Goal: Task Accomplishment & Management: Manage account settings

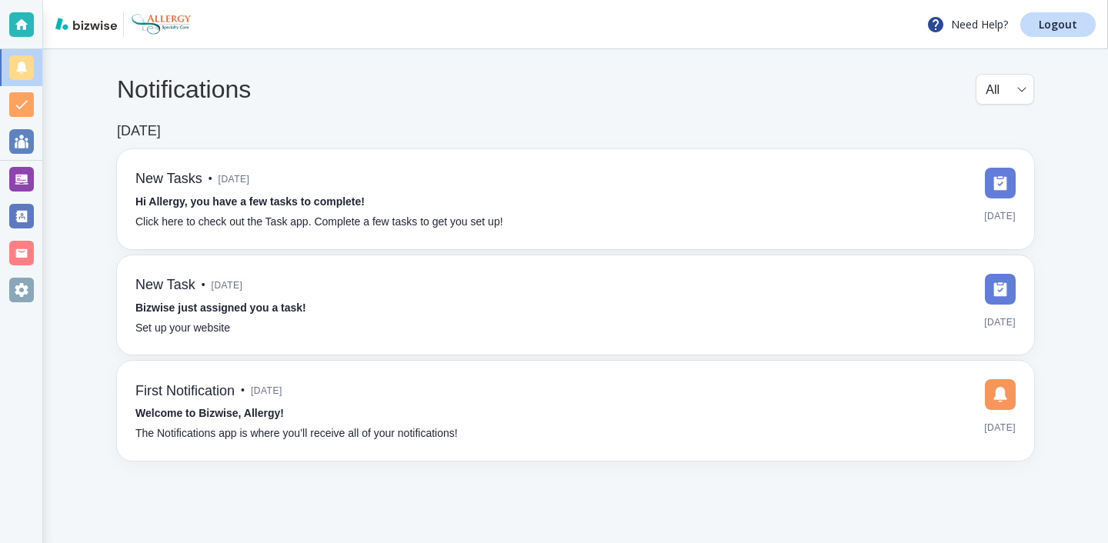
click at [38, 189] on div at bounding box center [21, 179] width 42 height 37
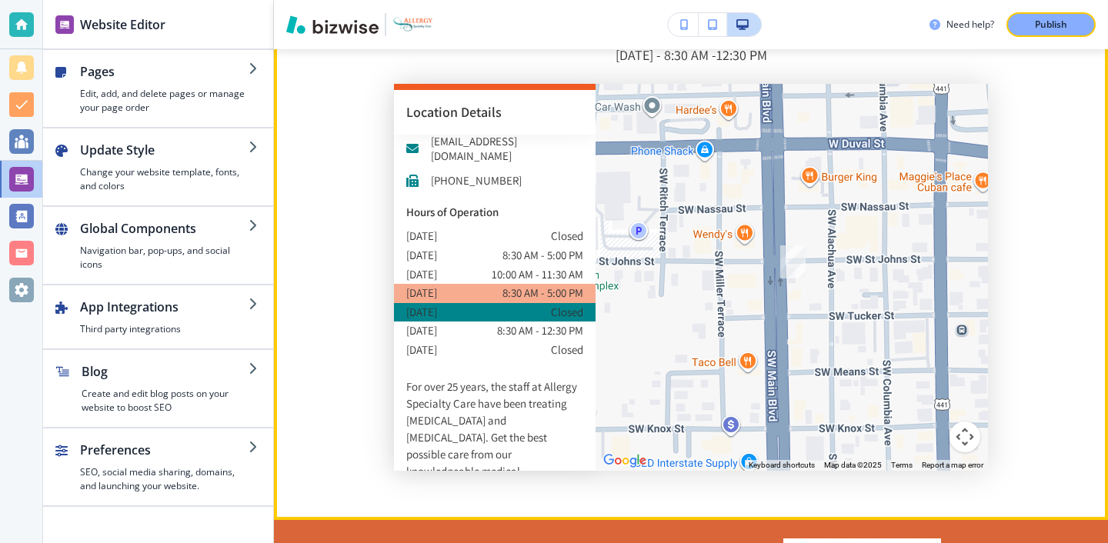
scroll to position [114, 0]
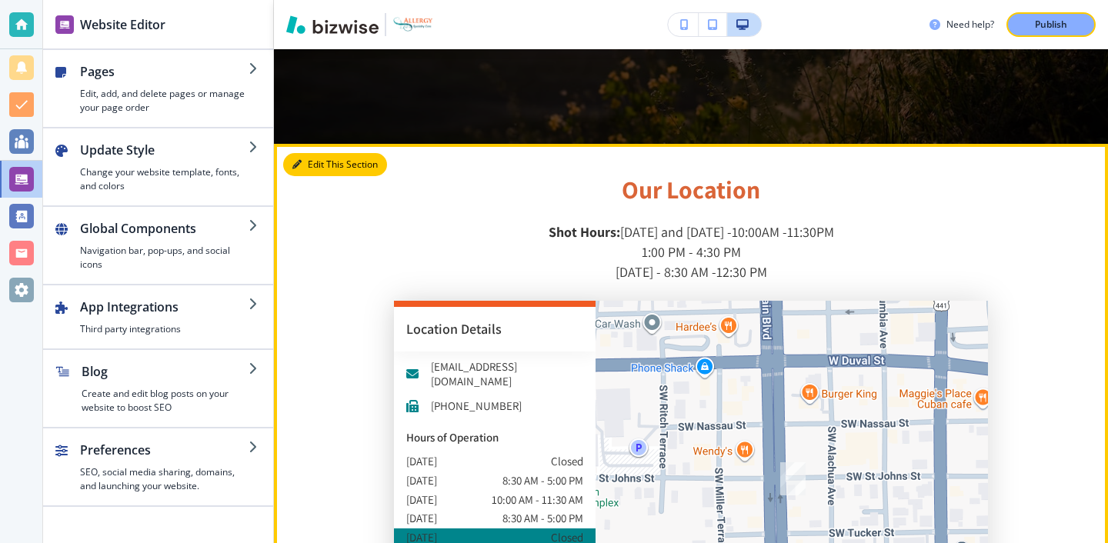
click at [304, 153] on button "Edit This Section" at bounding box center [335, 164] width 104 height 23
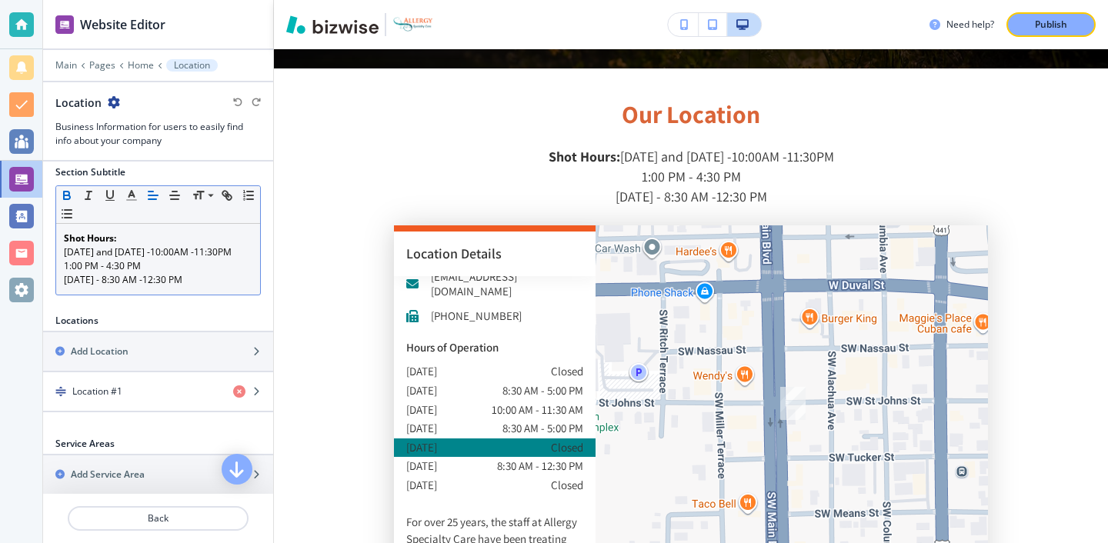
scroll to position [112, 0]
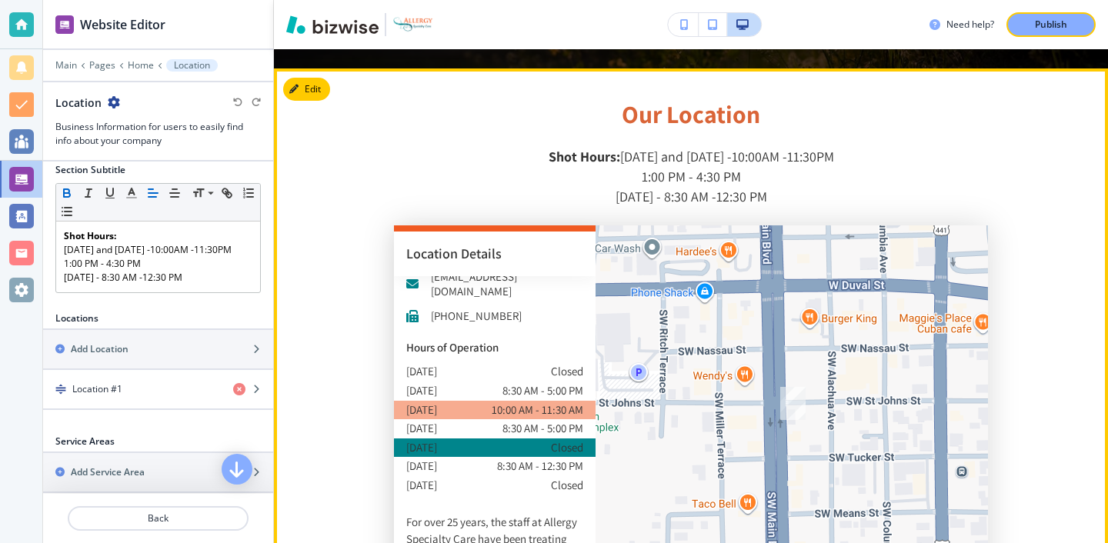
click at [424, 401] on p "tuesday" at bounding box center [421, 410] width 31 height 19
click at [427, 401] on p "tuesday" at bounding box center [421, 410] width 31 height 19
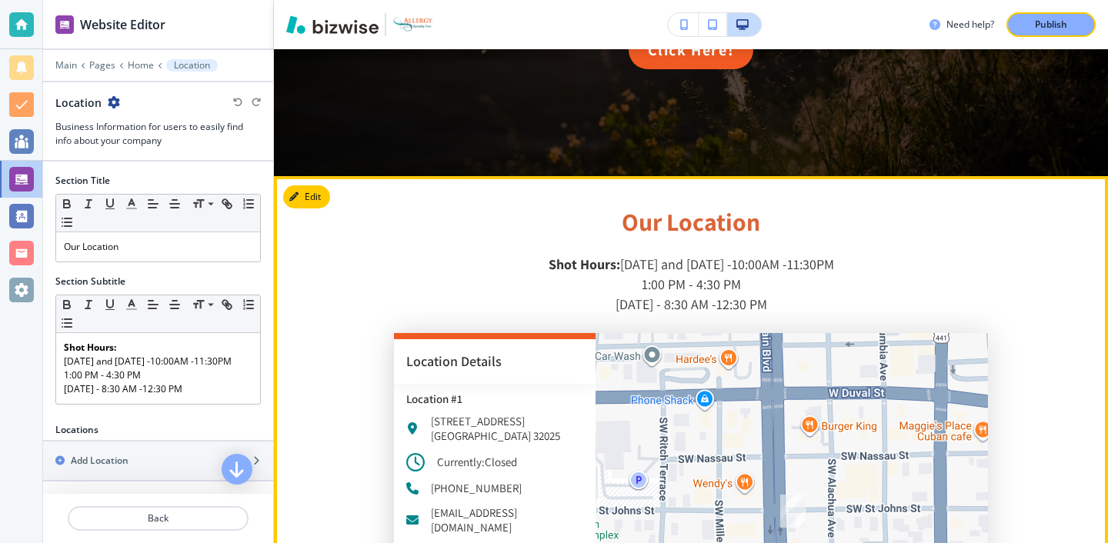
scroll to position [2506, 0]
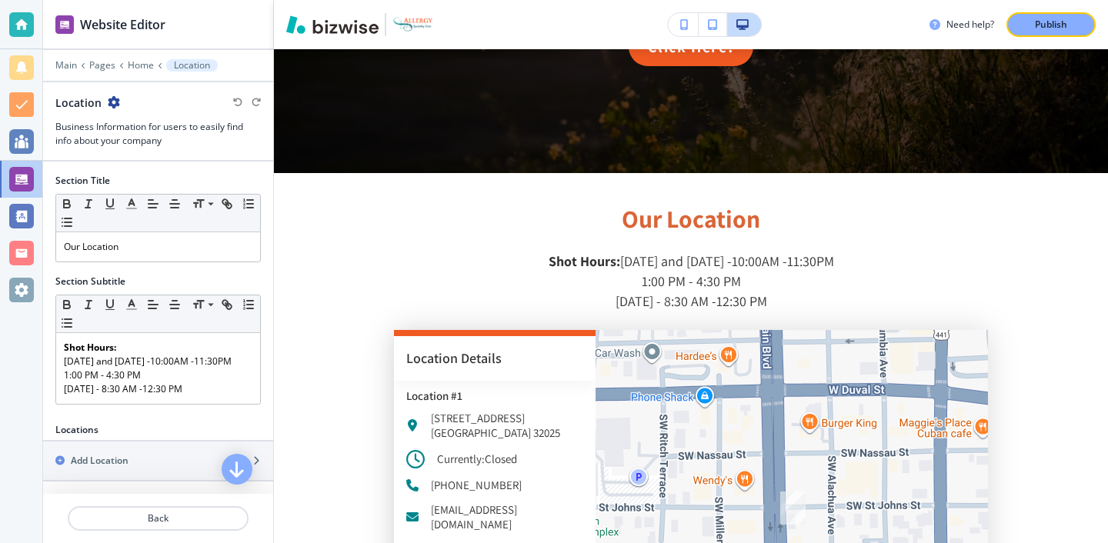
click at [108, 98] on icon "button" at bounding box center [114, 102] width 12 height 12
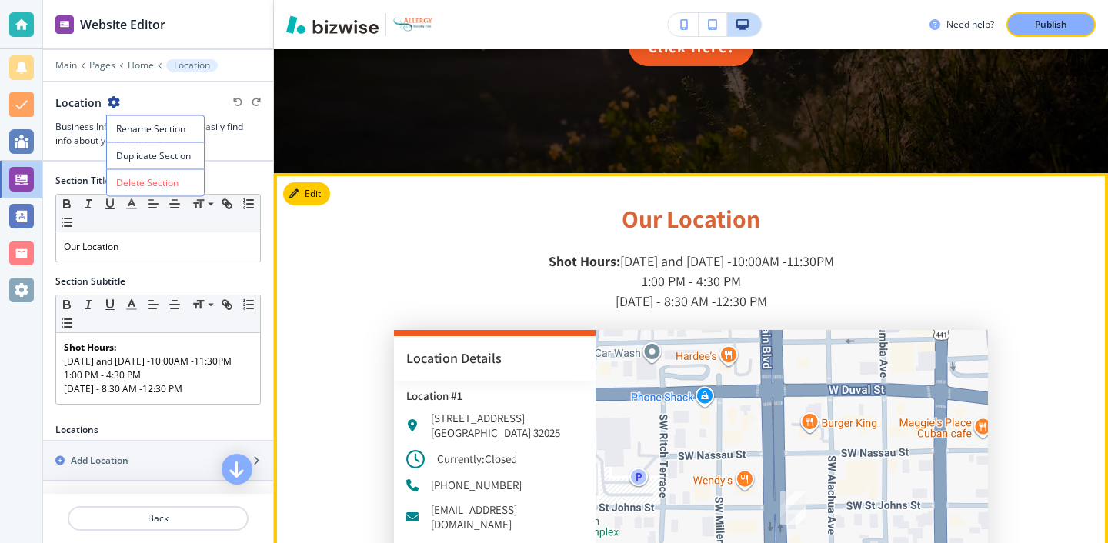
click at [349, 221] on section "Our Location Shot Hours: Monday and Wednesday -10:00AM -11:30PM 1:00 PM - 4:30 …" at bounding box center [691, 469] width 834 height 593
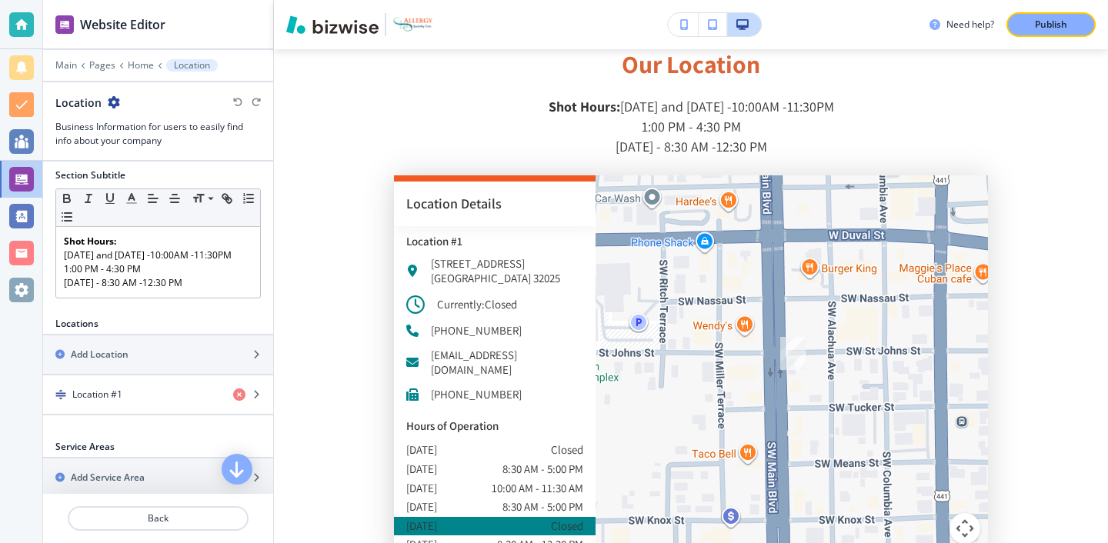
scroll to position [149, 0]
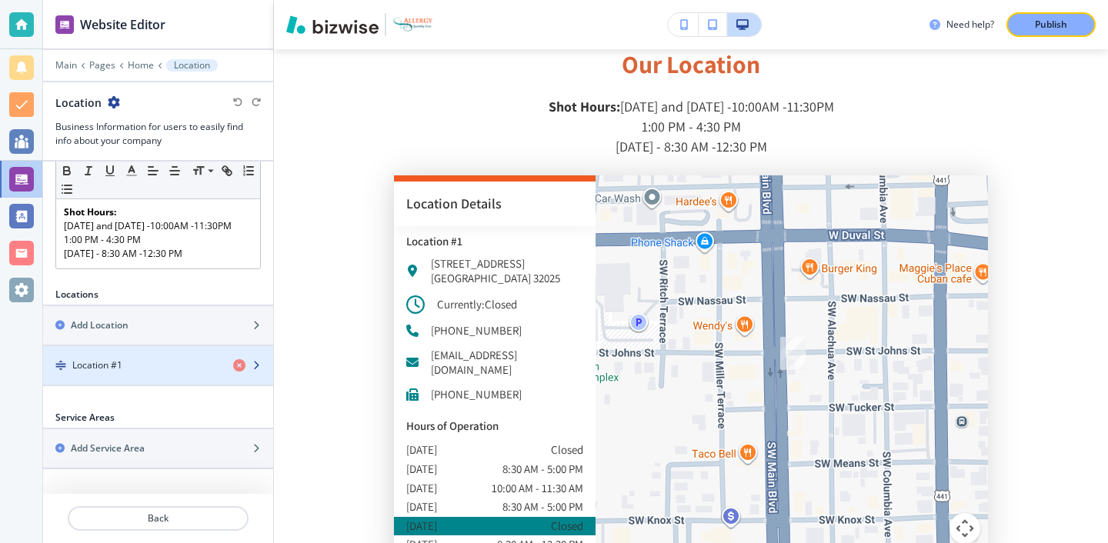
click at [164, 357] on div "button" at bounding box center [158, 352] width 230 height 12
click at [164, 359] on div "Location #1" at bounding box center [132, 366] width 178 height 14
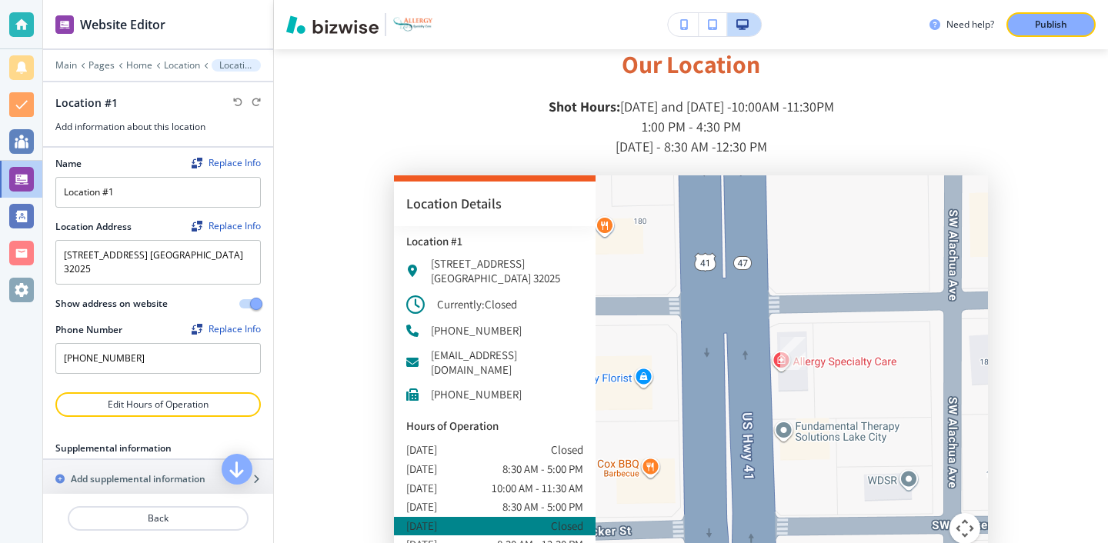
scroll to position [0, 0]
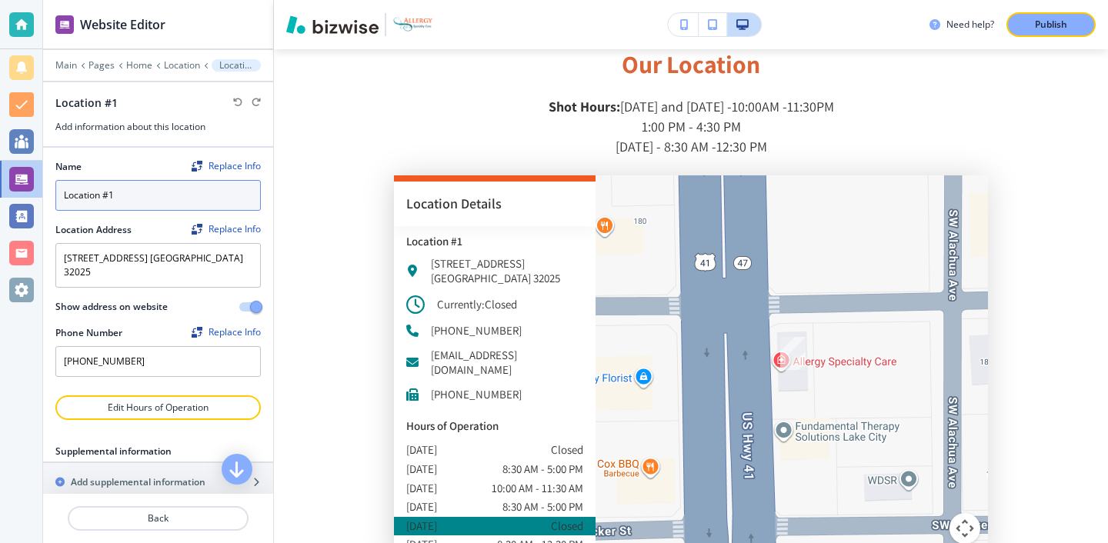
click at [133, 197] on input "Location #1" at bounding box center [158, 195] width 206 height 31
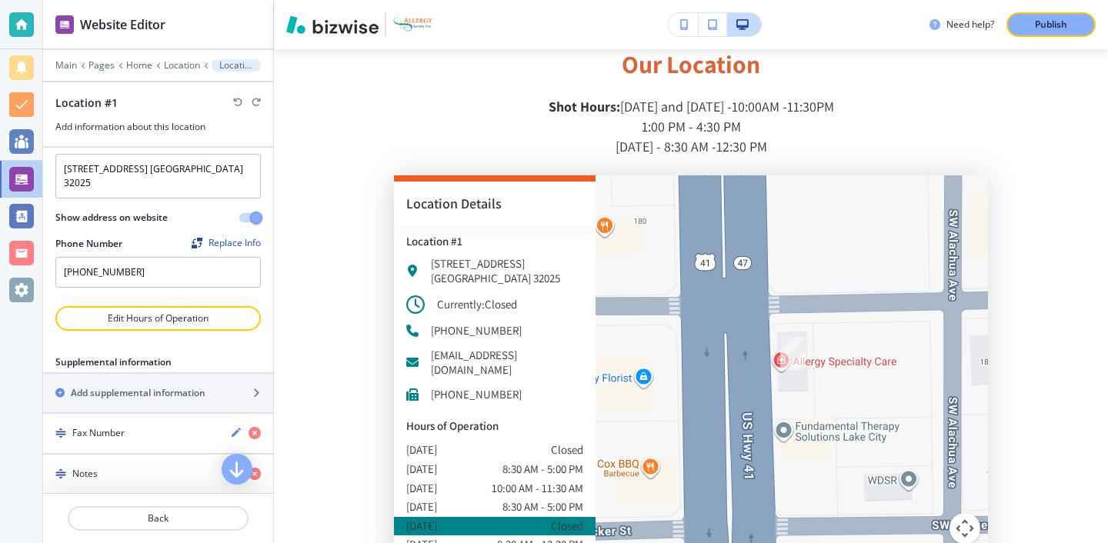
scroll to position [128, 0]
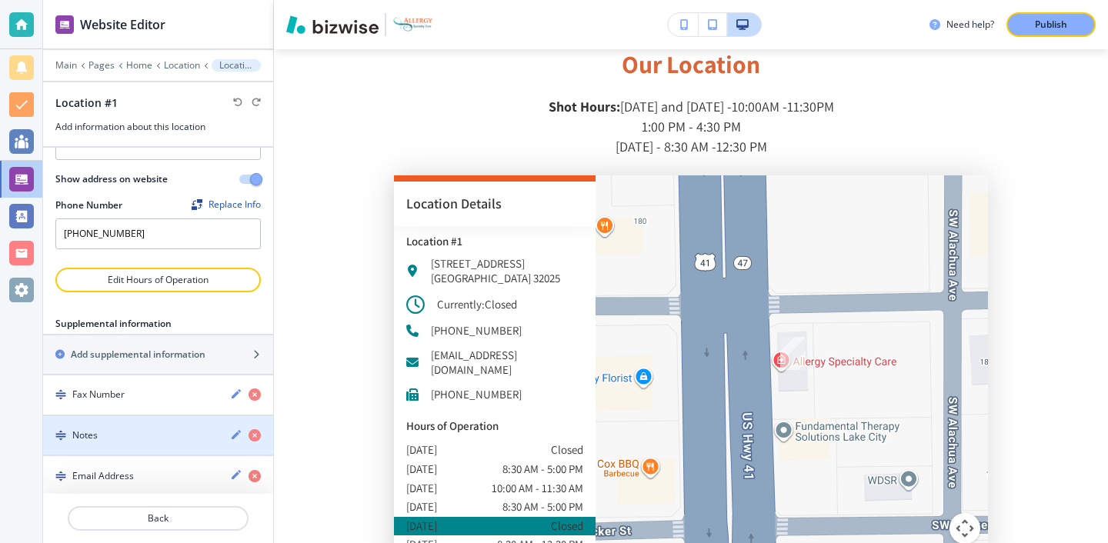
click at [115, 0] on body "Website Editor Main Pages Home Location Location #1 Location #1 Add information…" at bounding box center [554, 0] width 1108 height 0
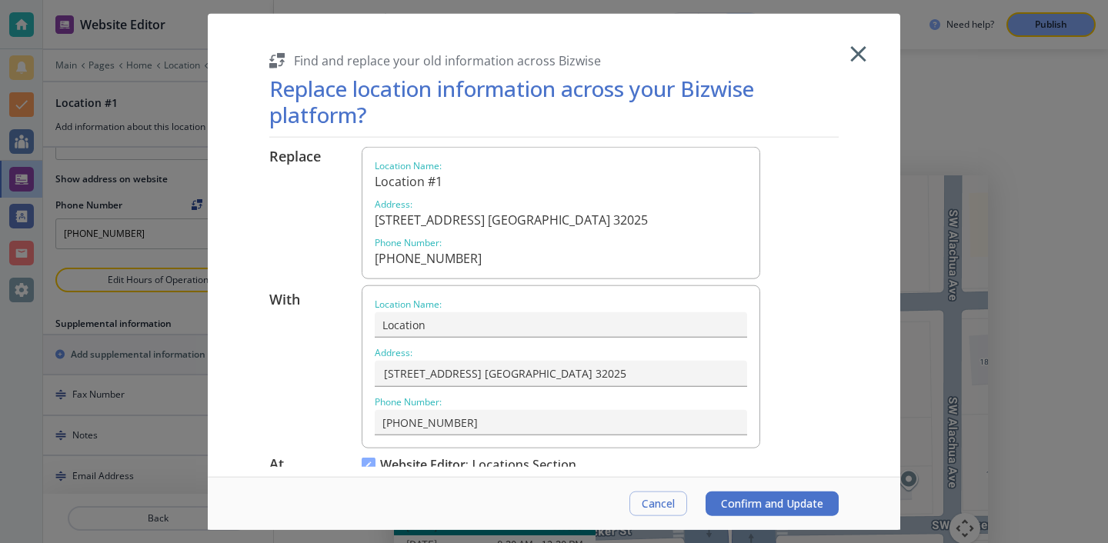
scroll to position [22, 0]
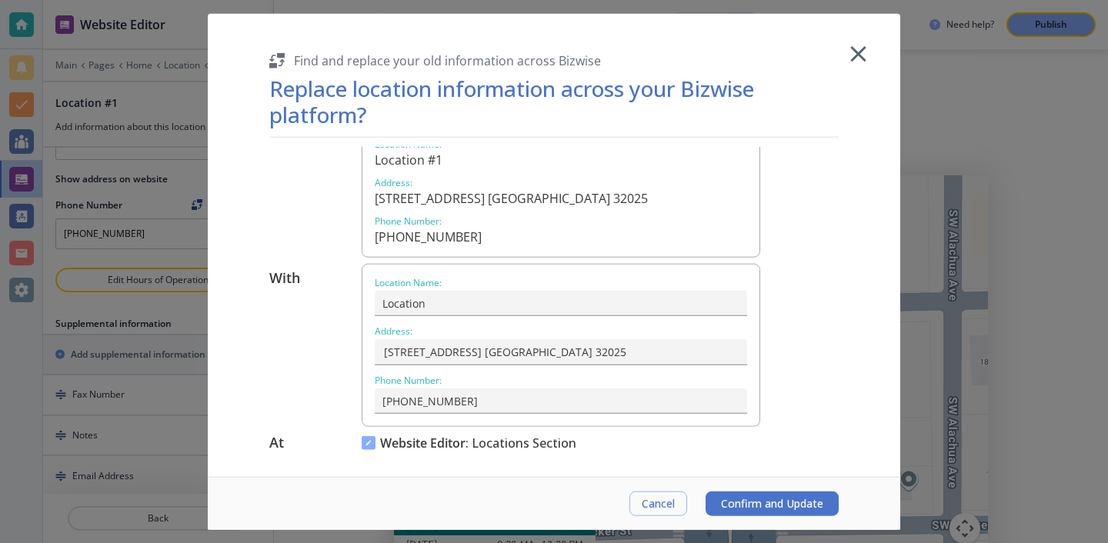
type input "Location #1"
click at [851, 64] on icon "button" at bounding box center [858, 54] width 27 height 27
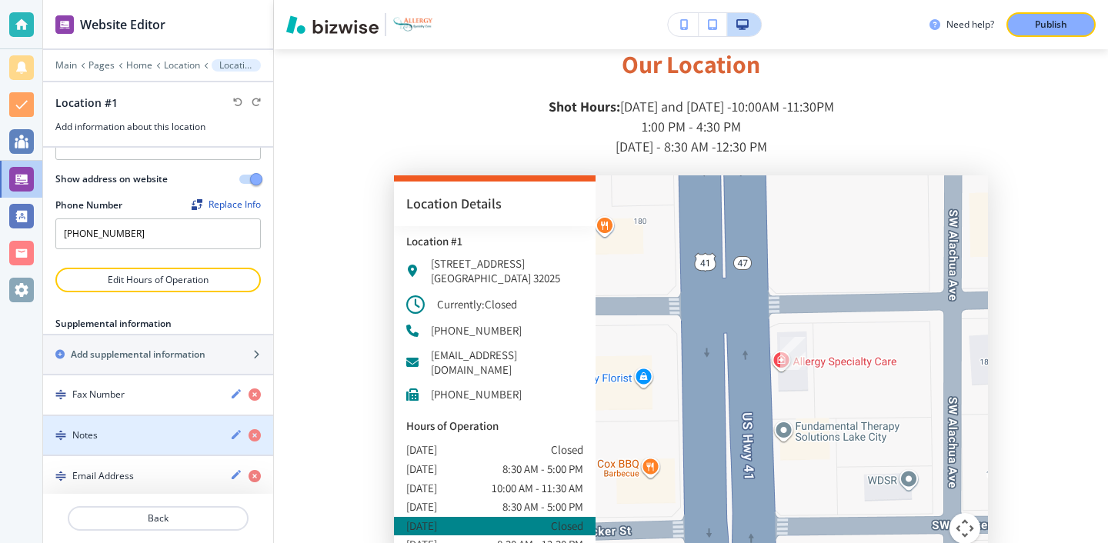
click at [179, 443] on div "button" at bounding box center [158, 449] width 230 height 12
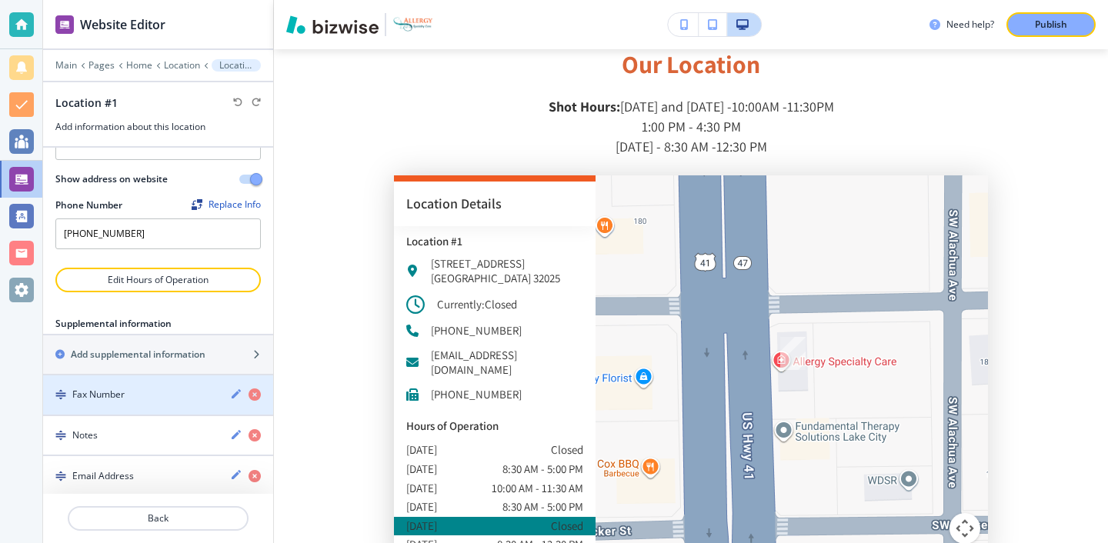
click at [85, 388] on h4 "Fax Number" at bounding box center [98, 395] width 52 height 14
click at [99, 388] on h4 "Fax Number" at bounding box center [98, 395] width 52 height 14
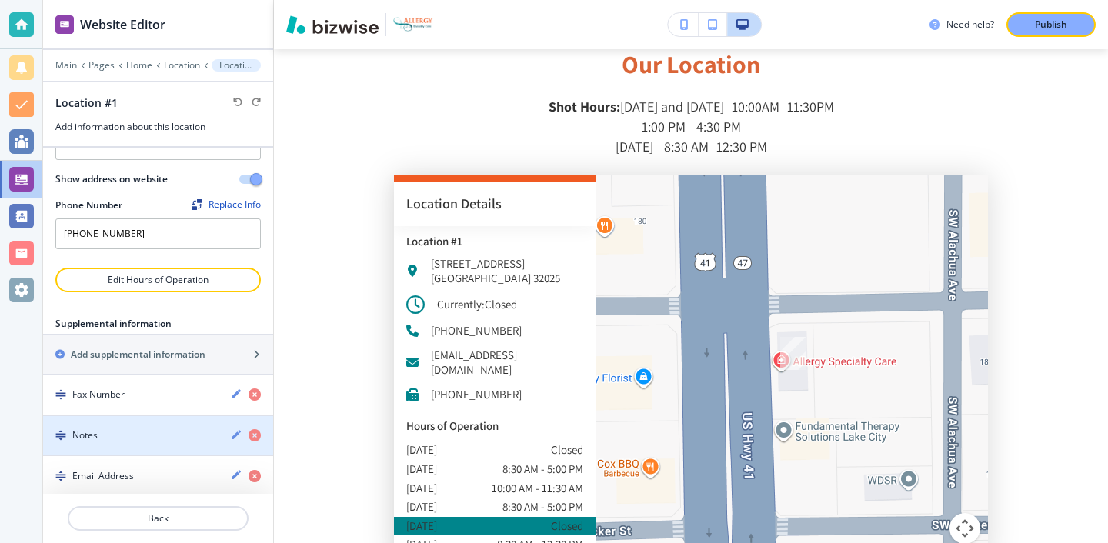
click at [135, 443] on div "button" at bounding box center [158, 449] width 230 height 12
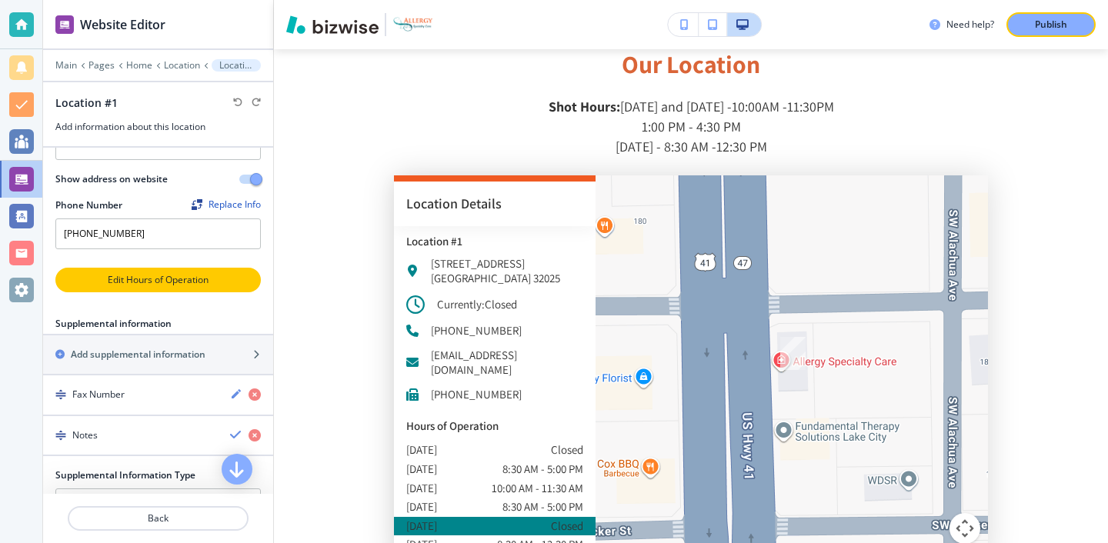
click at [179, 274] on button "Edit Hours of Operation" at bounding box center [158, 280] width 206 height 25
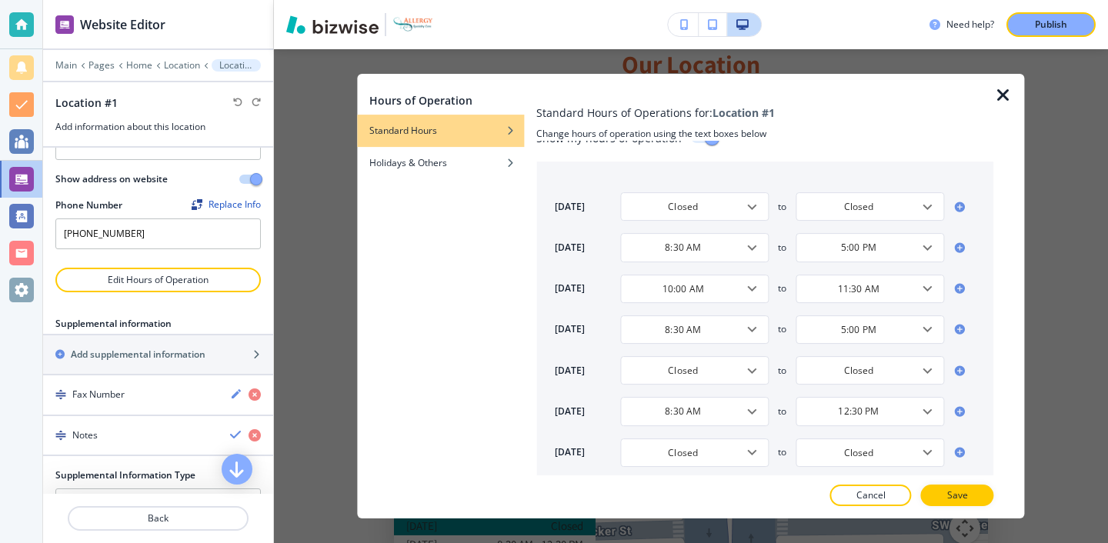
scroll to position [34, 0]
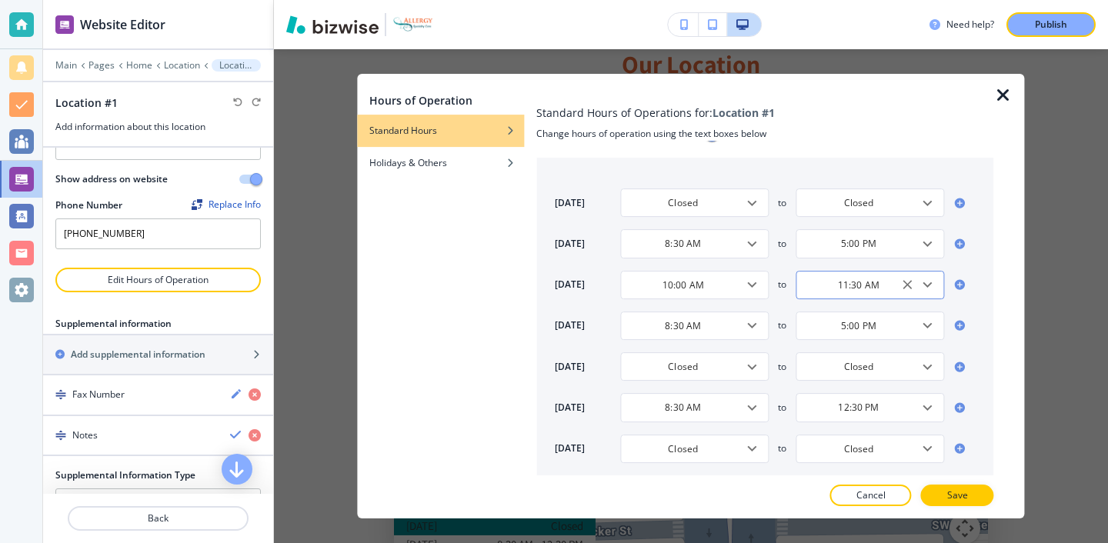
click at [877, 289] on input "11:30 AM" at bounding box center [859, 285] width 110 height 13
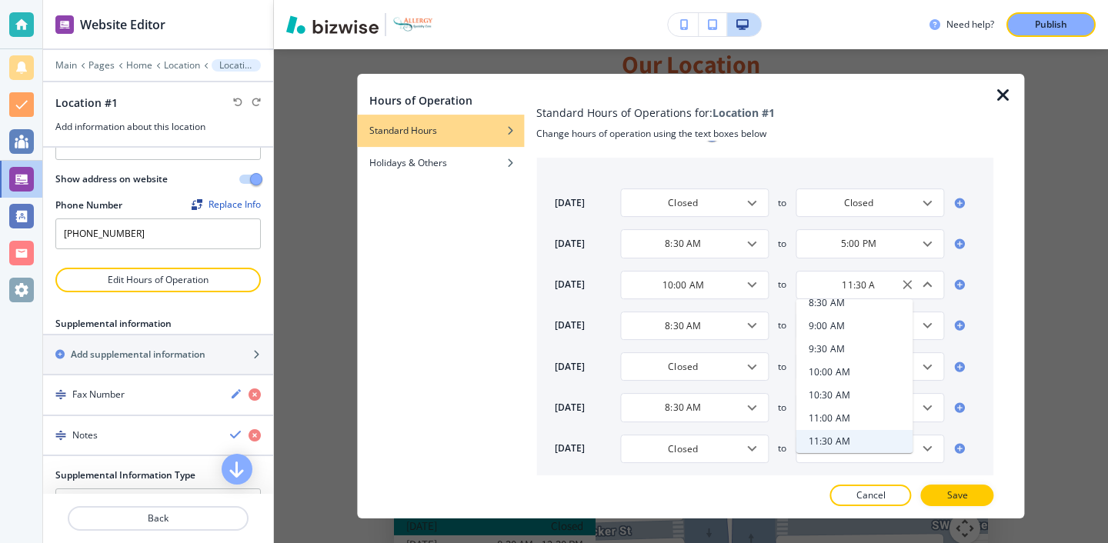
scroll to position [0, 0]
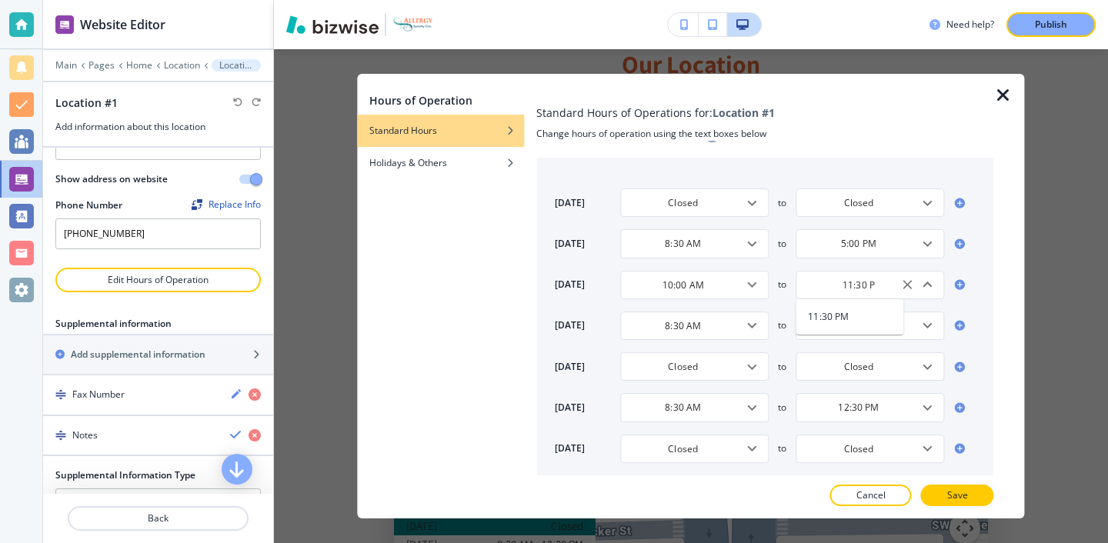
click at [839, 314] on h4 "11:30 PM" at bounding box center [829, 317] width 41 height 14
type input "11:30 AM"
click at [851, 306] on li "11:30 AM" at bounding box center [851, 317] width 108 height 23
click at [1008, 106] on div at bounding box center [1009, 296] width 31 height 445
click at [1002, 95] on icon "button" at bounding box center [1003, 95] width 18 height 18
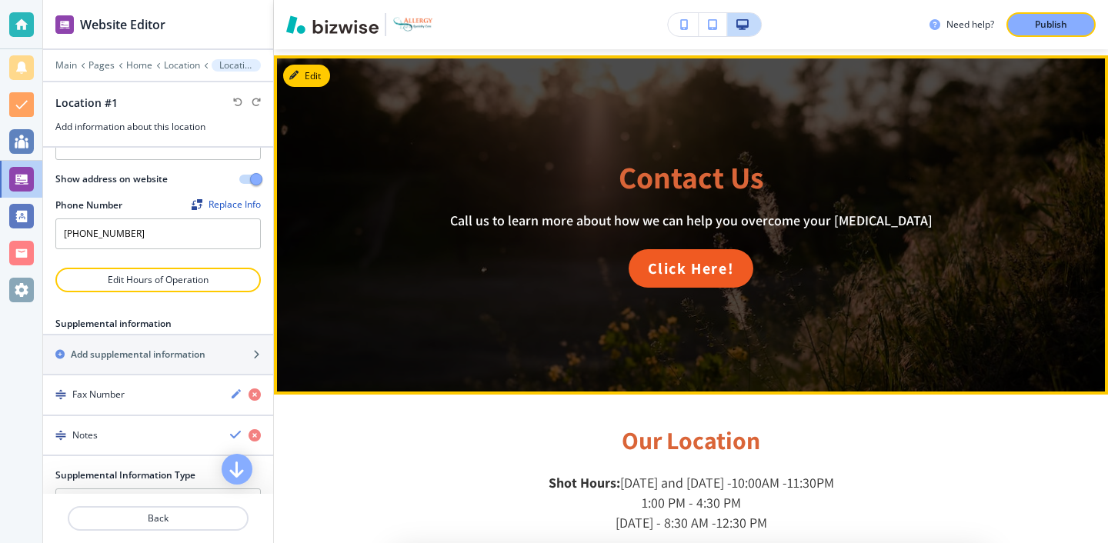
scroll to position [2266, 0]
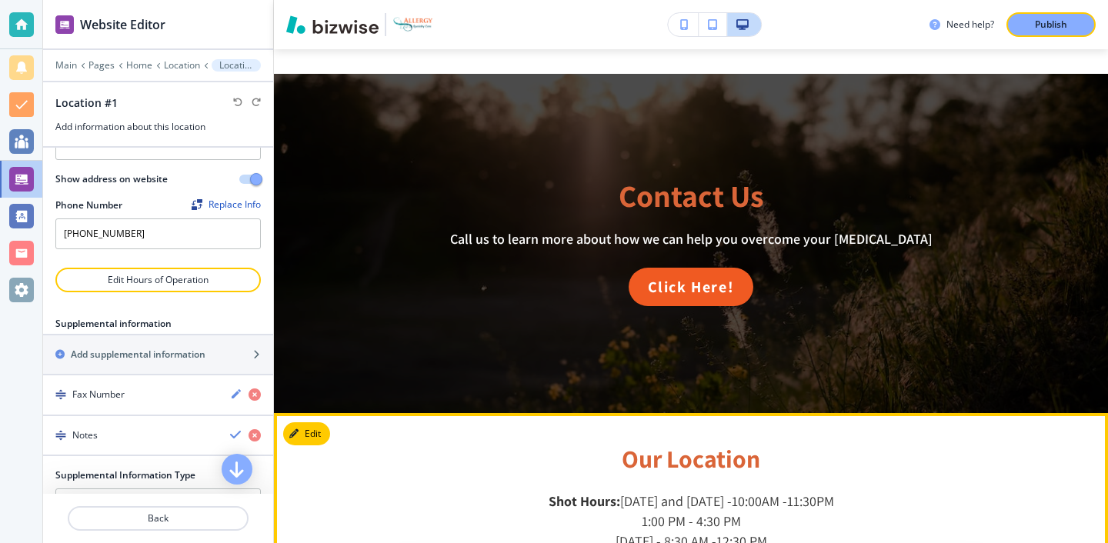
click at [317, 423] on button "Edit This Section" at bounding box center [335, 434] width 104 height 23
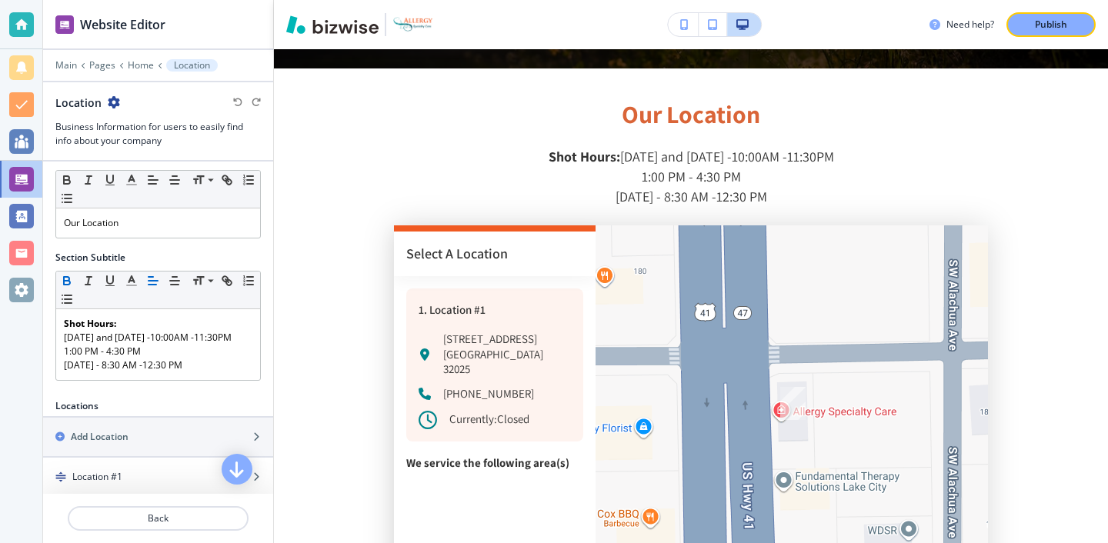
scroll to position [32, 0]
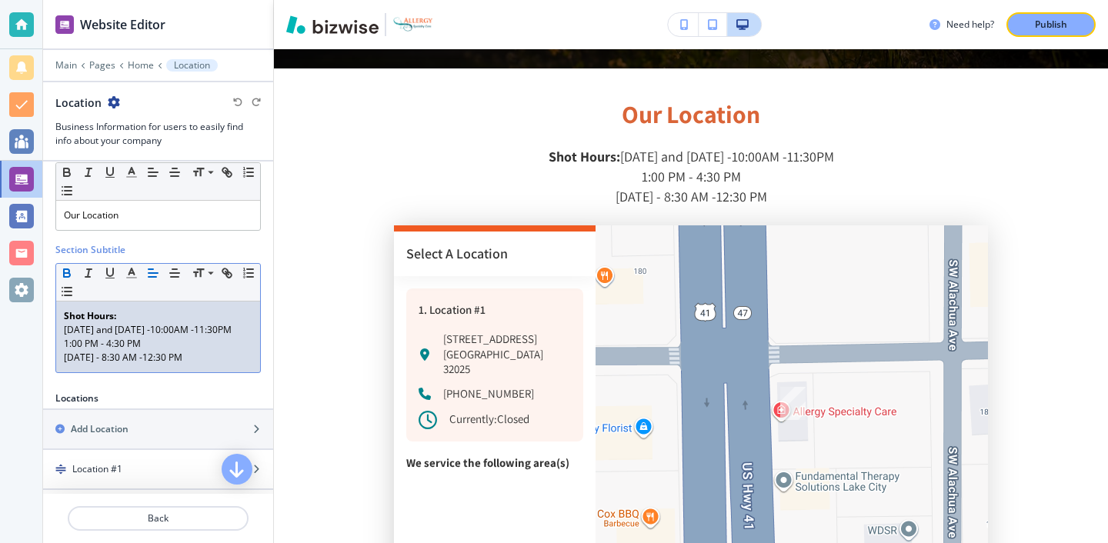
click at [100, 337] on p "Monday and Wednesday -10:00AM -11:30PM" at bounding box center [158, 330] width 189 height 14
click at [99, 337] on p "Monday and Wednesday -10:00AM -11:30PM" at bounding box center [158, 330] width 189 height 14
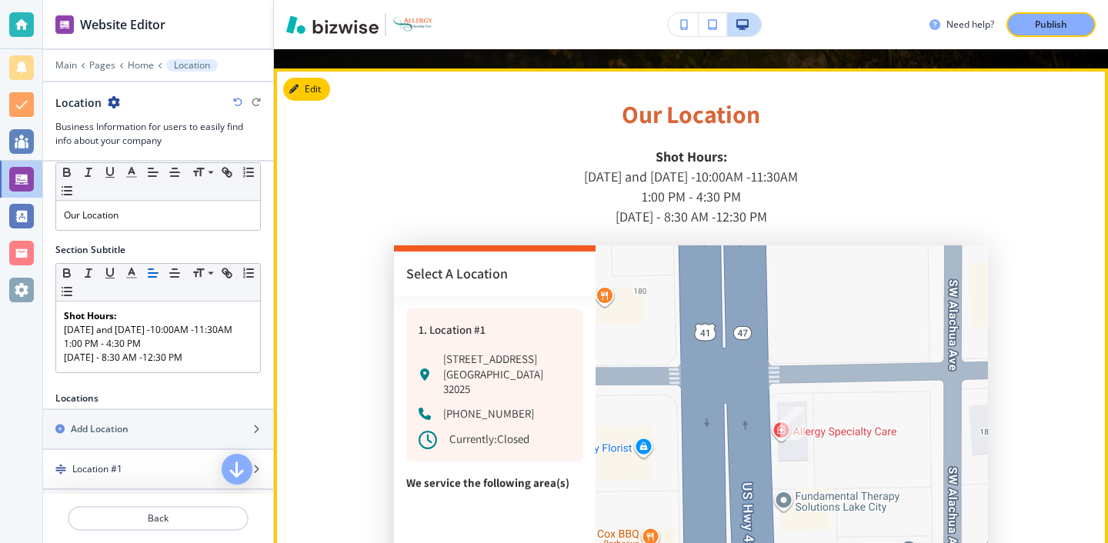
drag, startPoint x: 1039, startPoint y: 22, endPoint x: 887, endPoint y: 133, distance: 187.8
click at [887, 133] on div "Need help? Publish Edit Home Home Allergies Allergies Asthma Asthma Provider Pr…" at bounding box center [691, 271] width 834 height 543
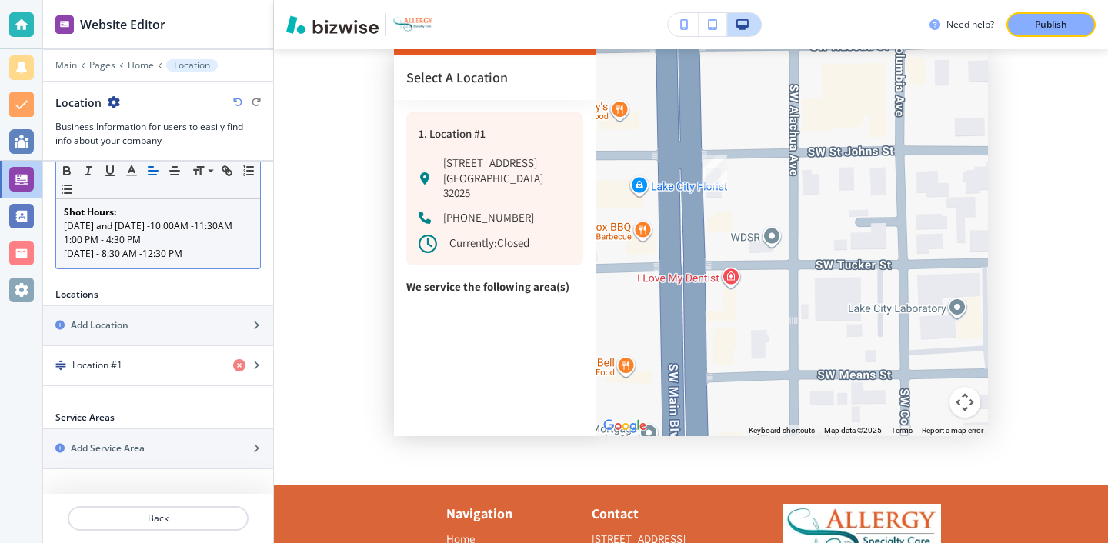
scroll to position [149, 0]
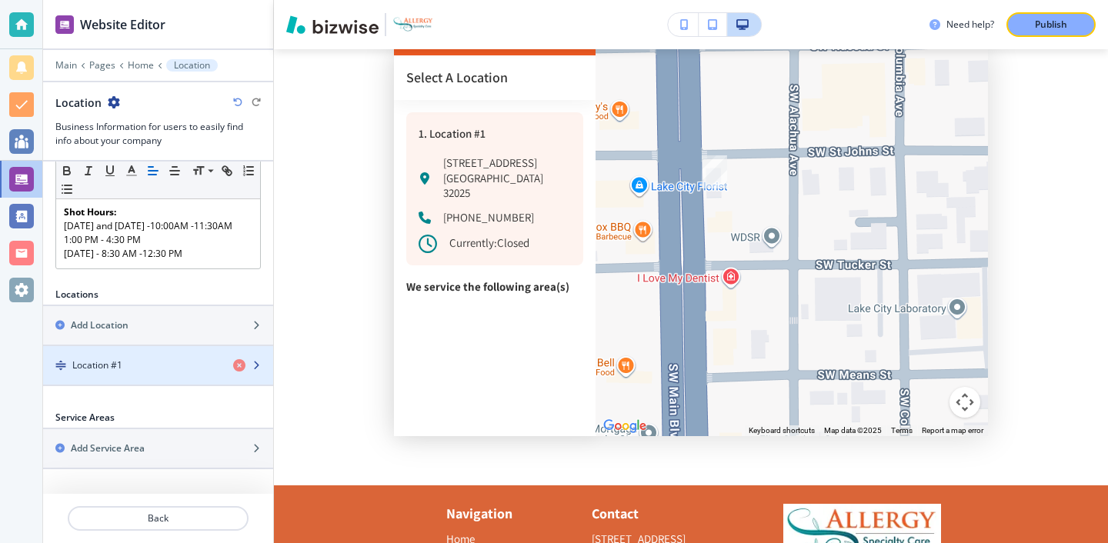
click at [149, 379] on div "button" at bounding box center [158, 379] width 230 height 12
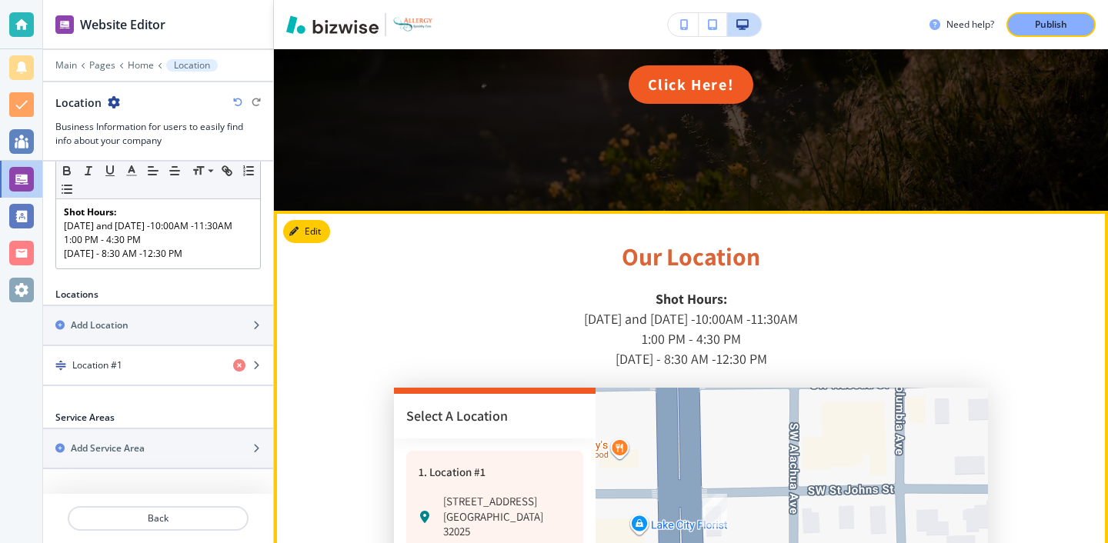
scroll to position [2465, 0]
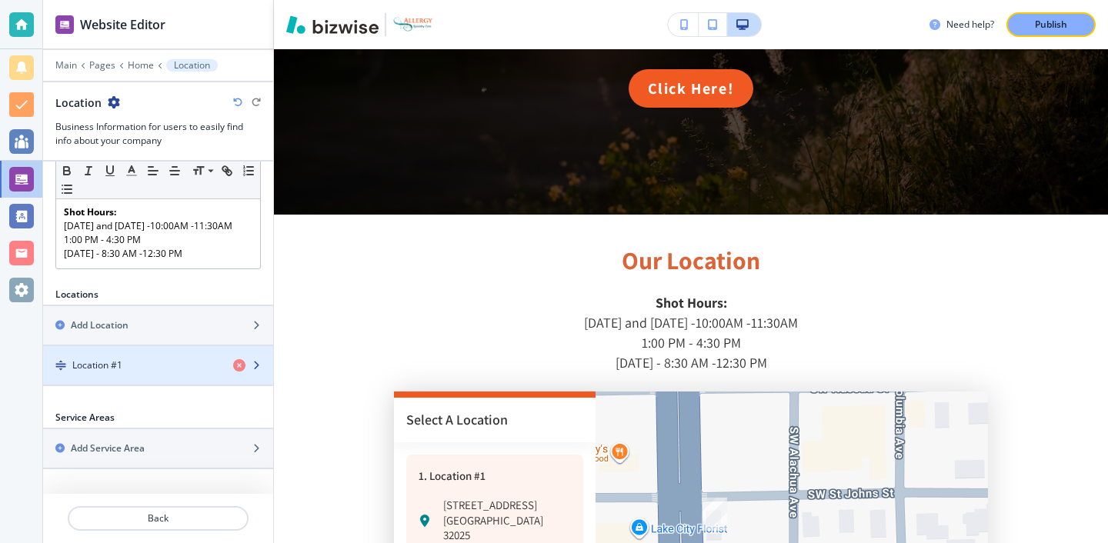
click at [145, 373] on div "button" at bounding box center [158, 379] width 230 height 12
click at [145, 371] on div "Location #1" at bounding box center [132, 366] width 178 height 14
click at [145, 368] on div "Location #1" at bounding box center [132, 366] width 178 height 14
click at [145, 367] on div "Location #1" at bounding box center [132, 366] width 178 height 14
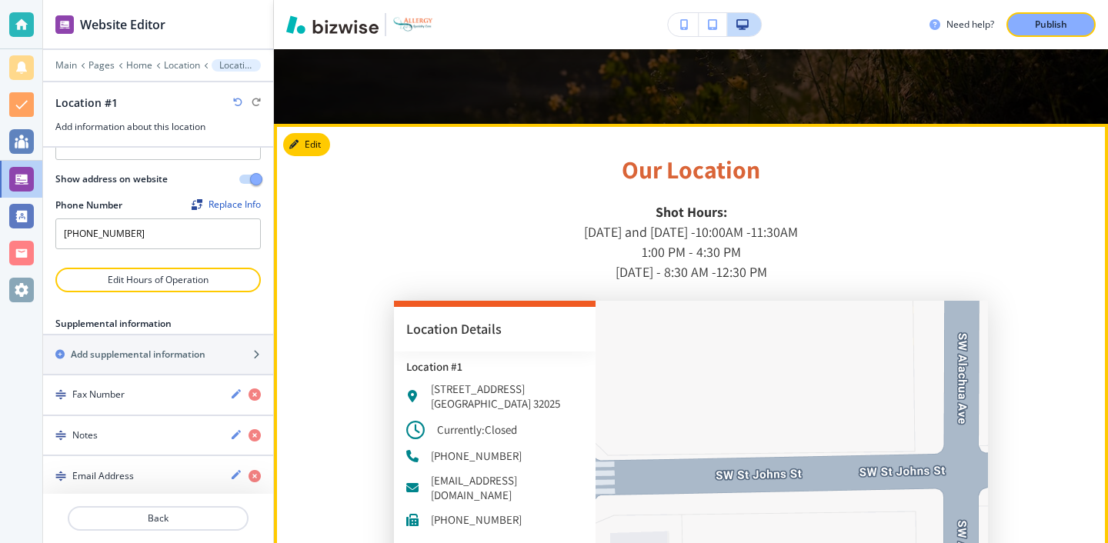
scroll to position [2552, 0]
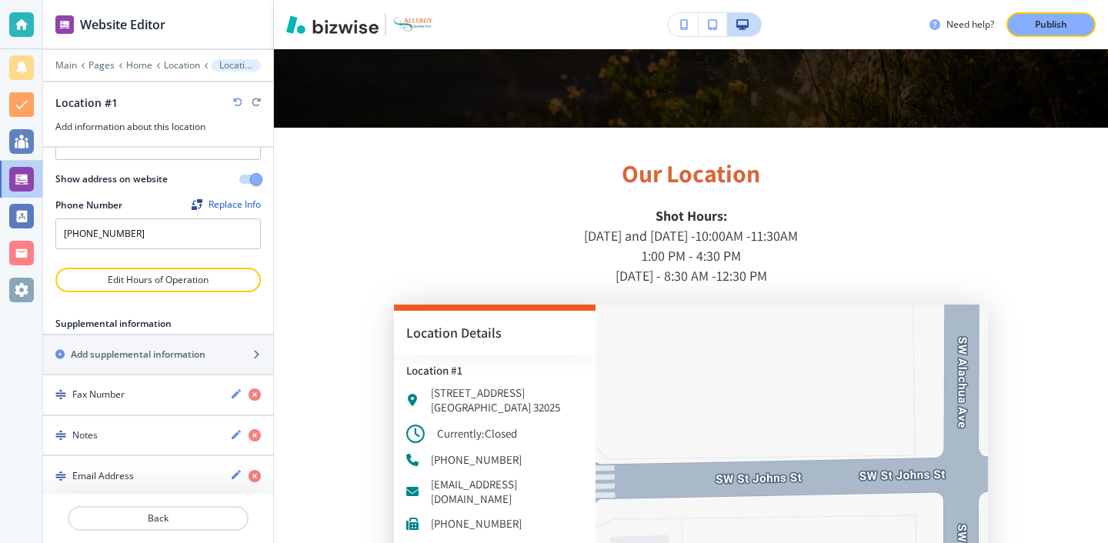
click at [1068, 21] on div "Publish" at bounding box center [1051, 25] width 49 height 14
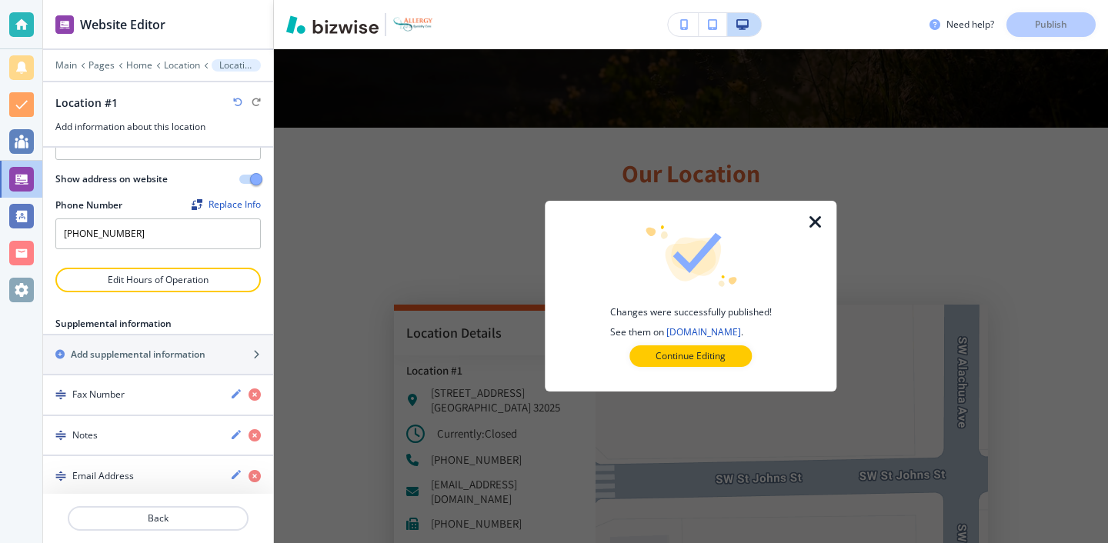
click at [676, 348] on button "Continue Editing" at bounding box center [691, 357] width 122 height 22
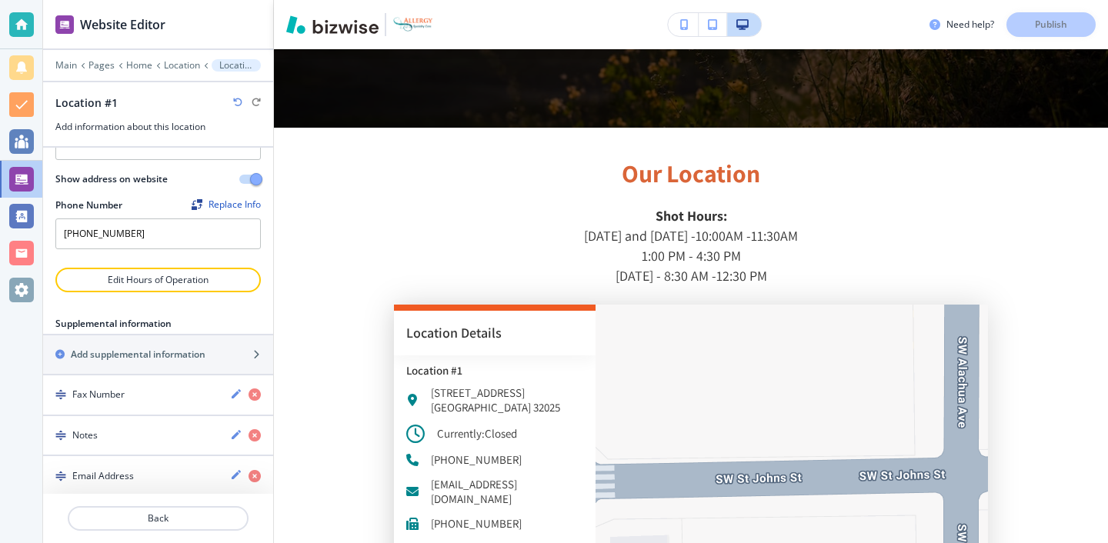
click at [16, 192] on div at bounding box center [21, 179] width 42 height 37
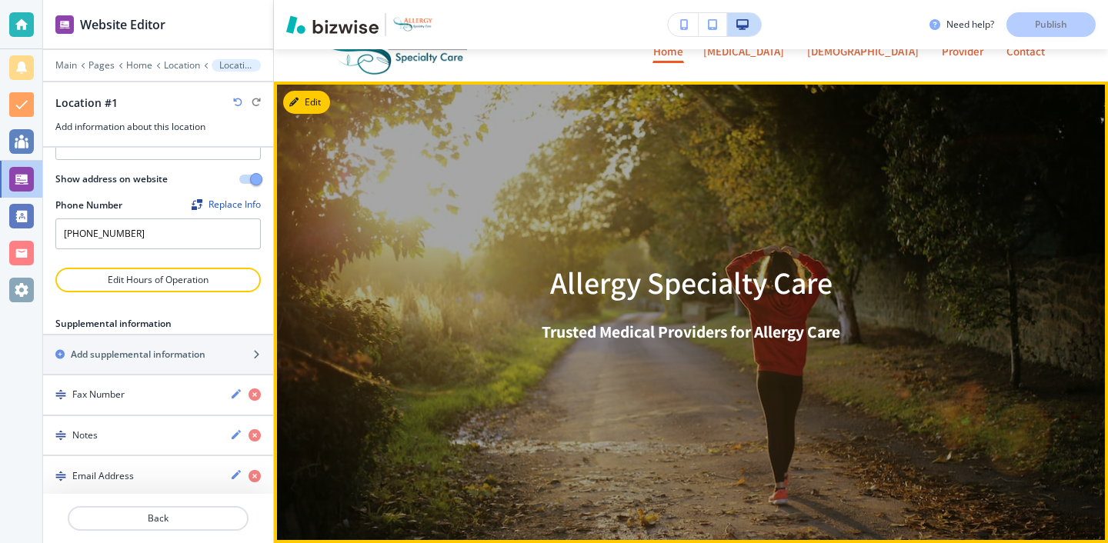
scroll to position [0, 0]
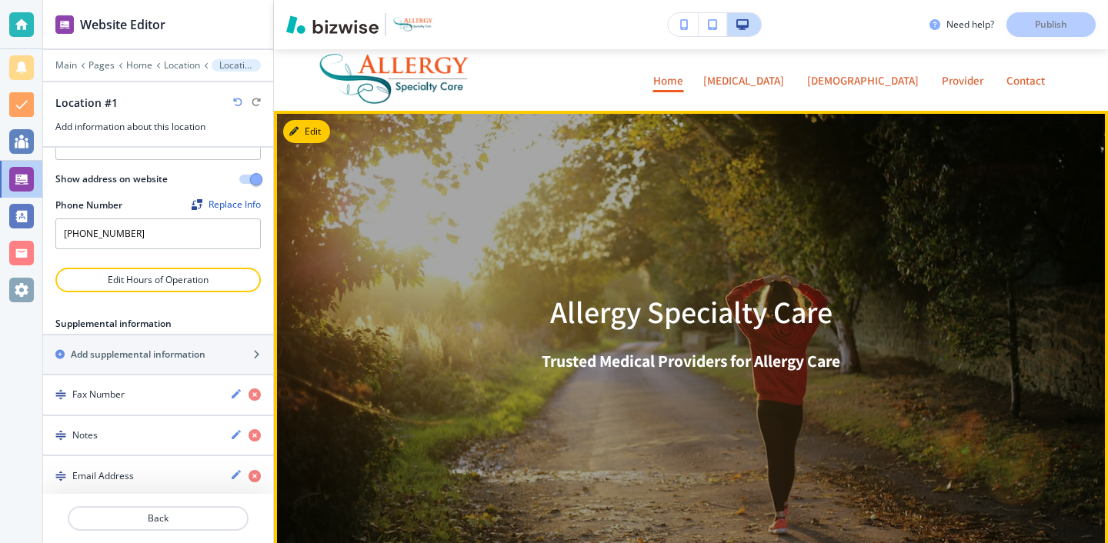
click at [699, 112] on div "Allergy Specialty Care Trusted Medical Providers for Allergy Care" at bounding box center [691, 342] width 776 height 462
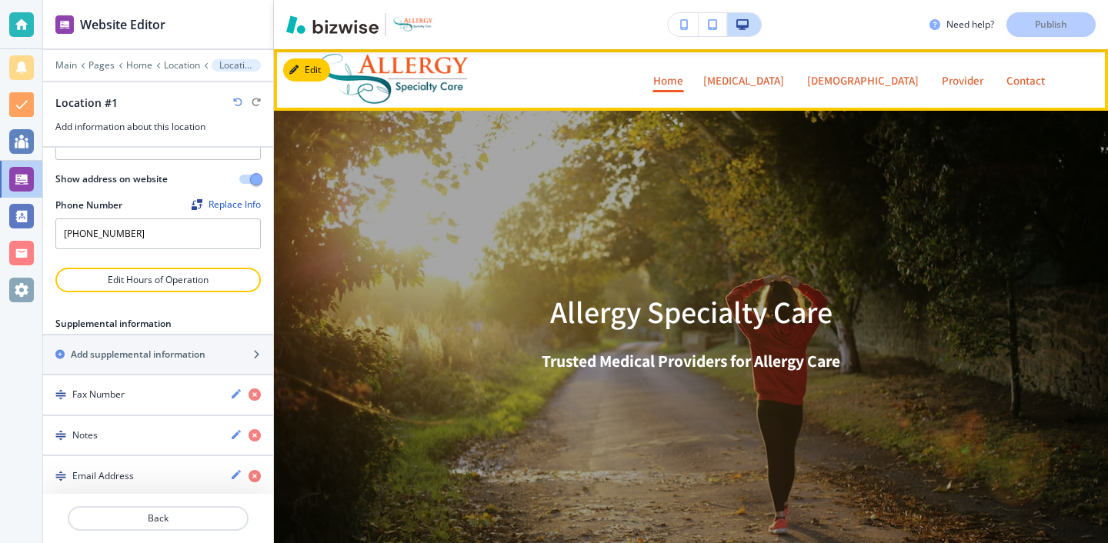
click at [704, 82] on p "Allergies" at bounding box center [746, 81] width 84 height 12
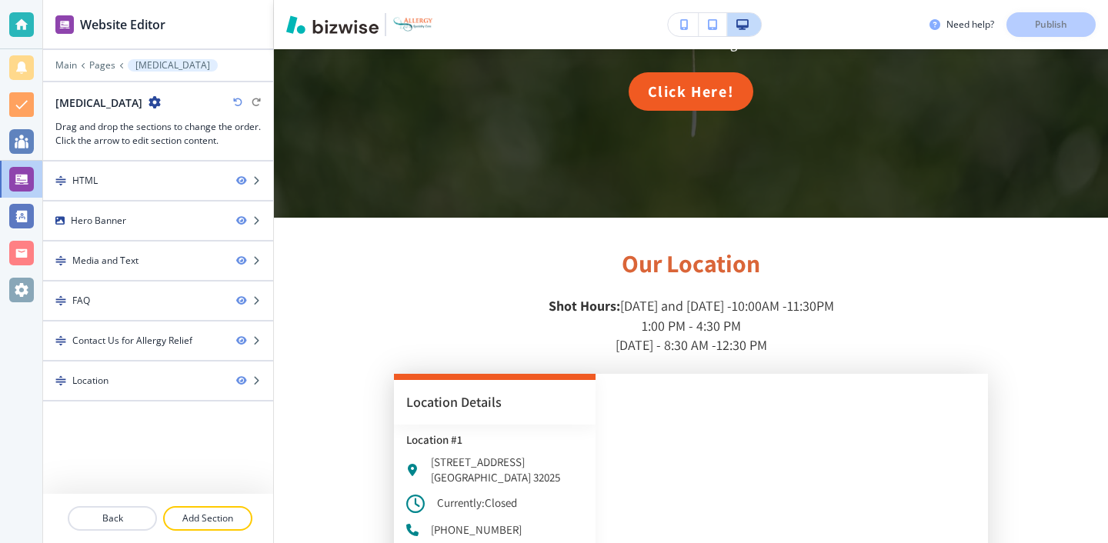
scroll to position [1891, 0]
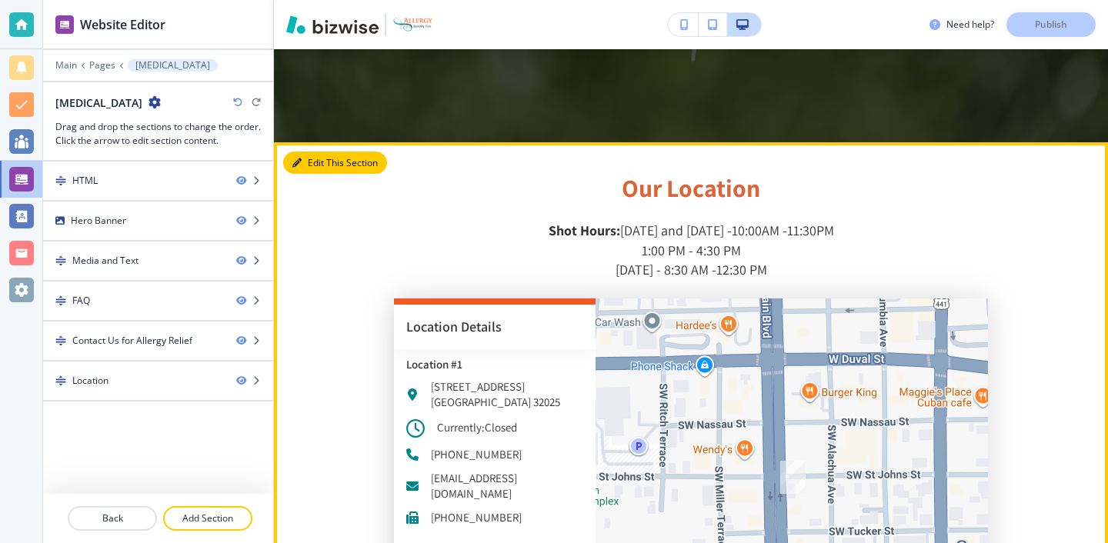
click at [315, 152] on button "Edit This Section" at bounding box center [335, 163] width 104 height 23
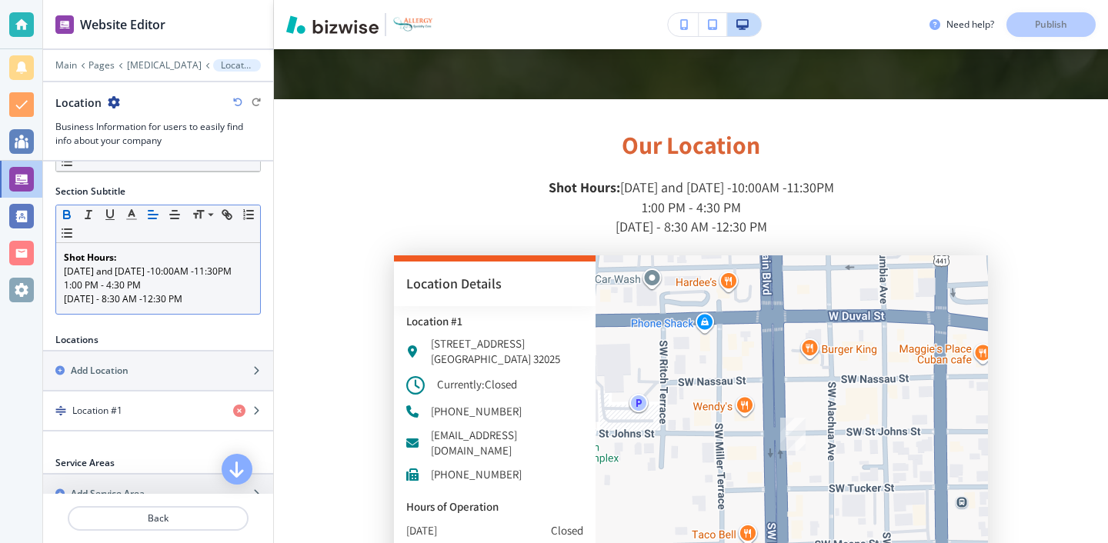
scroll to position [96, 0]
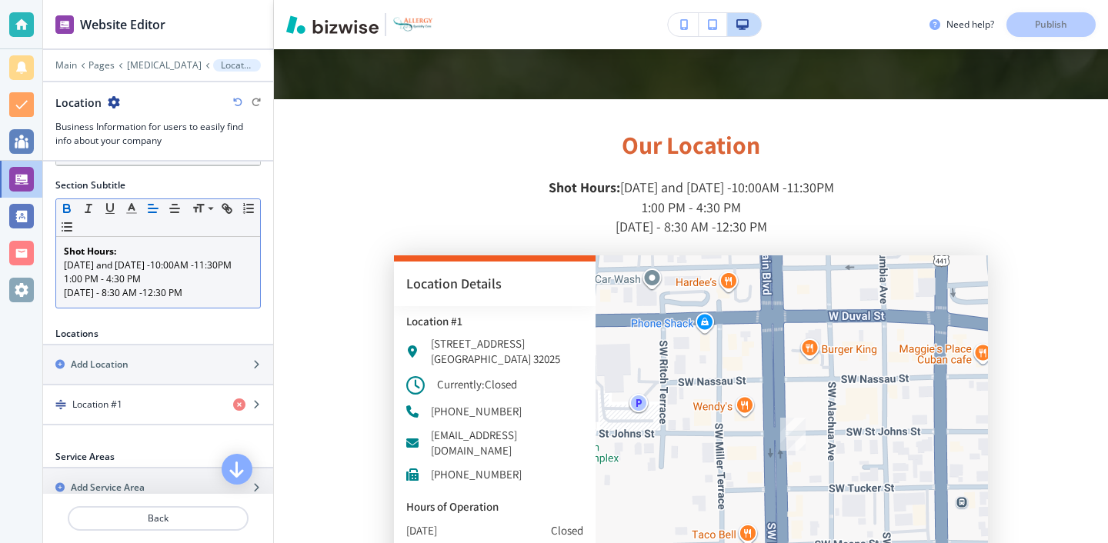
click at [93, 272] on p "Monday and Wednesday -10:00AM -11:30PM" at bounding box center [158, 266] width 189 height 14
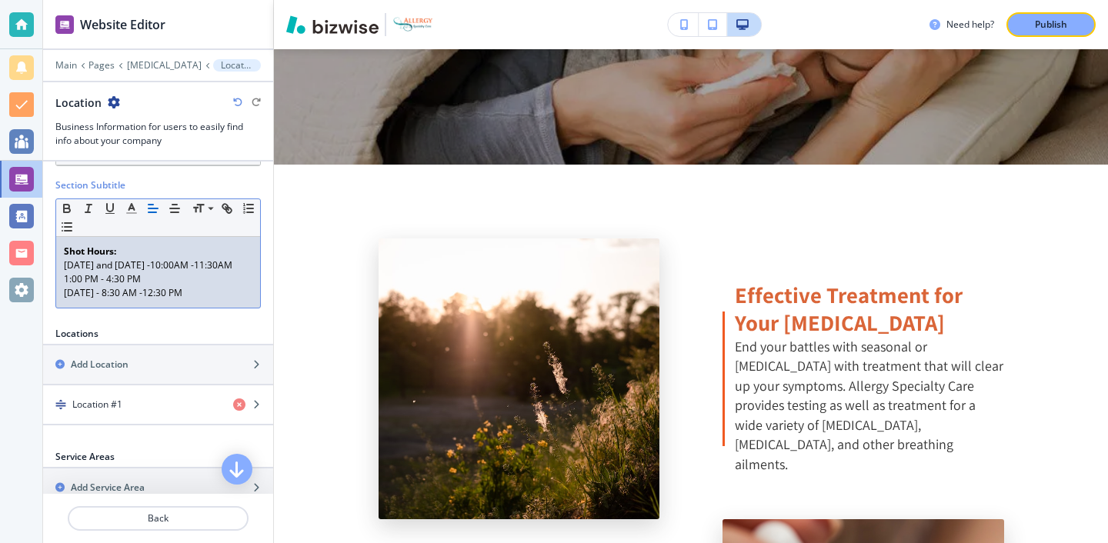
scroll to position [0, 0]
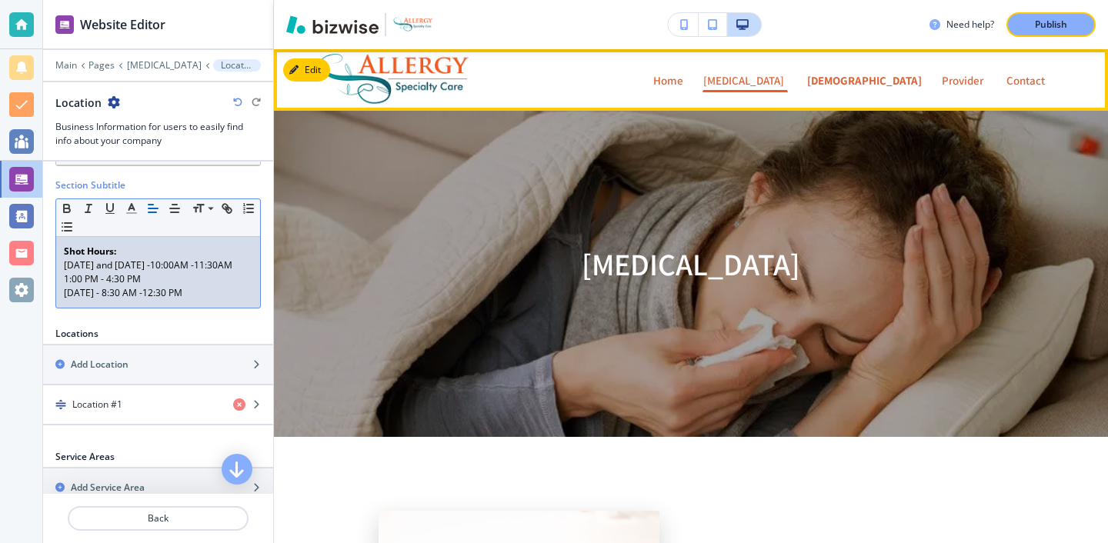
click at [807, 82] on p "Asthma" at bounding box center [864, 81] width 115 height 12
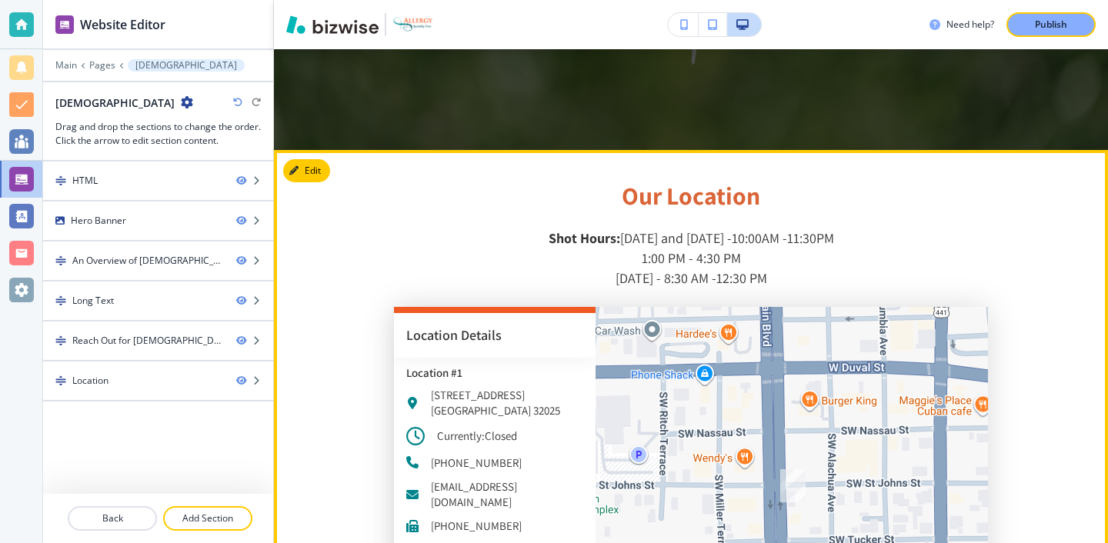
scroll to position [1877, 0]
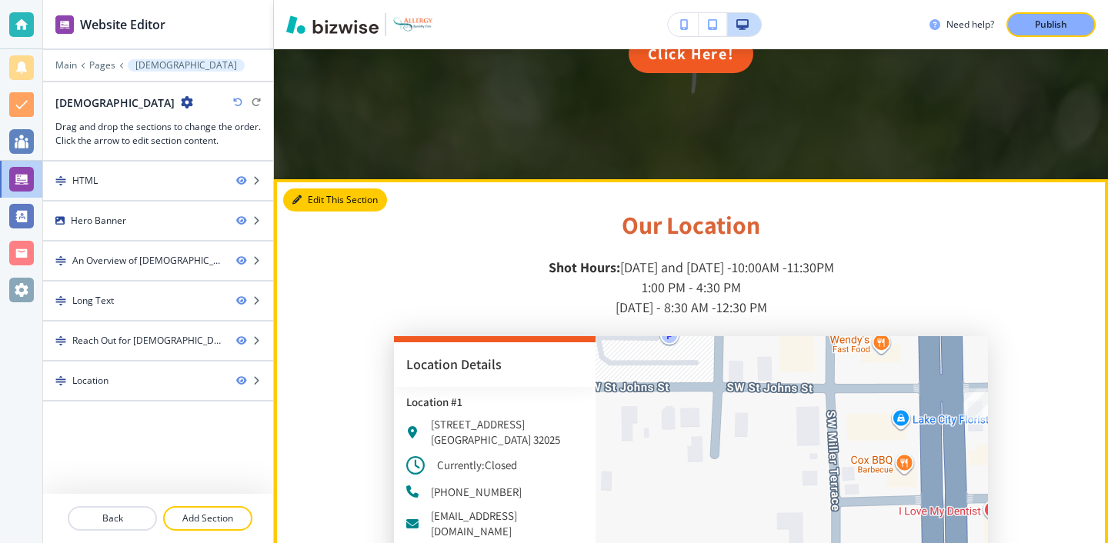
click at [317, 189] on button "Edit This Section" at bounding box center [335, 200] width 104 height 23
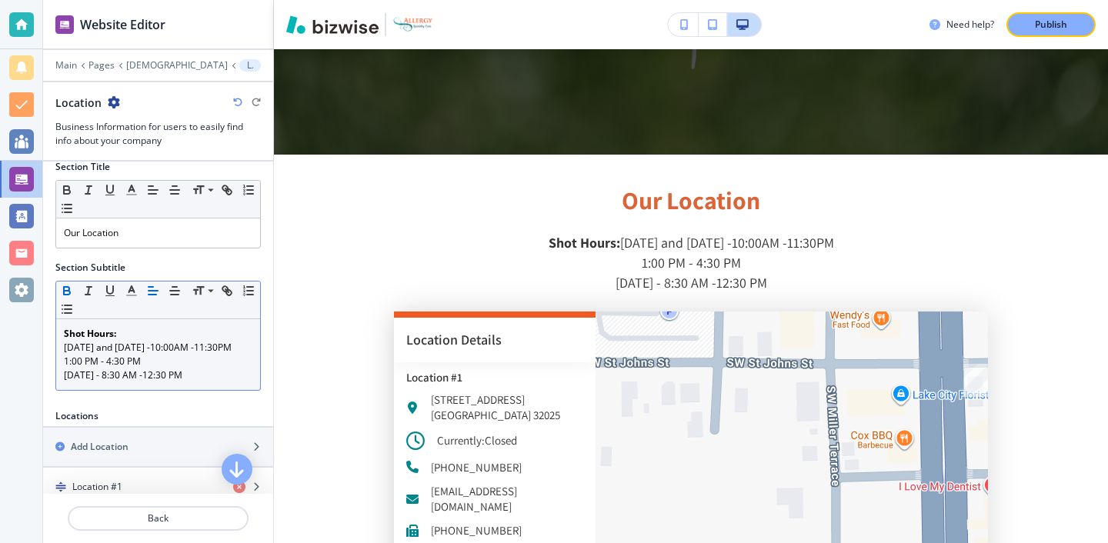
scroll to position [17, 0]
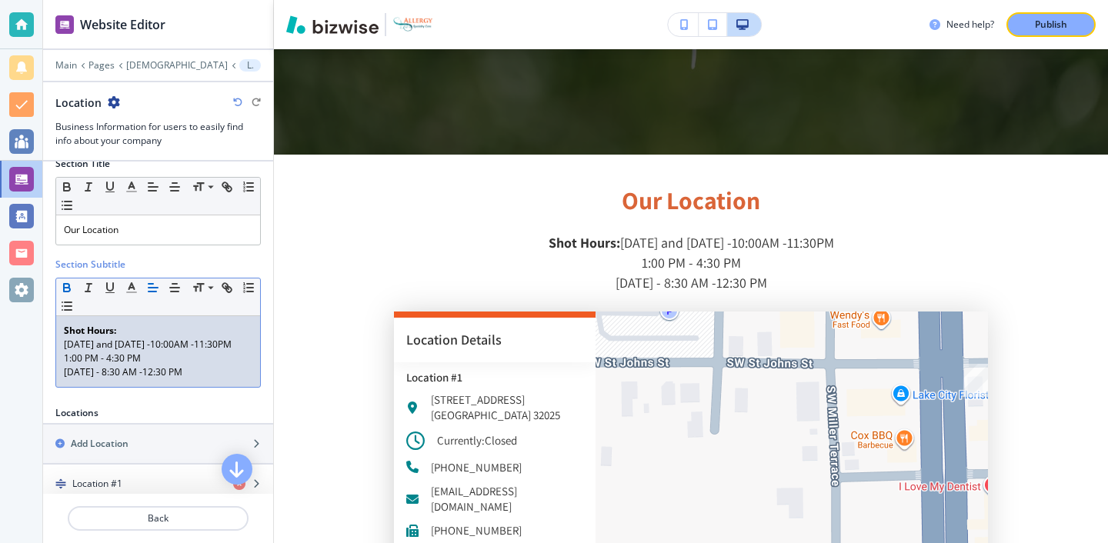
click at [99, 352] on p "Monday and Wednesday -10:00AM -11:30PM" at bounding box center [158, 345] width 189 height 14
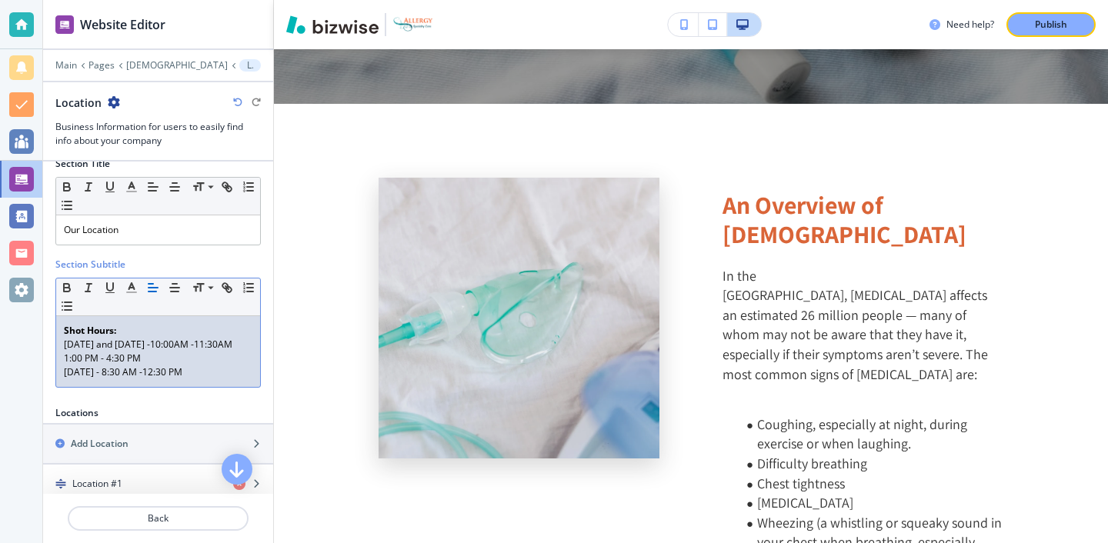
scroll to position [0, 0]
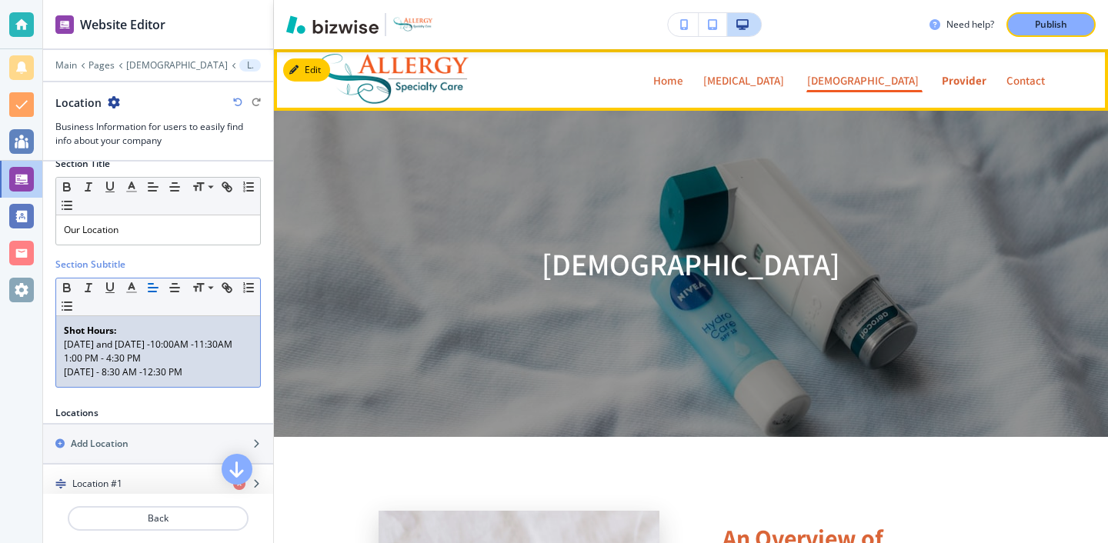
click at [942, 86] on p "Provider" at bounding box center [964, 81] width 45 height 12
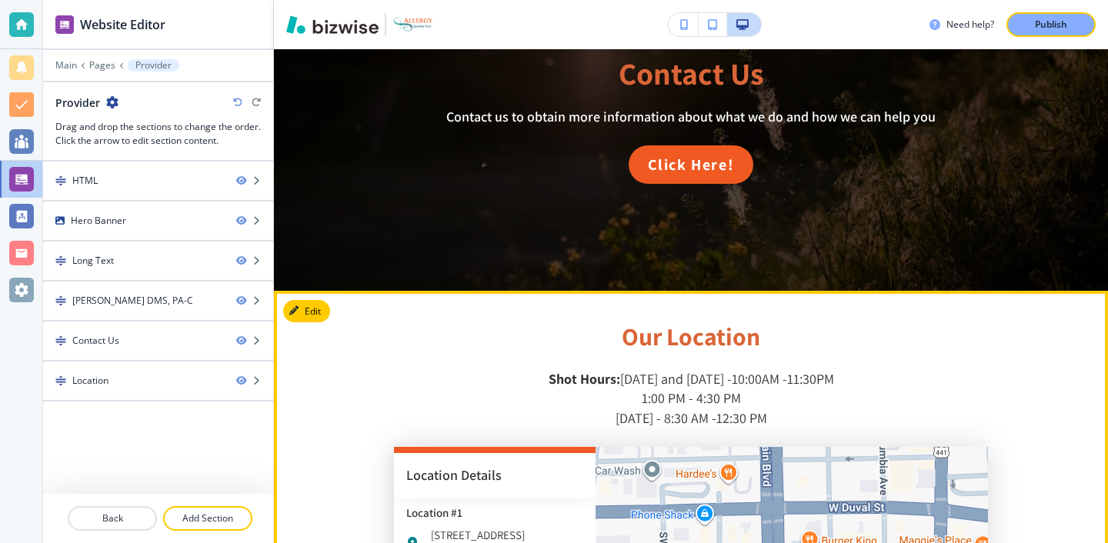
scroll to position [1278, 0]
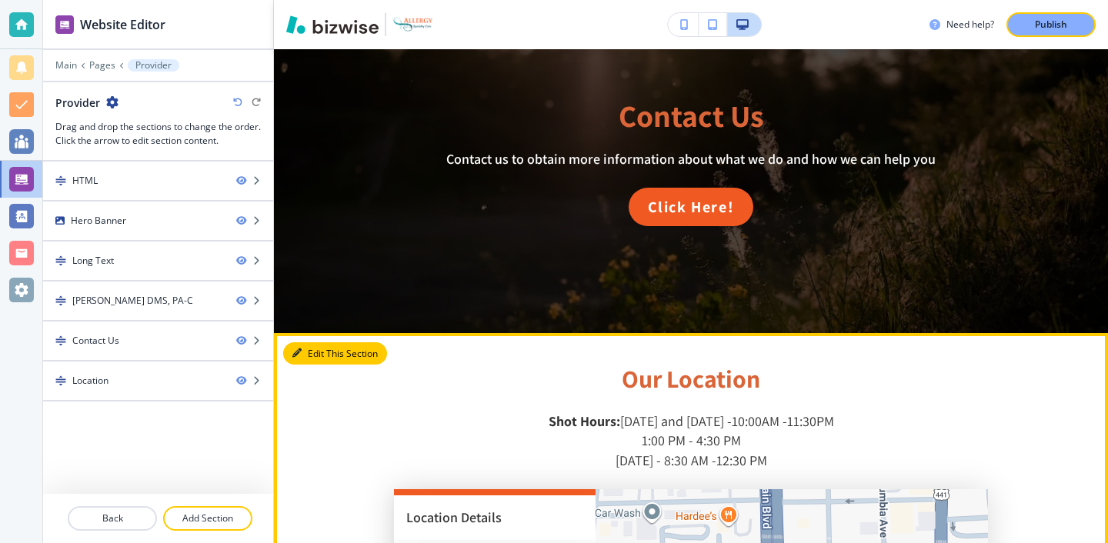
click at [313, 343] on button "Edit This Section" at bounding box center [335, 354] width 104 height 23
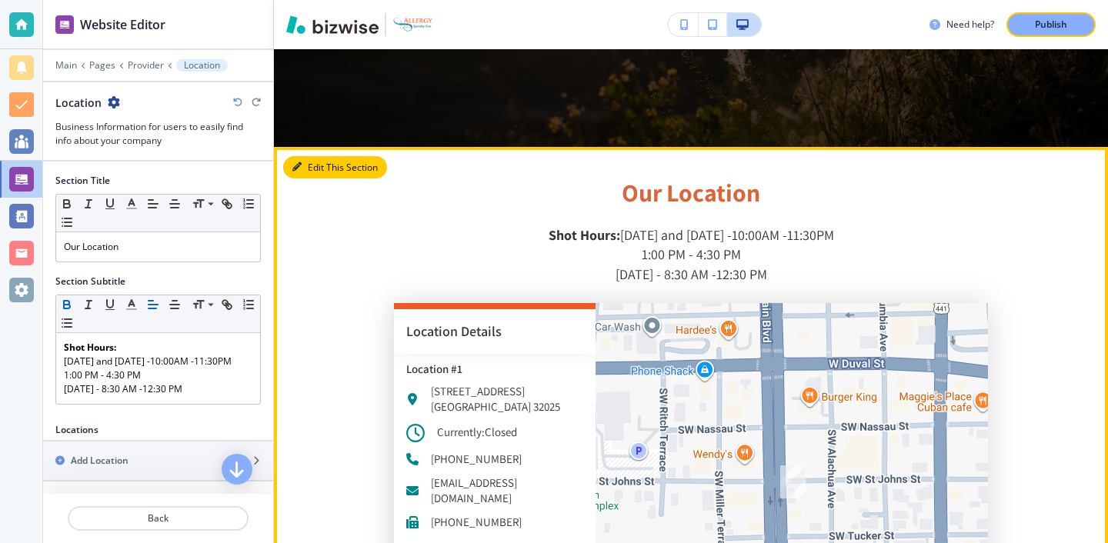
scroll to position [1505, 0]
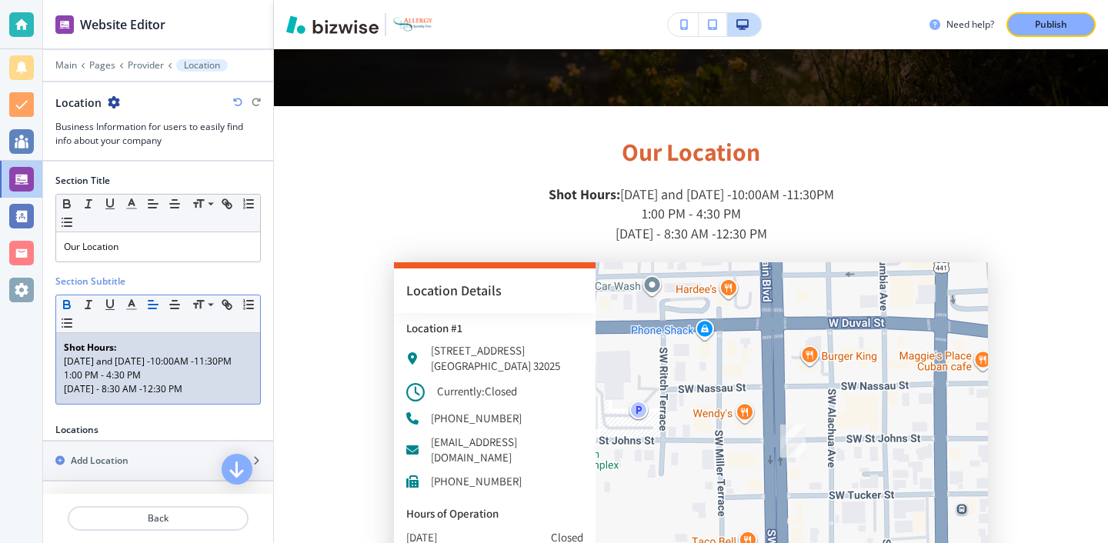
click at [91, 369] on p "Monday and Wednesday -10:00AM -11:30PM" at bounding box center [158, 362] width 189 height 14
click at [94, 369] on p "Monday and Wednesday -10:00AM -11:30PM" at bounding box center [158, 362] width 189 height 14
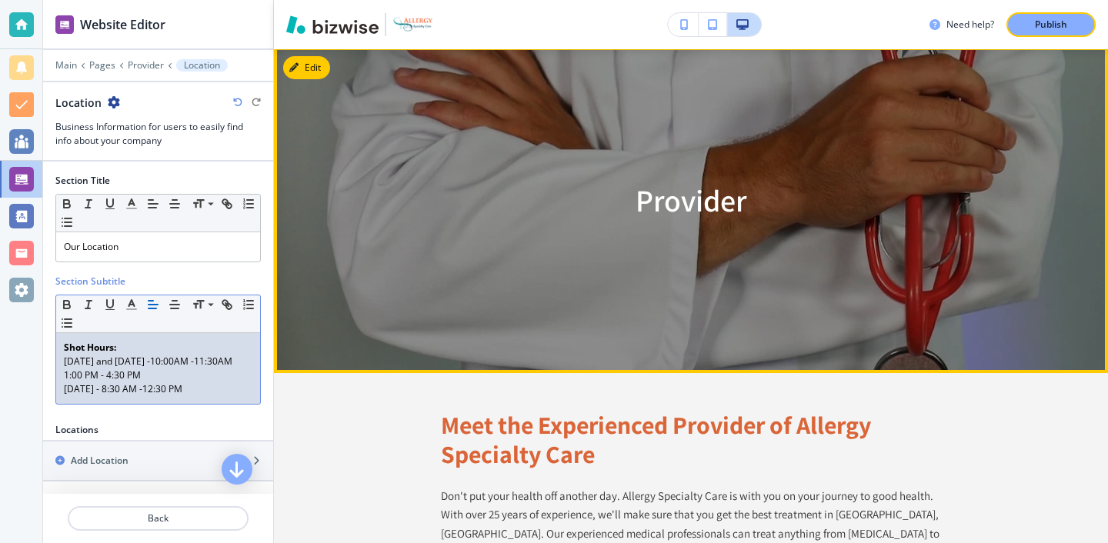
scroll to position [0, 0]
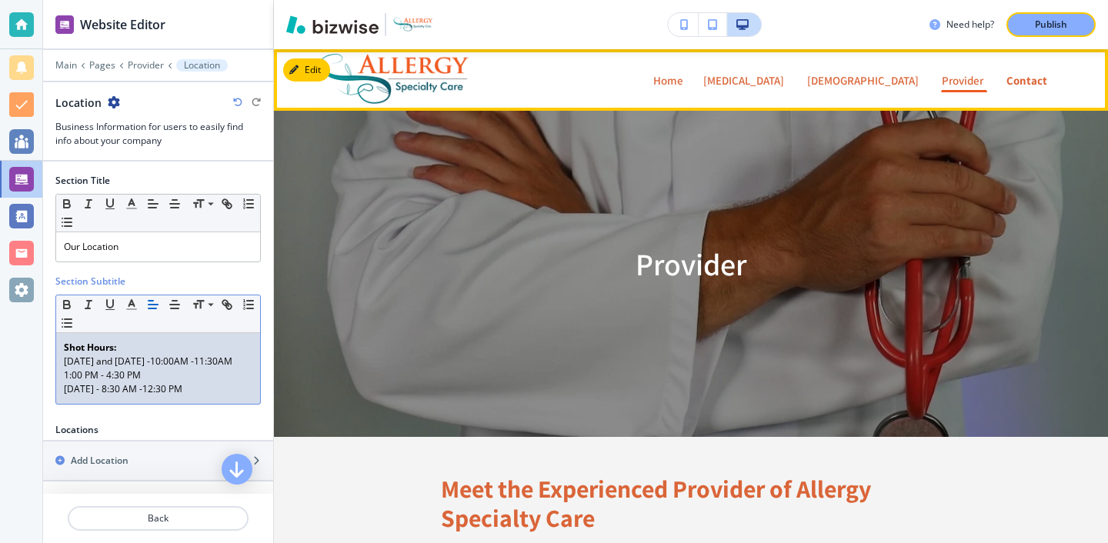
click at [1007, 75] on p "Contact" at bounding box center [1027, 81] width 41 height 12
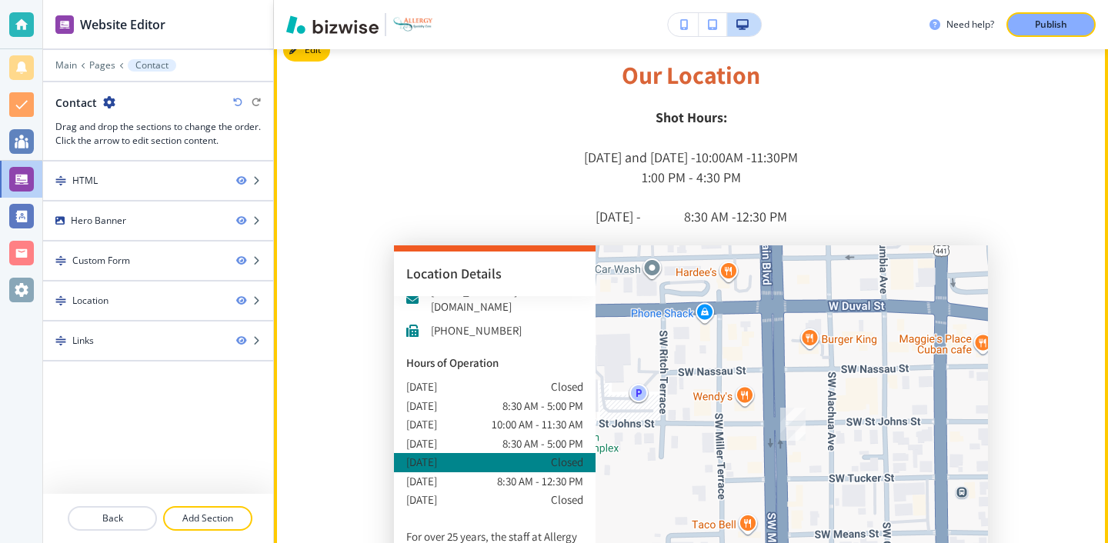
scroll to position [142, 0]
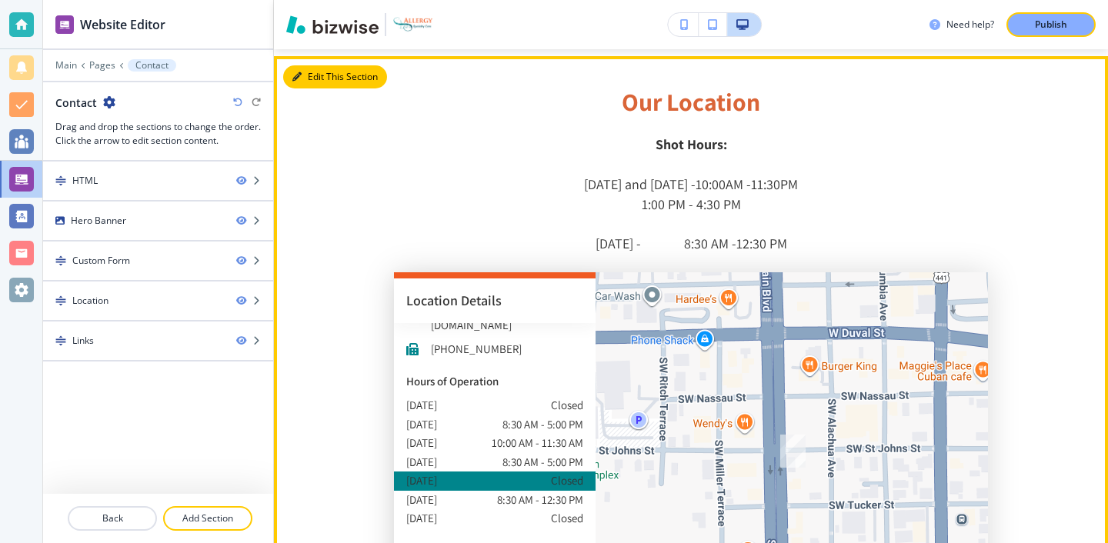
click at [322, 85] on button "Edit This Section" at bounding box center [335, 76] width 104 height 23
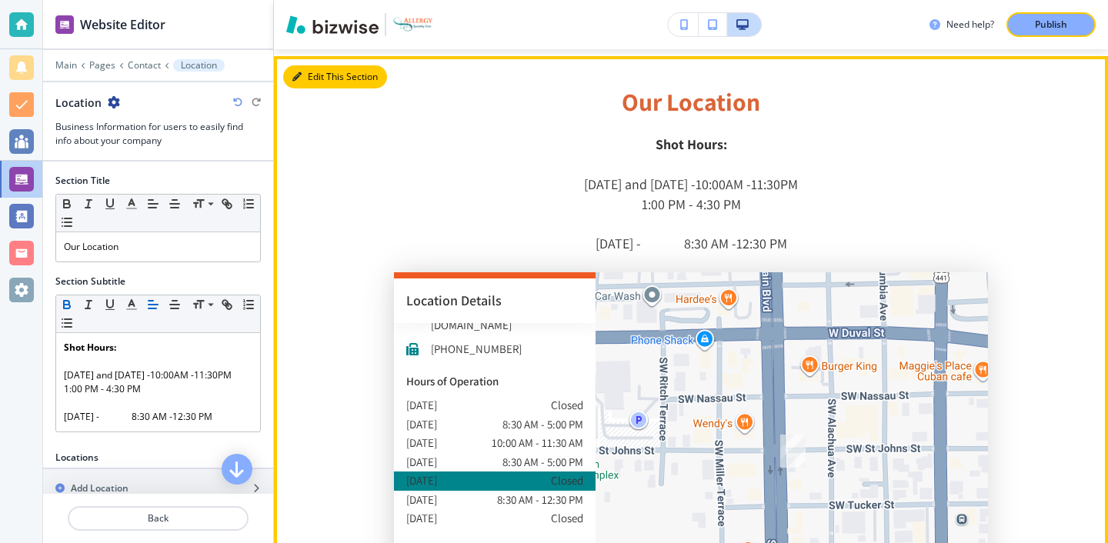
scroll to position [864, 0]
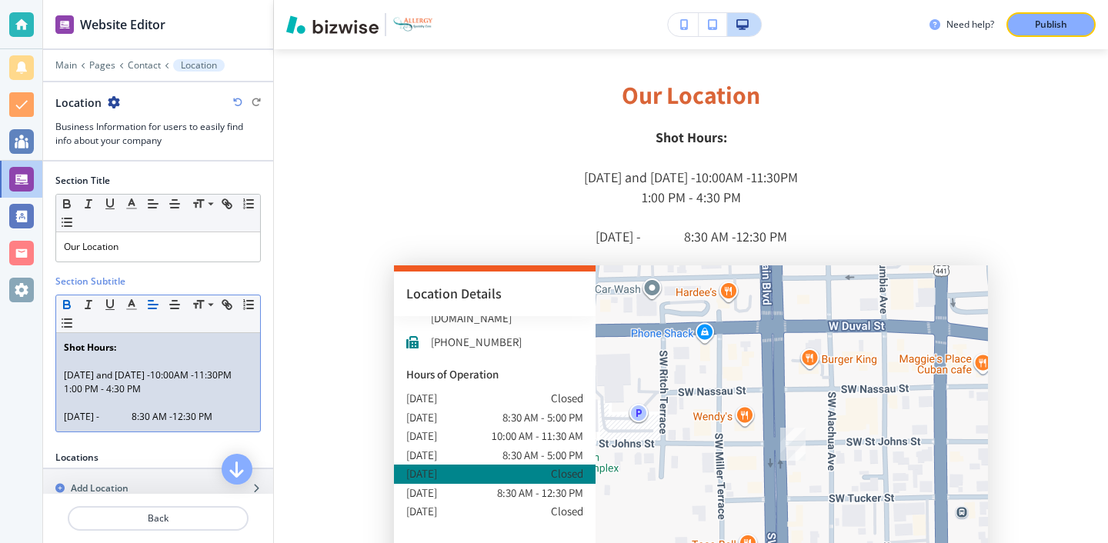
click at [94, 383] on p "Monday and Wednesday -10:00AM -11:30PM" at bounding box center [158, 376] width 189 height 14
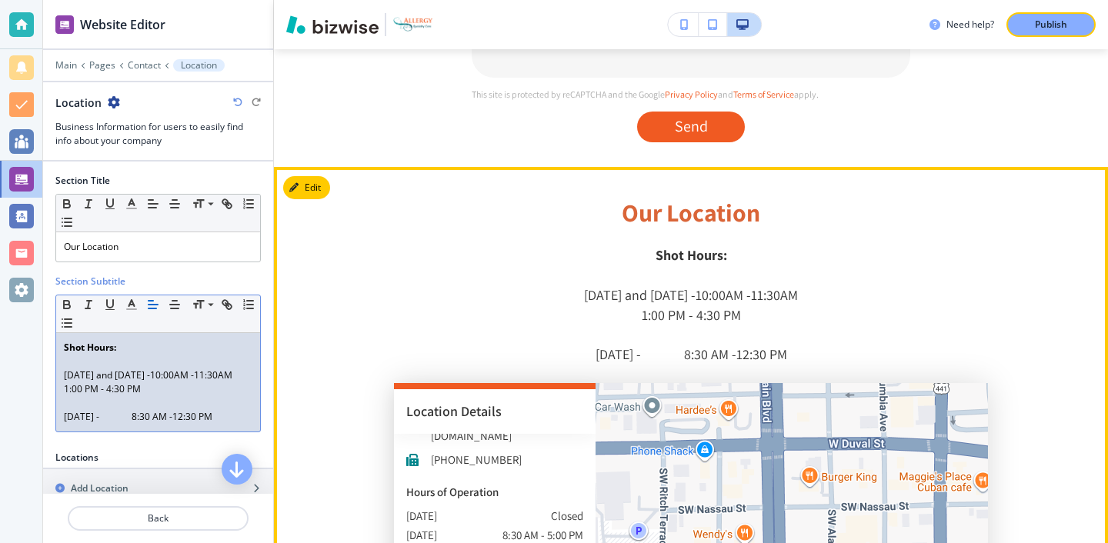
scroll to position [0, 0]
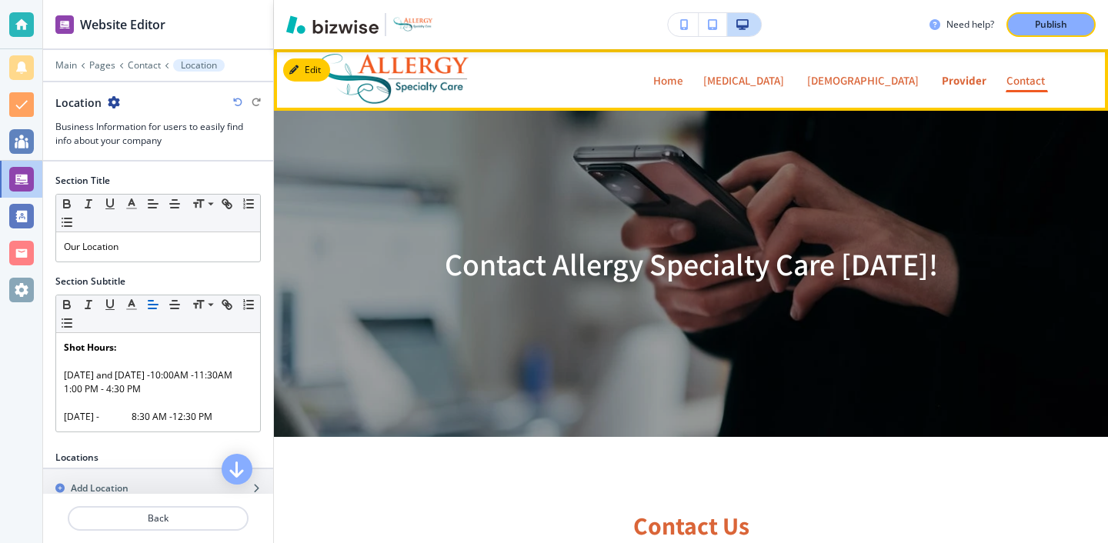
click at [942, 80] on p "Provider" at bounding box center [964, 81] width 45 height 12
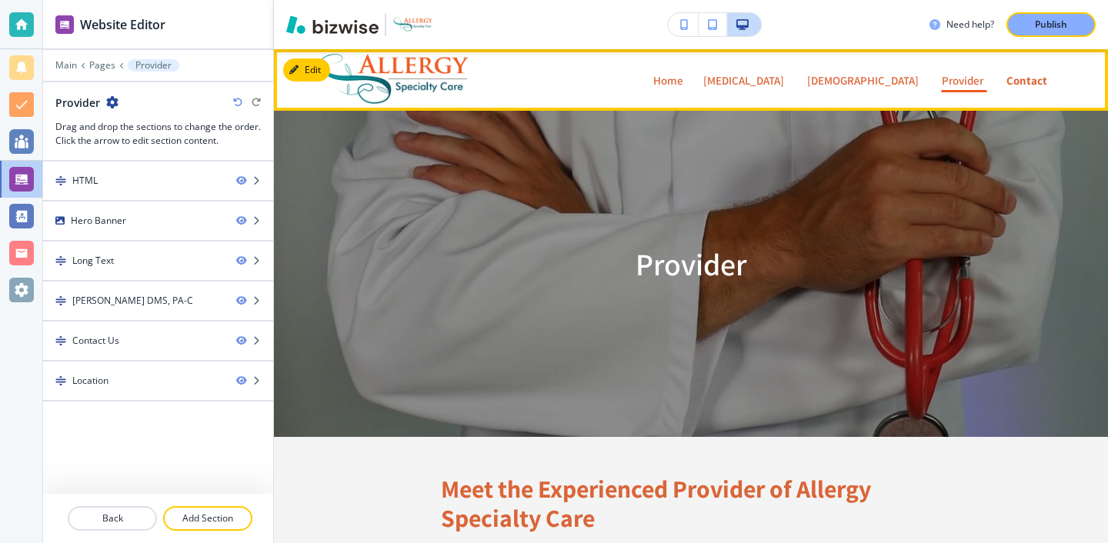
click at [1006, 89] on link "Contact Contact" at bounding box center [1027, 80] width 42 height 25
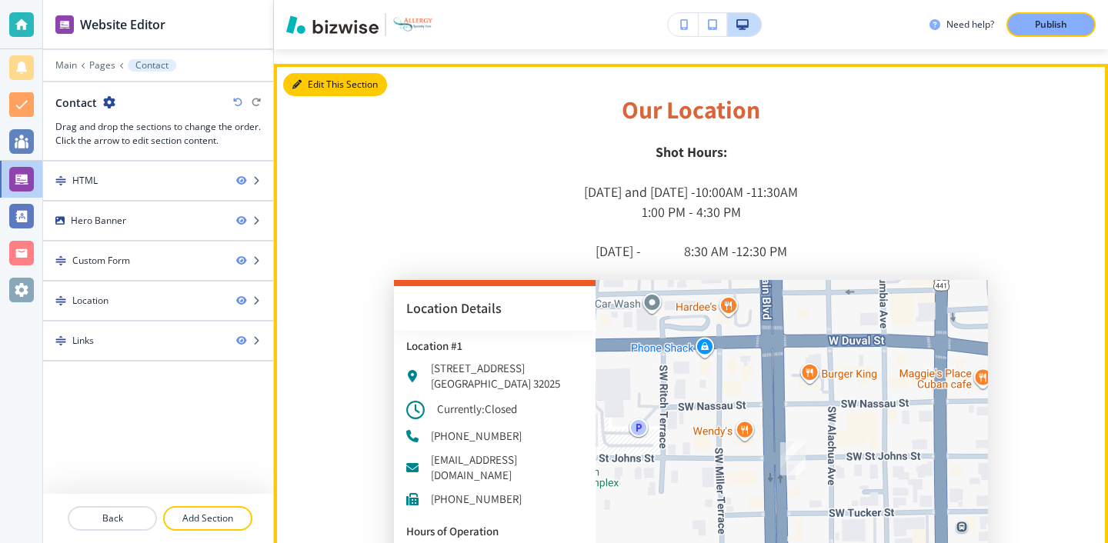
click at [316, 85] on button "Edit This Section" at bounding box center [335, 84] width 104 height 23
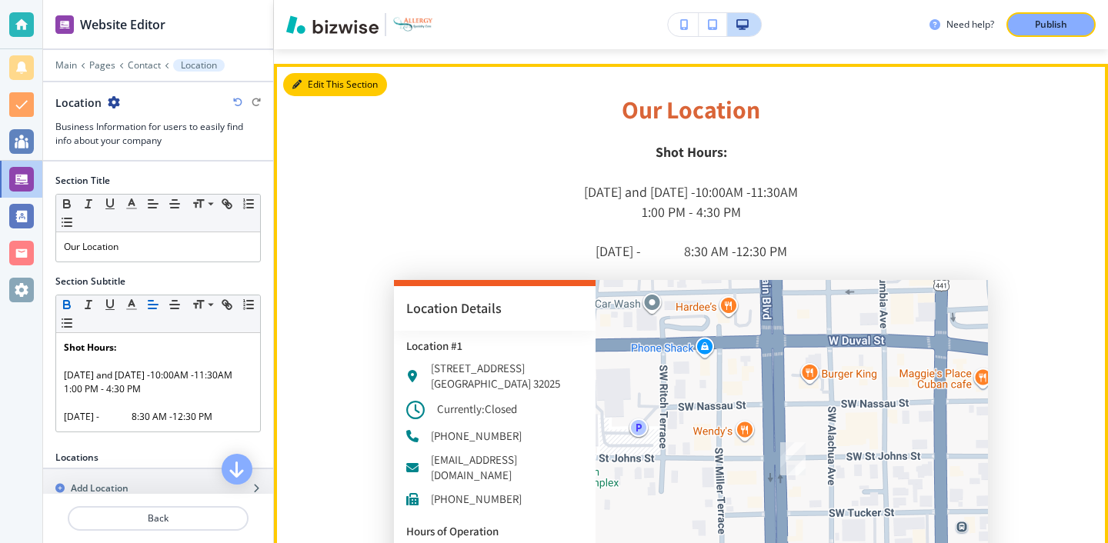
scroll to position [864, 0]
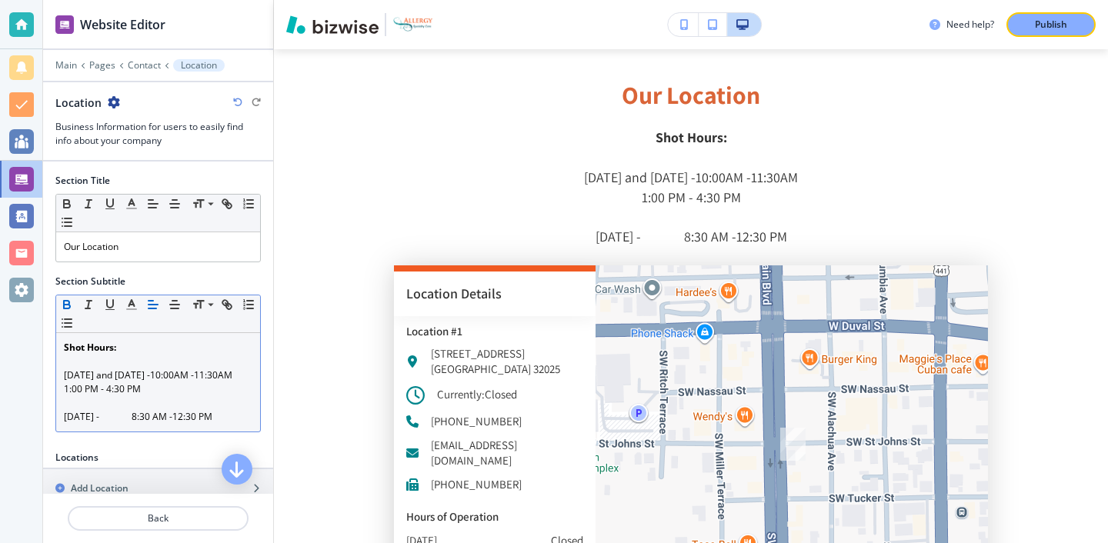
click at [150, 396] on p "1:00 PM - 4:30 PM" at bounding box center [158, 390] width 189 height 14
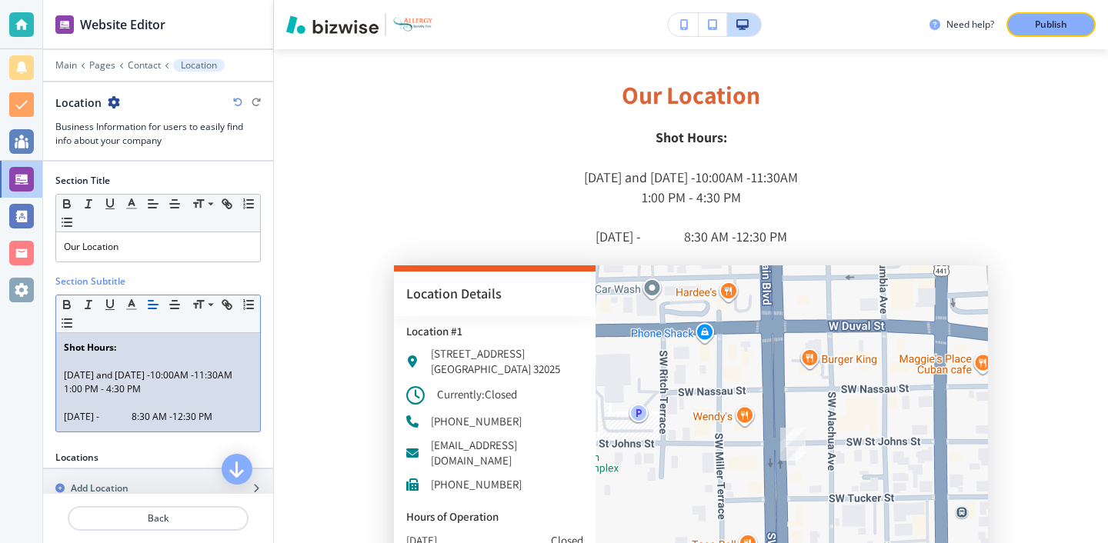
click at [187, 396] on p "1:00 PM - 4:30 PM" at bounding box center [158, 390] width 189 height 14
click at [58, 424] on div "Shot Hours: Monday and Wednesday -10:00AM -11:30AM 1:00 PM - 4:30 PM Friday - 8…" at bounding box center [158, 382] width 204 height 99
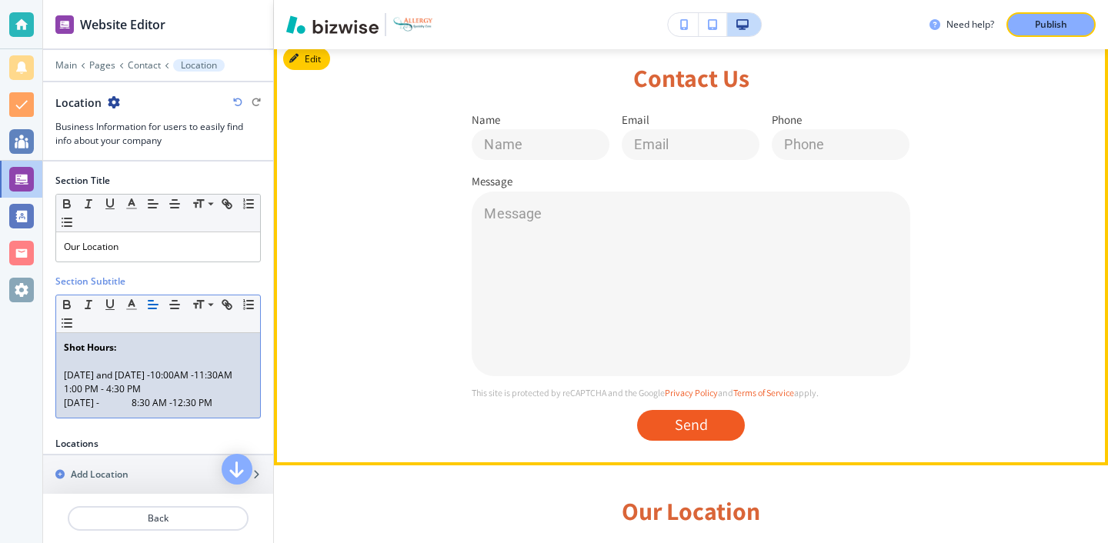
scroll to position [0, 0]
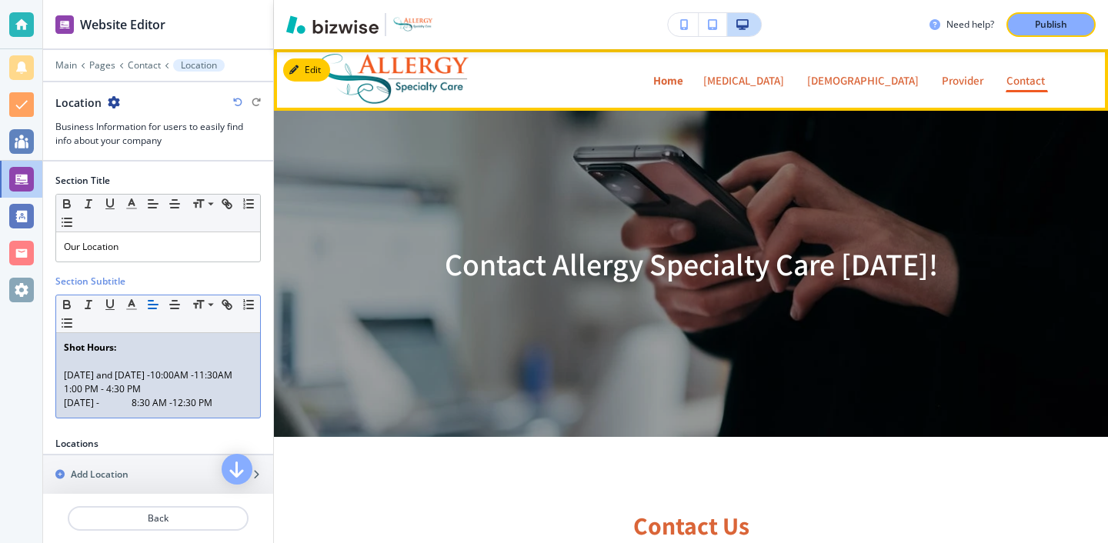
click at [653, 89] on link "Home Home" at bounding box center [669, 80] width 32 height 25
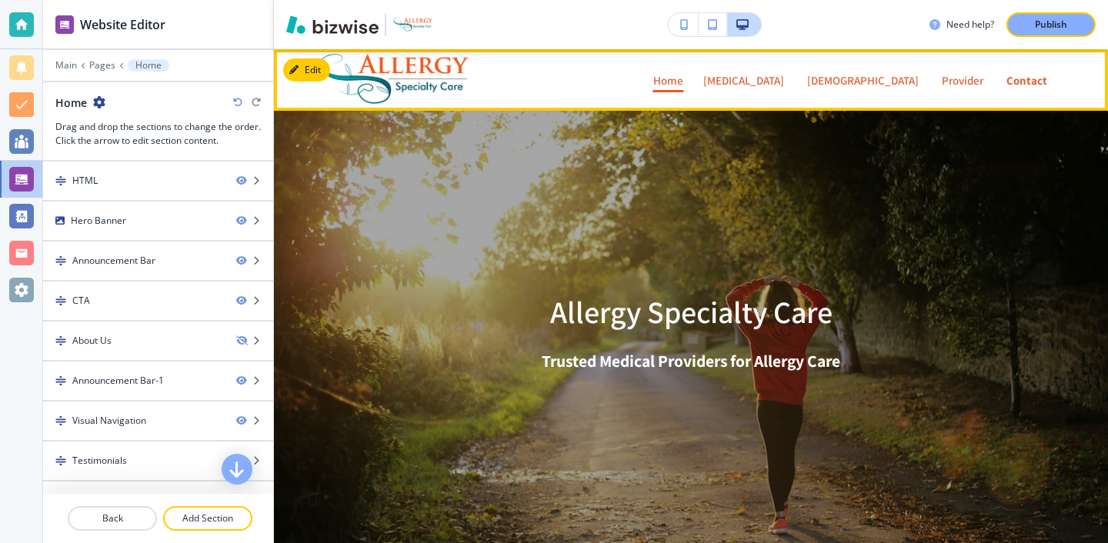
click at [1007, 81] on p "Contact" at bounding box center [1027, 81] width 41 height 12
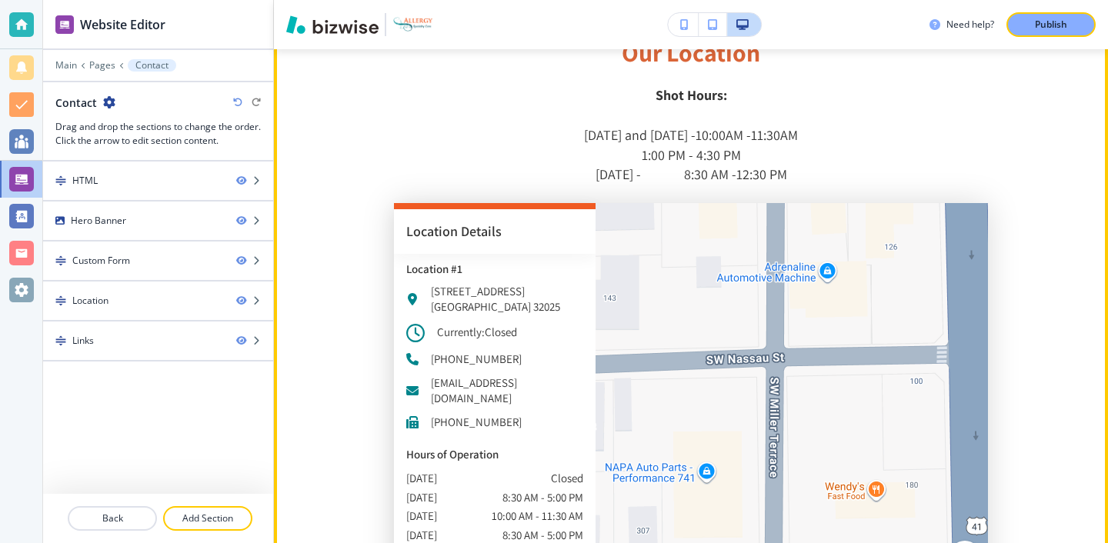
scroll to position [885, 0]
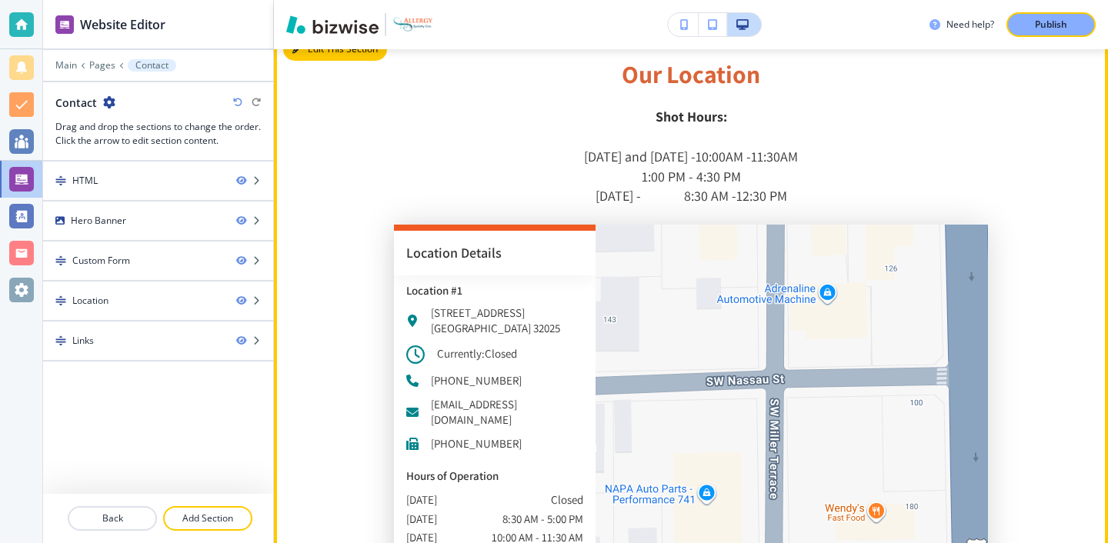
click at [319, 58] on button "Edit This Section" at bounding box center [335, 49] width 104 height 23
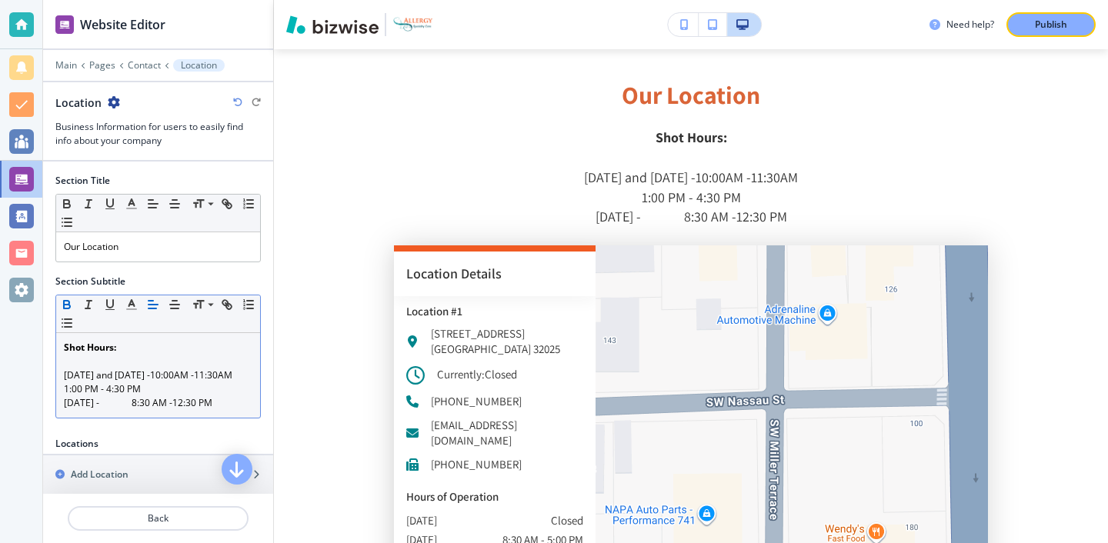
click at [117, 410] on p "Friday - 8:30 AM -12:30 PM" at bounding box center [158, 403] width 189 height 14
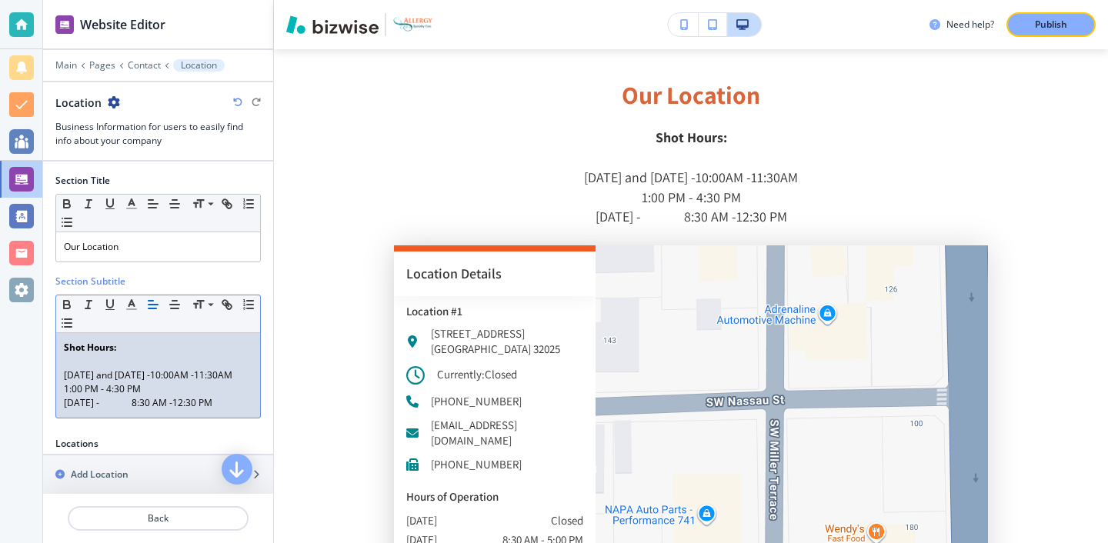
click at [190, 410] on p "Friday - 8:30 AM -12:30 PM" at bounding box center [158, 403] width 189 height 14
click at [187, 410] on p "Friday - 8:30 AM -12:30 PM" at bounding box center [158, 403] width 189 height 14
click at [116, 410] on p "Friday - 8:30 AM -12:30 PM" at bounding box center [158, 403] width 189 height 14
click at [186, 396] on p "1:00 PM - 4:30 PM" at bounding box center [158, 390] width 189 height 14
click at [192, 396] on p "1:00 PM - 4:30 PM" at bounding box center [158, 390] width 189 height 14
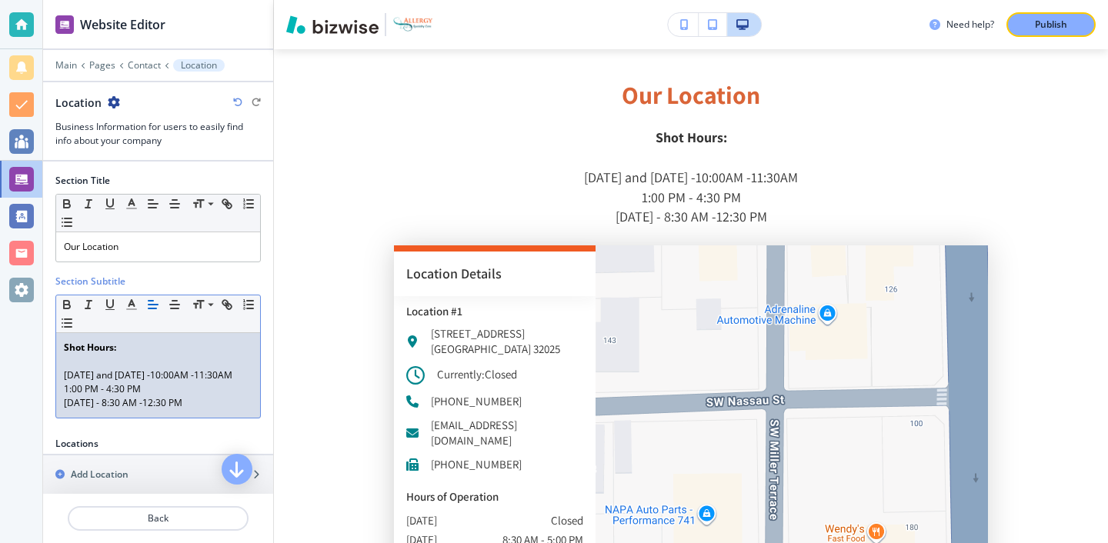
click at [192, 396] on p "1:00 PM - 4:30 PM" at bounding box center [158, 390] width 189 height 14
click at [189, 396] on p "1:00 PM - 4:30 PM" at bounding box center [158, 390] width 189 height 14
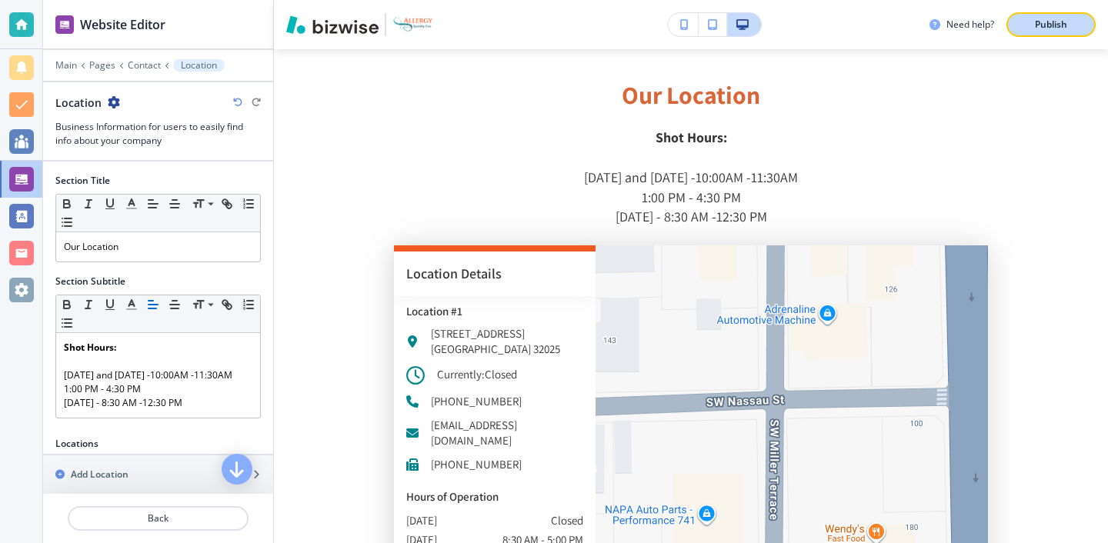
click at [1047, 36] on button "Publish" at bounding box center [1051, 24] width 89 height 25
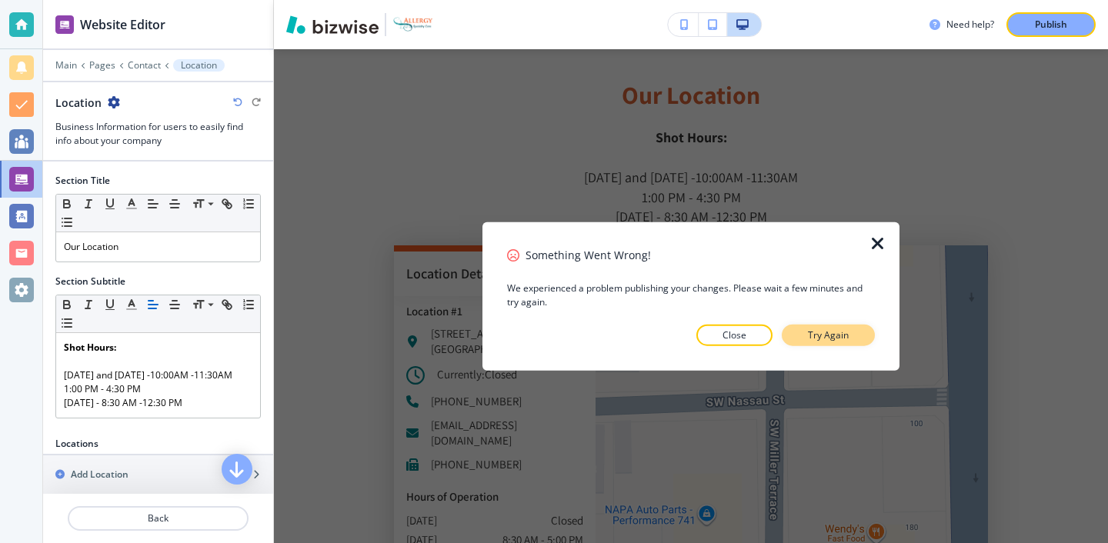
click at [831, 326] on button "Try Again" at bounding box center [828, 335] width 93 height 22
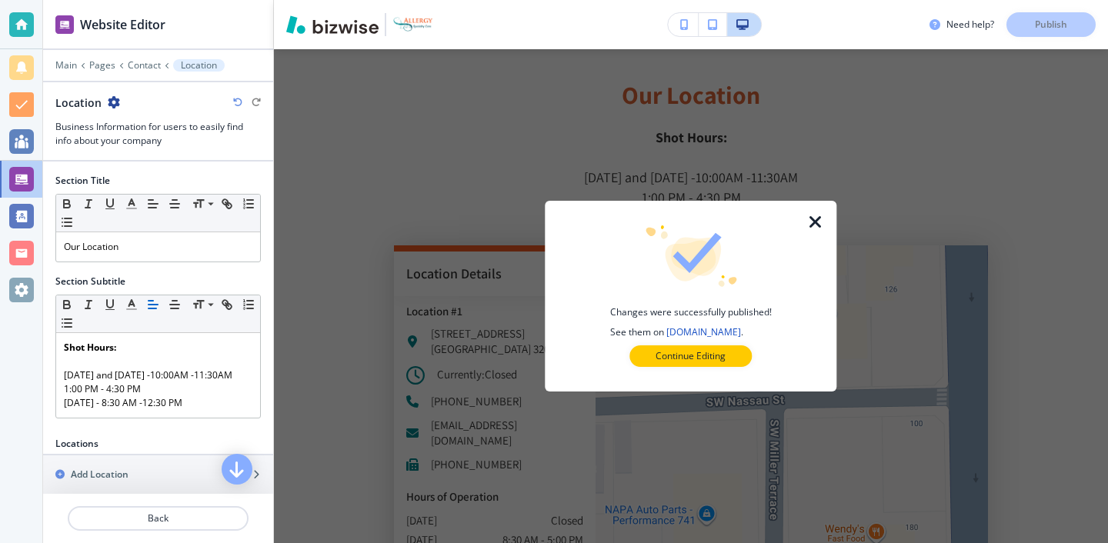
click at [821, 234] on div at bounding box center [825, 296] width 25 height 191
click at [821, 220] on icon "button" at bounding box center [816, 222] width 18 height 18
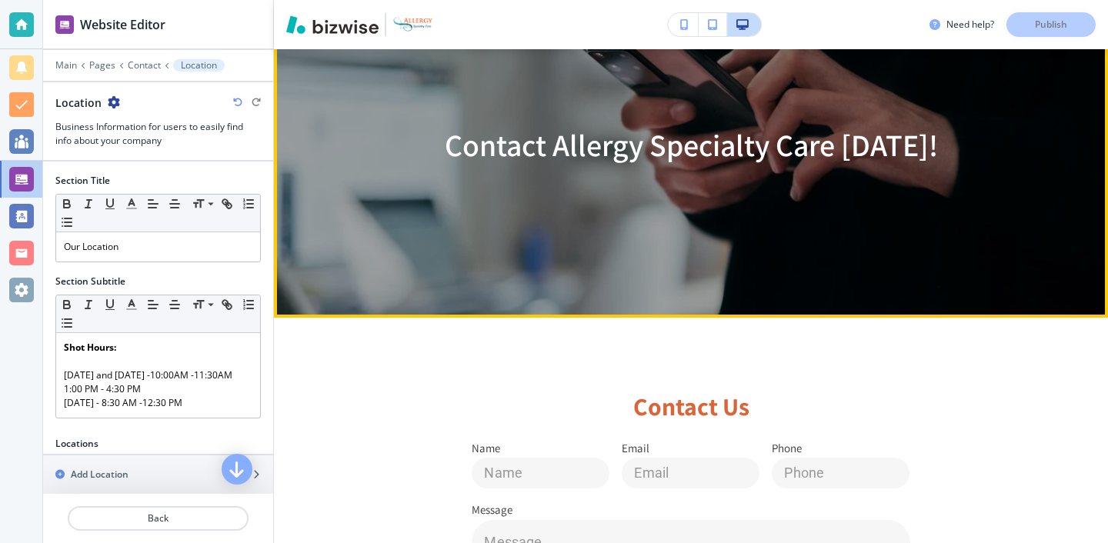
scroll to position [0, 0]
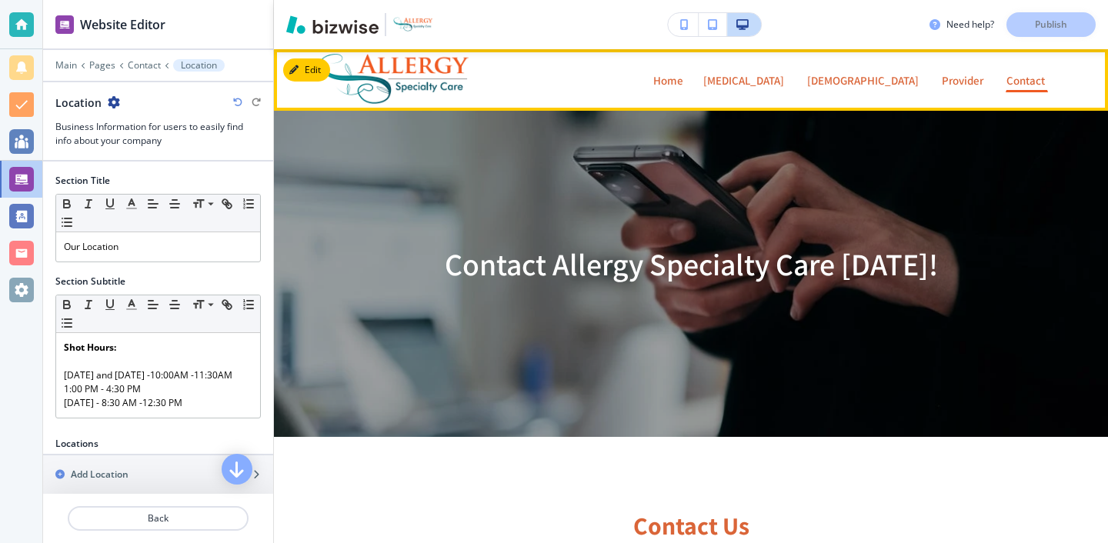
click at [941, 100] on link "Patient Form" at bounding box center [967, 111] width 75 height 22
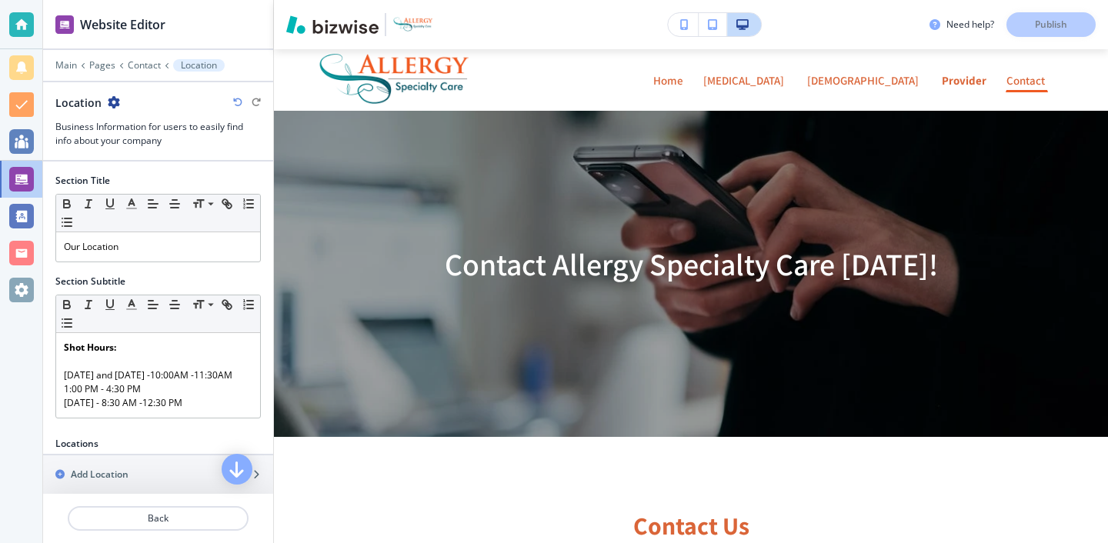
click at [941, 89] on link "Provider Provider" at bounding box center [964, 80] width 46 height 25
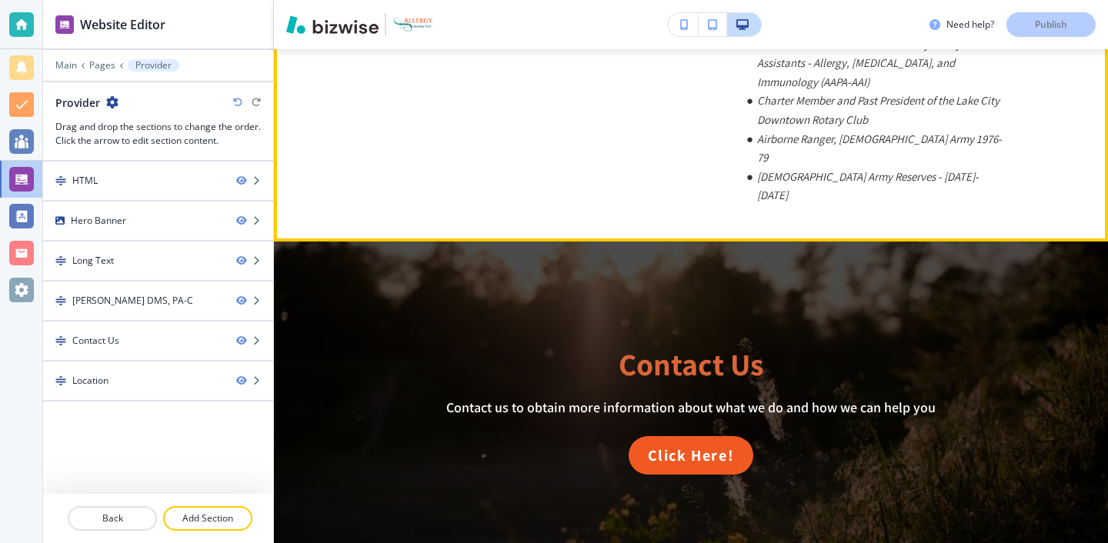
scroll to position [1518, 0]
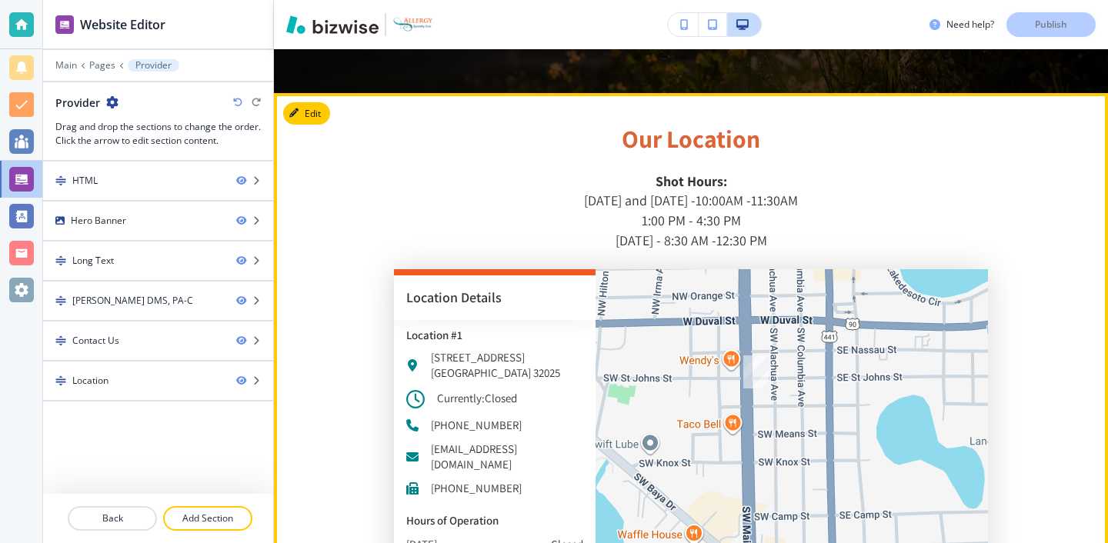
click at [318, 102] on button "Edit" at bounding box center [306, 113] width 47 height 23
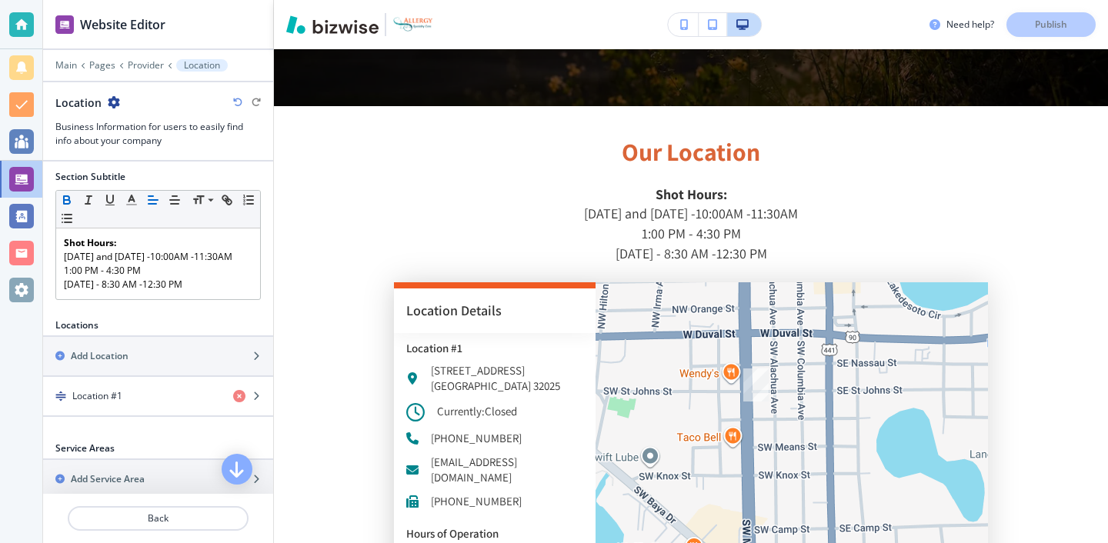
scroll to position [101, 0]
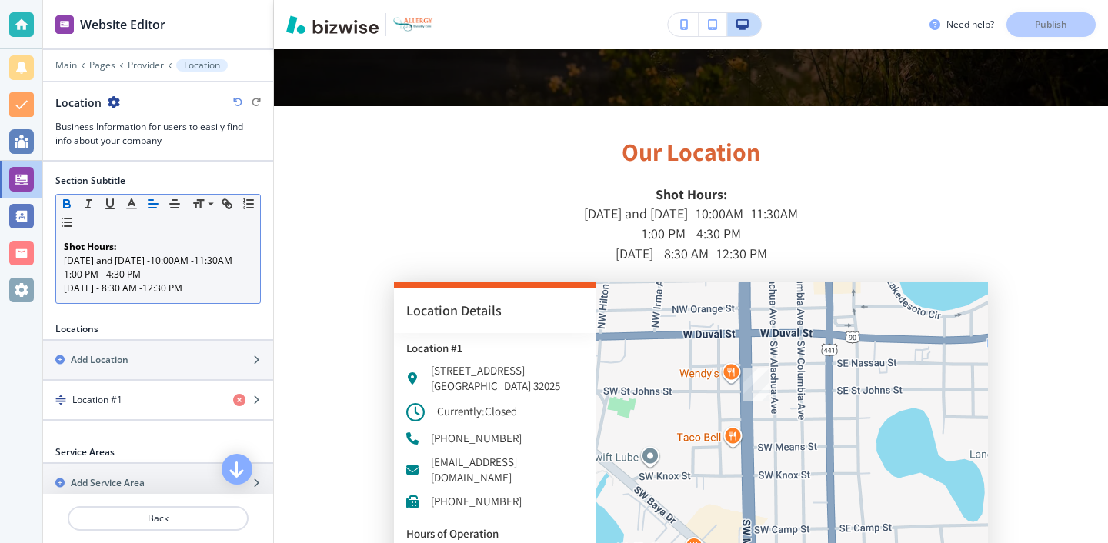
click at [63, 283] on div "Shot Hours: Monday and Wednesday -10:00AM -11:30AM 1:00 PM - 4:30 PM Friday - 8…" at bounding box center [158, 267] width 204 height 71
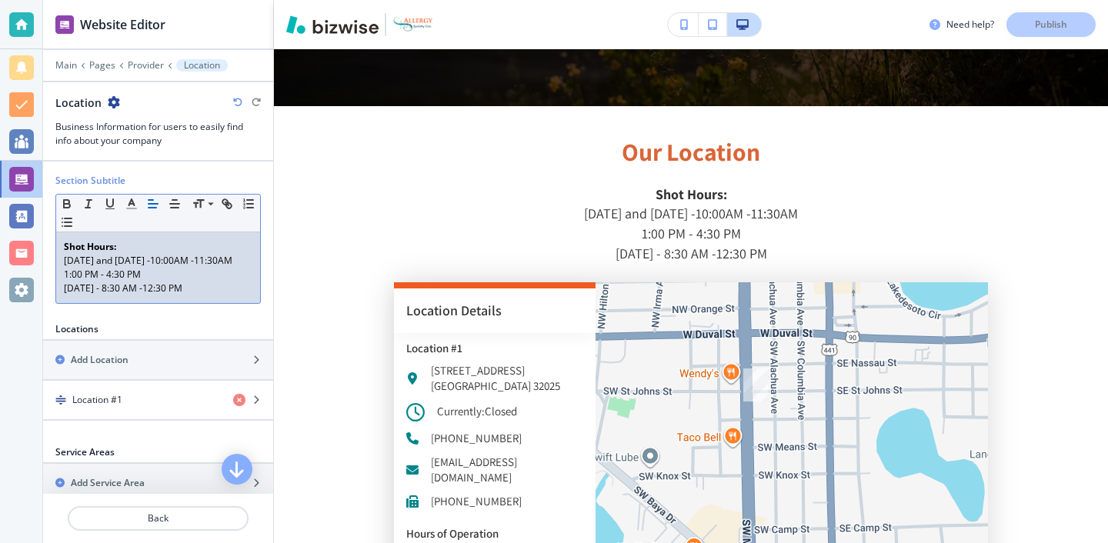
click at [62, 285] on div "Shot Hours: Monday and Wednesday -10:00AM -11:30AM 1:00 PM - 4:30 PM Friday - 8…" at bounding box center [158, 267] width 204 height 71
click at [57, 303] on div "Shot Hours: Monday and Wednesday -10:00AM -11:30AM 1:00 PM - 4:30 PM Friday - 8…" at bounding box center [158, 267] width 204 height 71
click at [63, 303] on div "Shot Hours: Monday and Wednesday -10:00AM -11:30AM 1:00 PM - 4:30 PM Friday - 8…" at bounding box center [158, 267] width 204 height 71
click at [182, 282] on p "1:00 PM - 4:30 PM" at bounding box center [158, 275] width 189 height 14
click at [189, 282] on p "1:00 PM - 4:30 PM" at bounding box center [158, 275] width 189 height 14
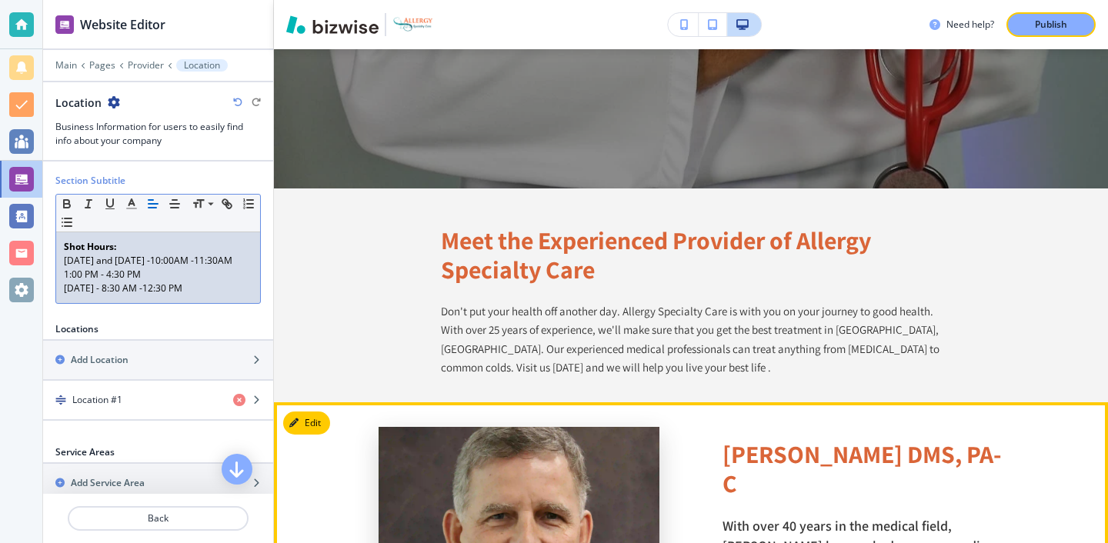
scroll to position [0, 0]
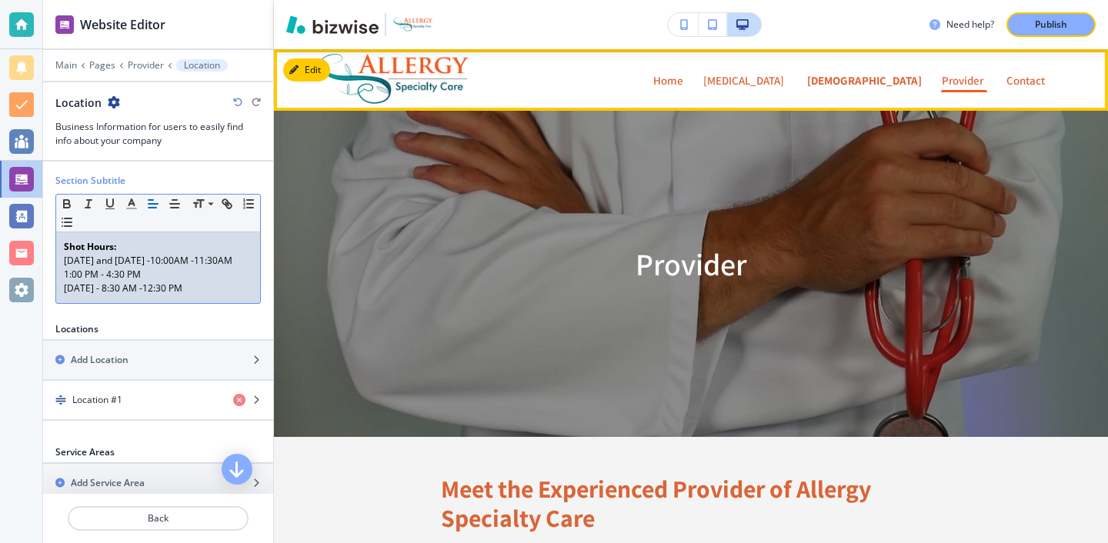
click at [807, 77] on p "Asthma" at bounding box center [864, 81] width 115 height 12
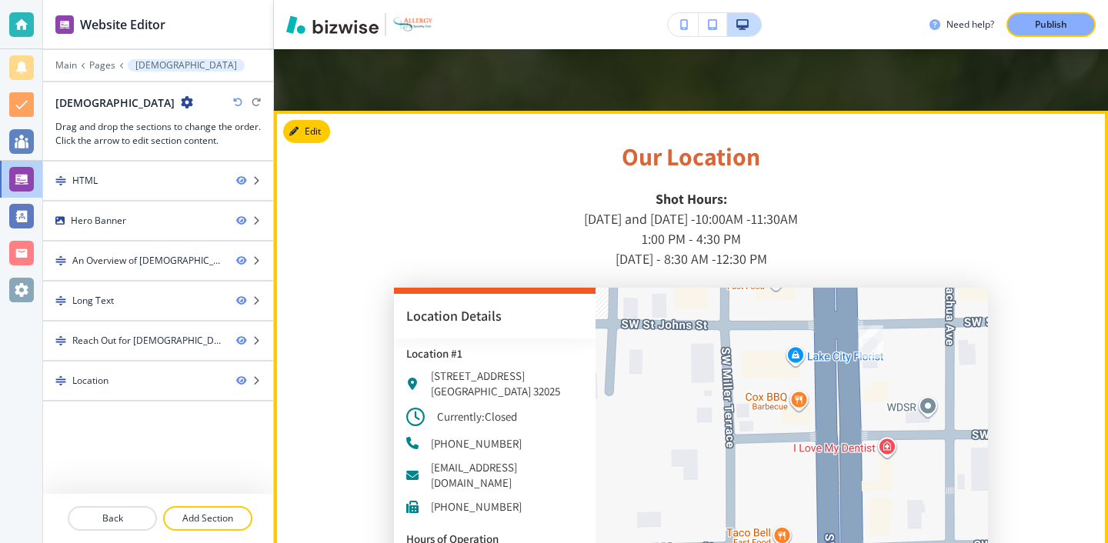
scroll to position [1826, 0]
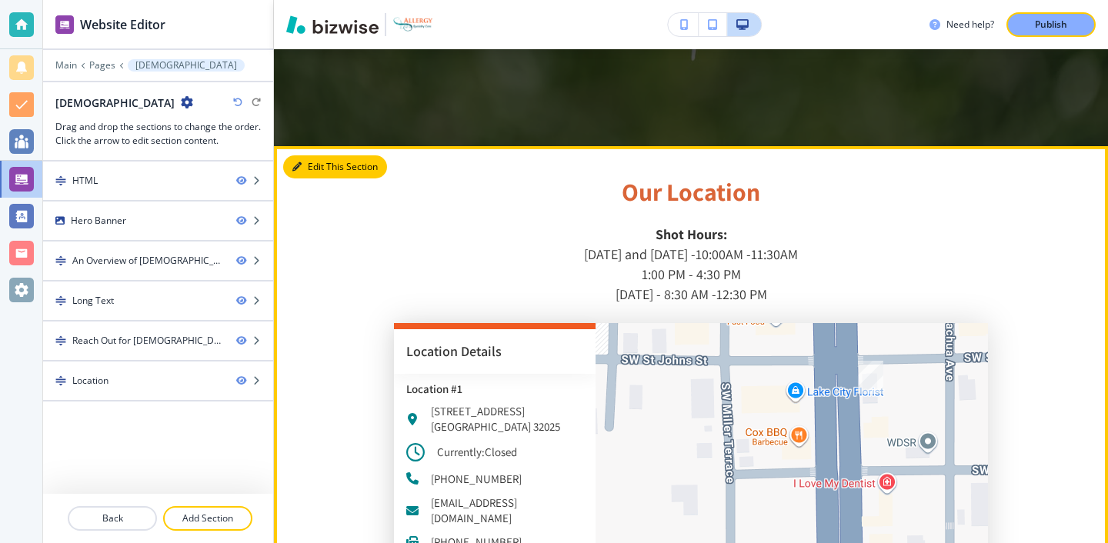
click at [322, 155] on button "Edit This Section" at bounding box center [335, 166] width 104 height 23
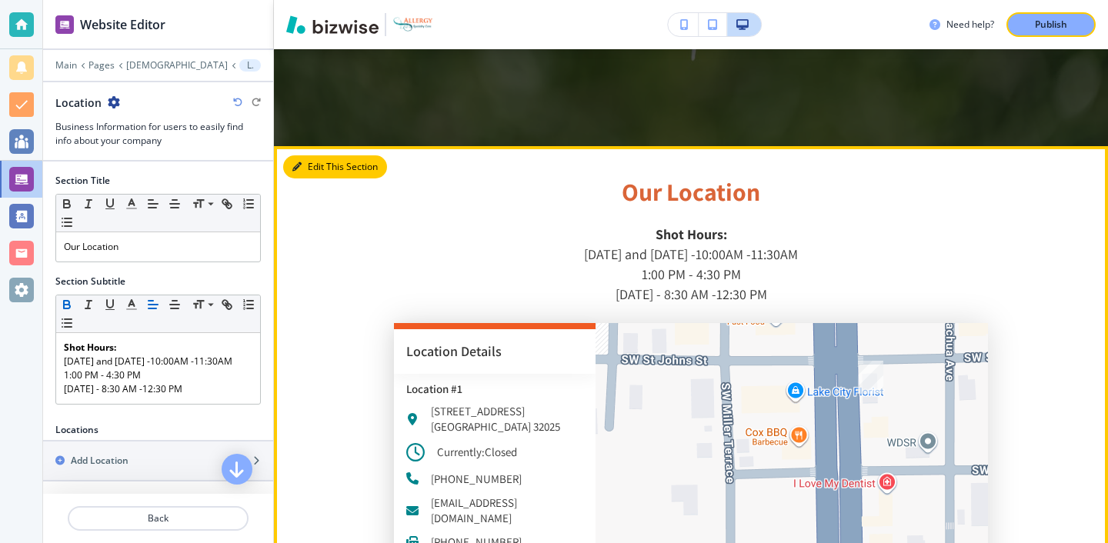
scroll to position [1817, 0]
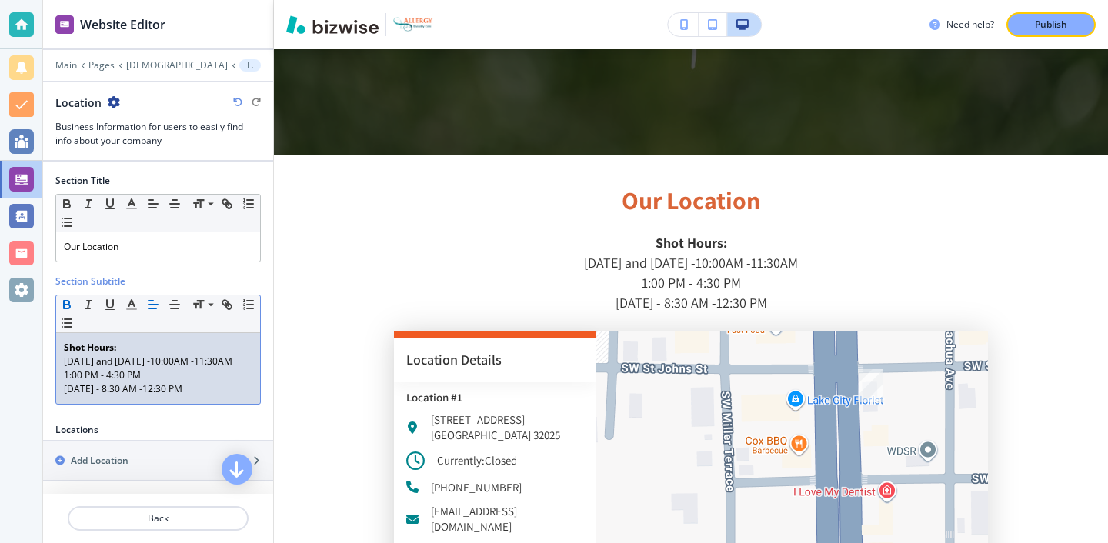
click at [63, 387] on div "Shot Hours: Monday and Wednesday -10:00AM -11:30AM 1:00 PM - 4:30 PM Friday - 8…" at bounding box center [158, 368] width 204 height 71
click at [60, 404] on div "Shot Hours: Monday and Wednesday -10:00AM -11:30AM 1:00 PM - 4:30 PM Friday - 8…" at bounding box center [158, 368] width 204 height 71
click at [192, 383] on p "1:00 PM - 4:30 PM" at bounding box center [158, 376] width 189 height 14
click at [62, 362] on div "Shot Hours: Monday and Wednesday -10:00AM -11:30AM 1:00 PM - 4:30 PM Friday - 8…" at bounding box center [158, 368] width 204 height 71
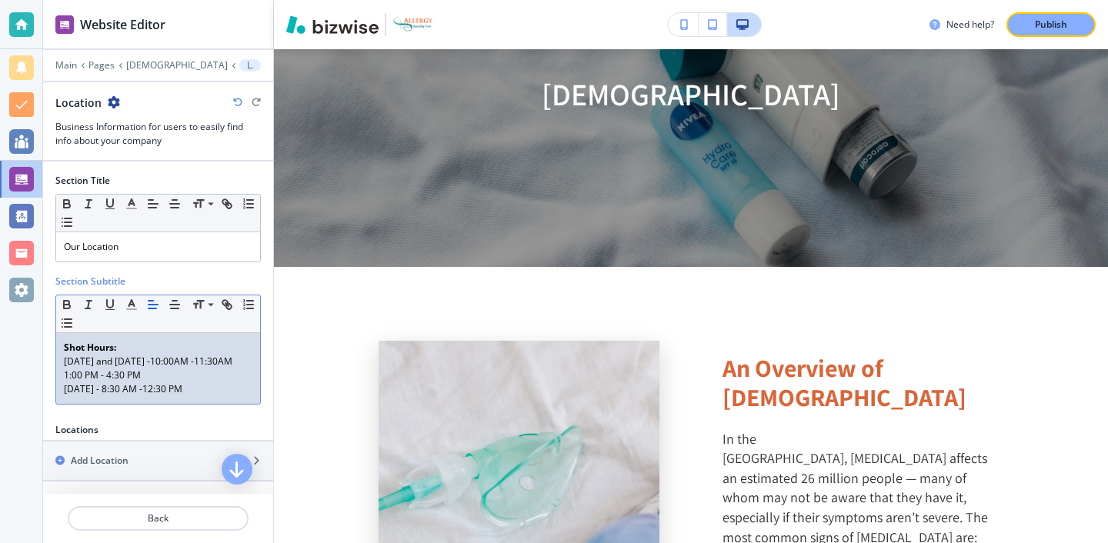
scroll to position [0, 0]
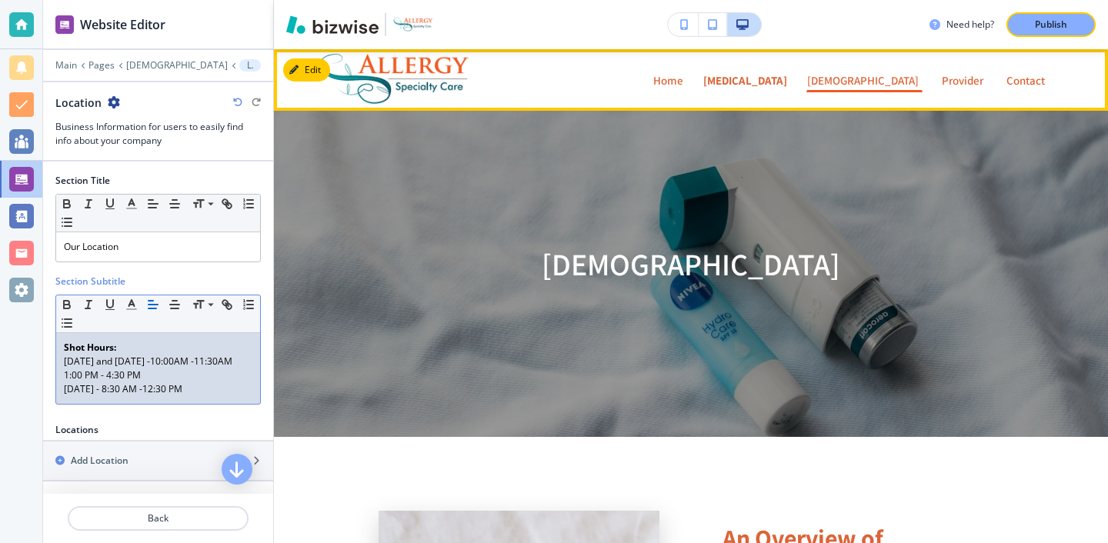
click at [720, 75] on p "Allergies" at bounding box center [746, 81] width 84 height 12
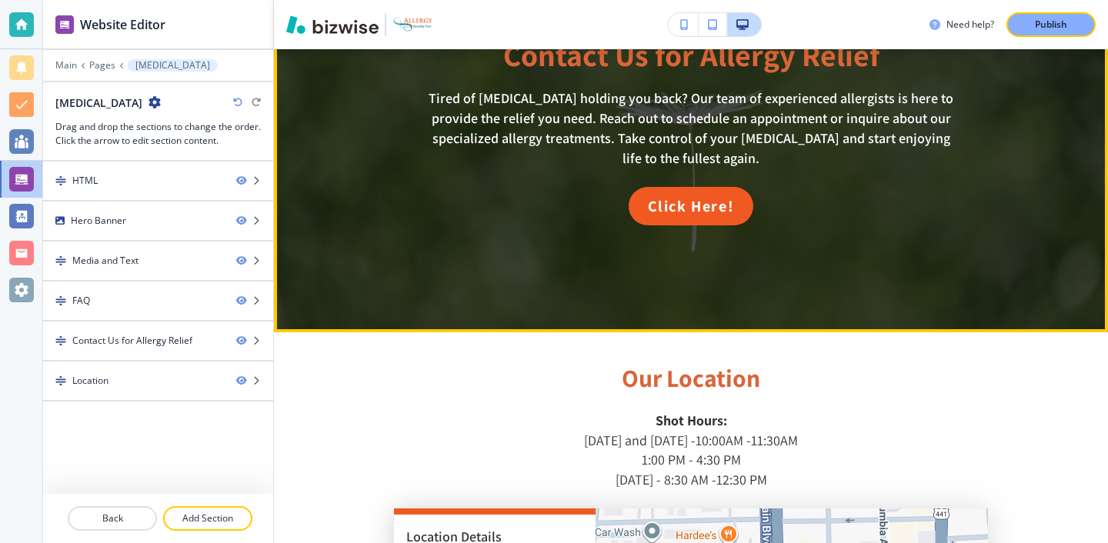
scroll to position [1562, 0]
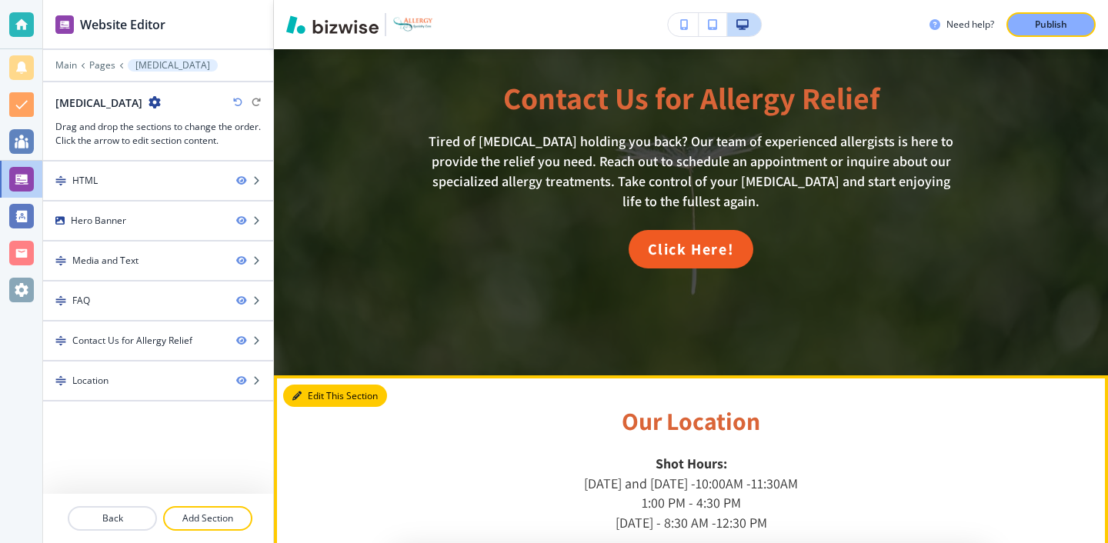
click at [322, 385] on button "Edit This Section" at bounding box center [335, 396] width 104 height 23
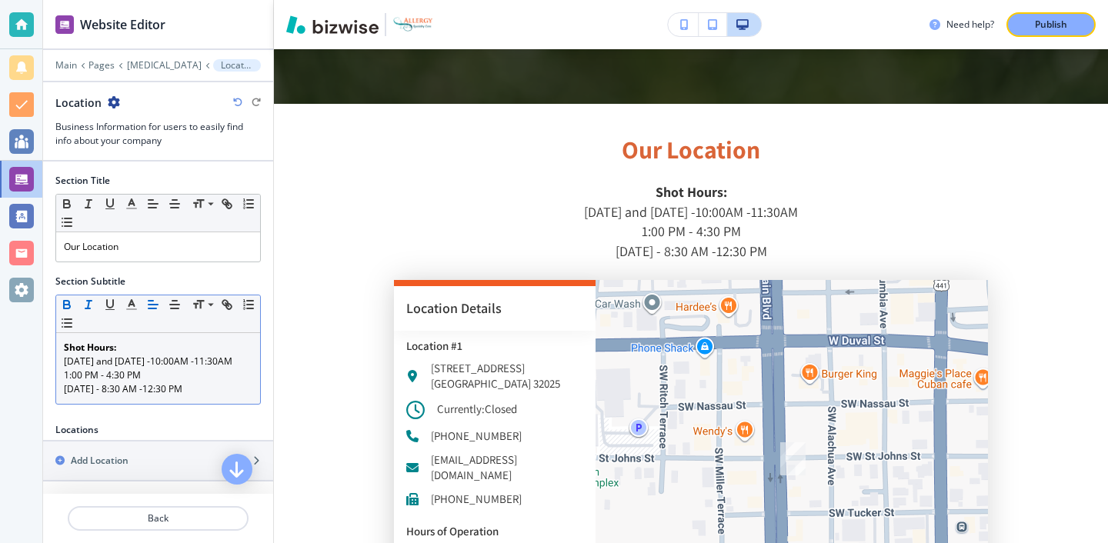
scroll to position [1838, 0]
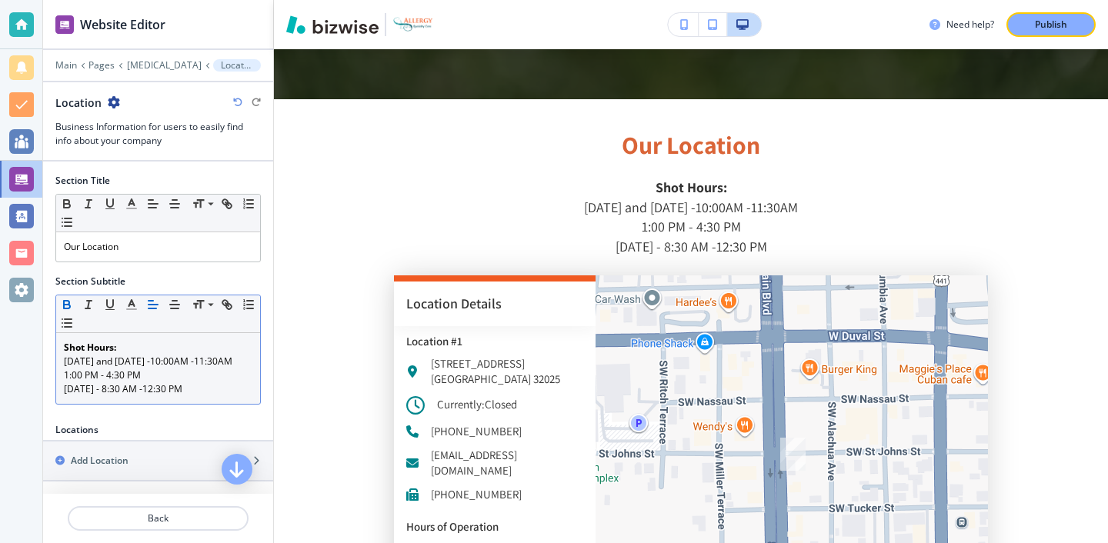
click at [62, 390] on div "Shot Hours: Monday and Wednesday -10:00AM -11:30AM 1:00 PM - 4:30 PM Friday - 8…" at bounding box center [158, 368] width 204 height 71
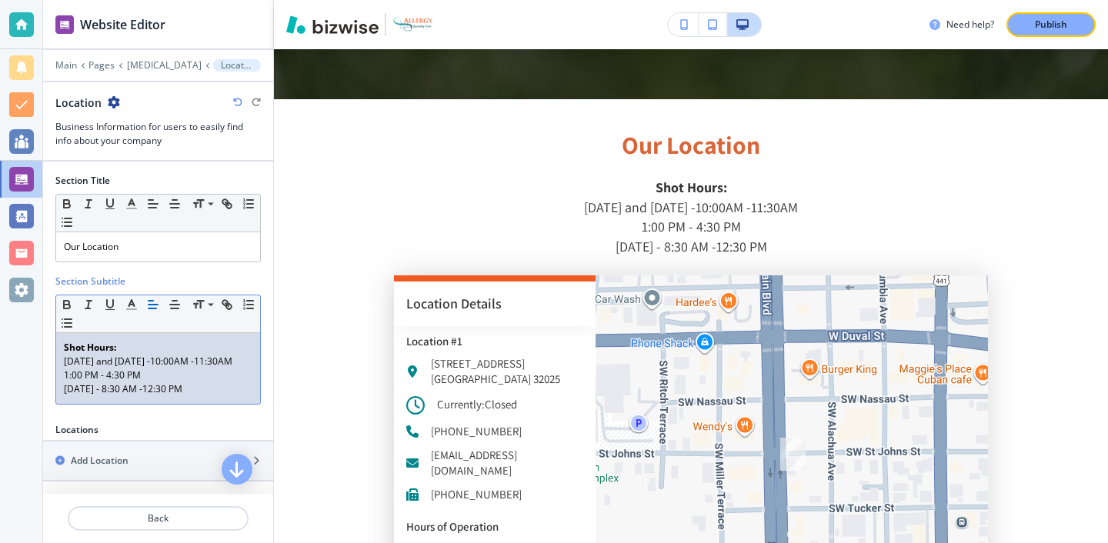
click at [63, 404] on div "Shot Hours: Monday and Wednesday -10:00AM -11:30AM 1:00 PM - 4:30 PM Friday - 8…" at bounding box center [158, 368] width 204 height 71
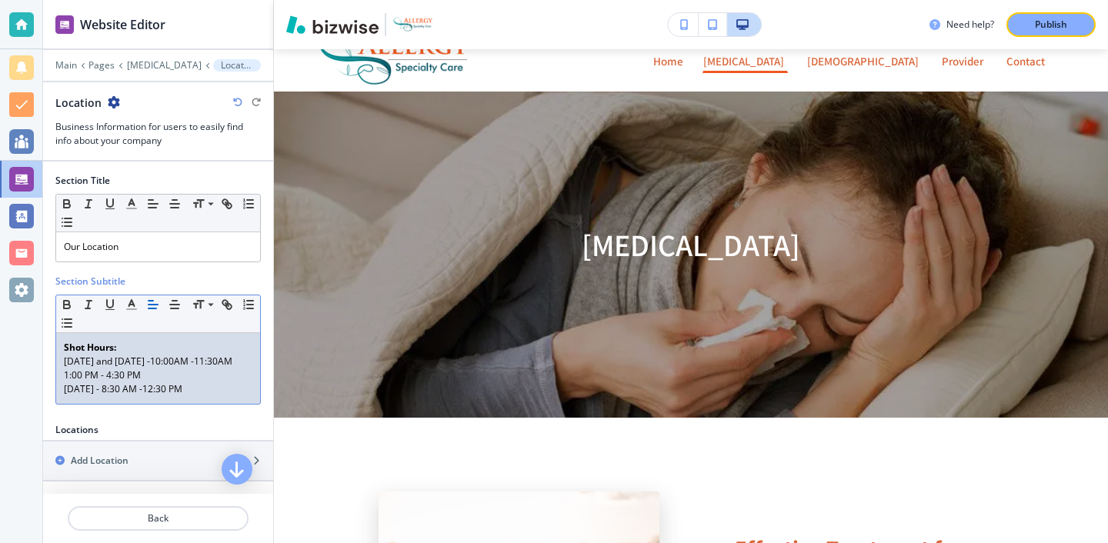
scroll to position [0, 0]
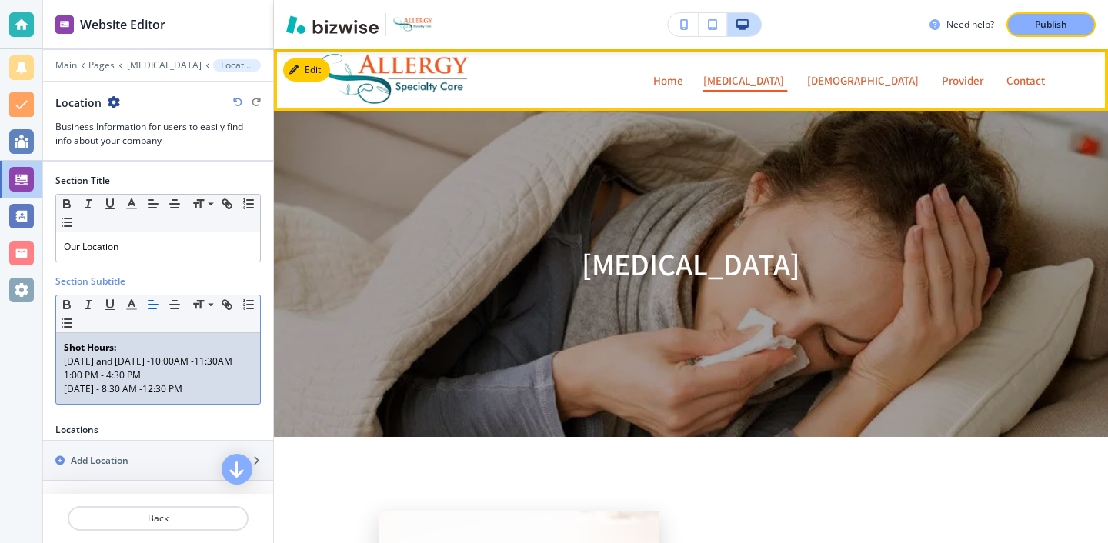
click at [665, 85] on link "Home Home" at bounding box center [669, 80] width 32 height 25
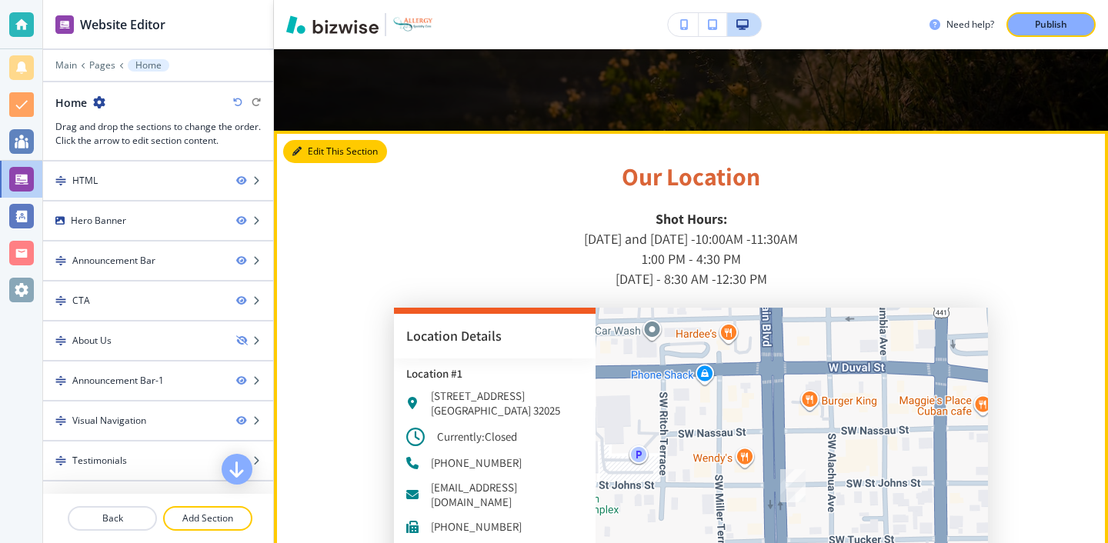
click at [324, 140] on button "Edit This Section" at bounding box center [335, 151] width 104 height 23
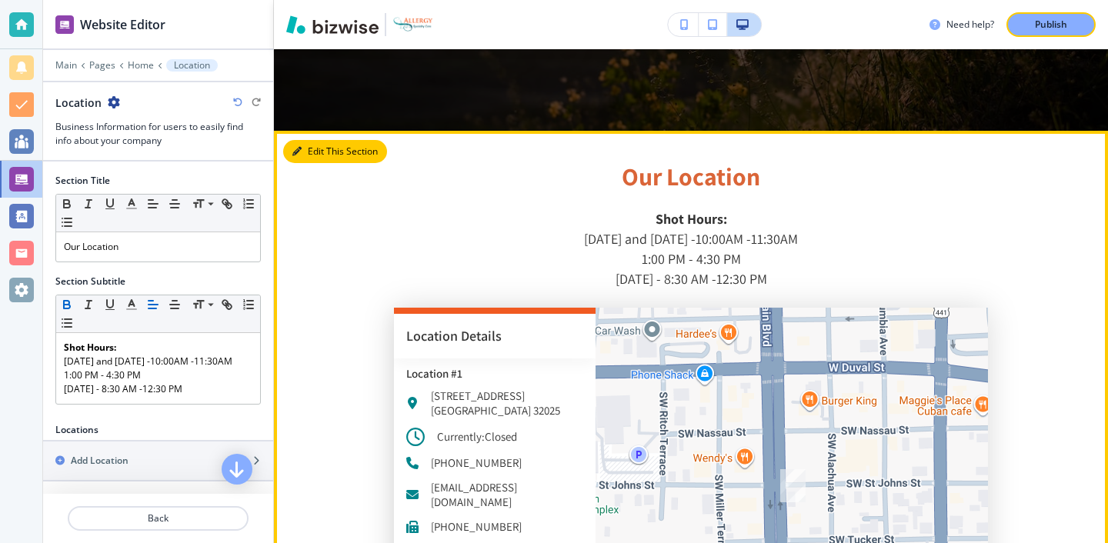
scroll to position [2611, 0]
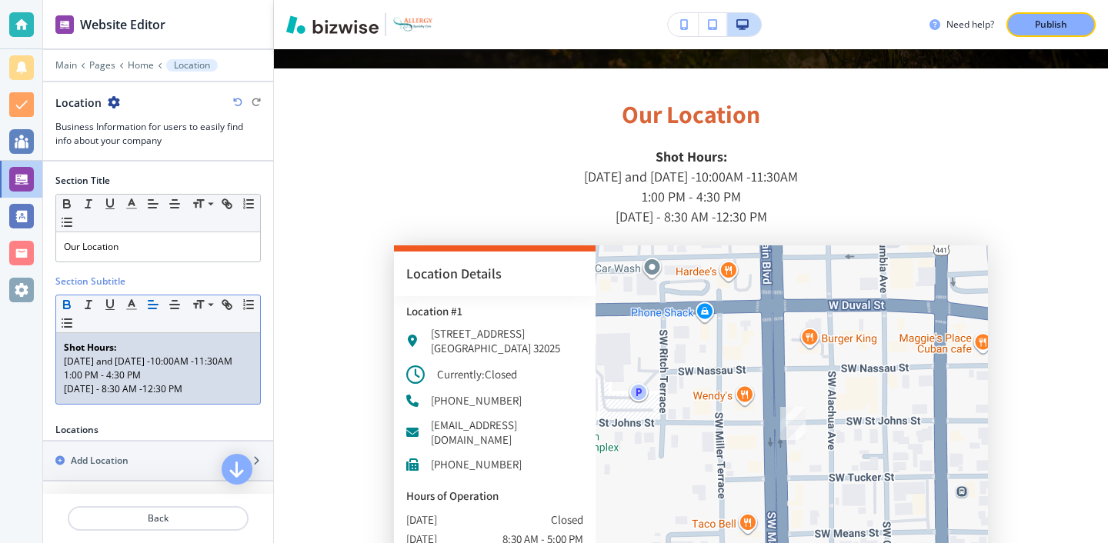
click at [64, 383] on p "1:00 PM - 4:30 PM" at bounding box center [158, 376] width 189 height 14
click at [62, 404] on div "Shot Hours: Monday and Wednesday -10:00AM -11:30AM 1:00 PM - 4:30 PM Friday - 8…" at bounding box center [158, 368] width 204 height 71
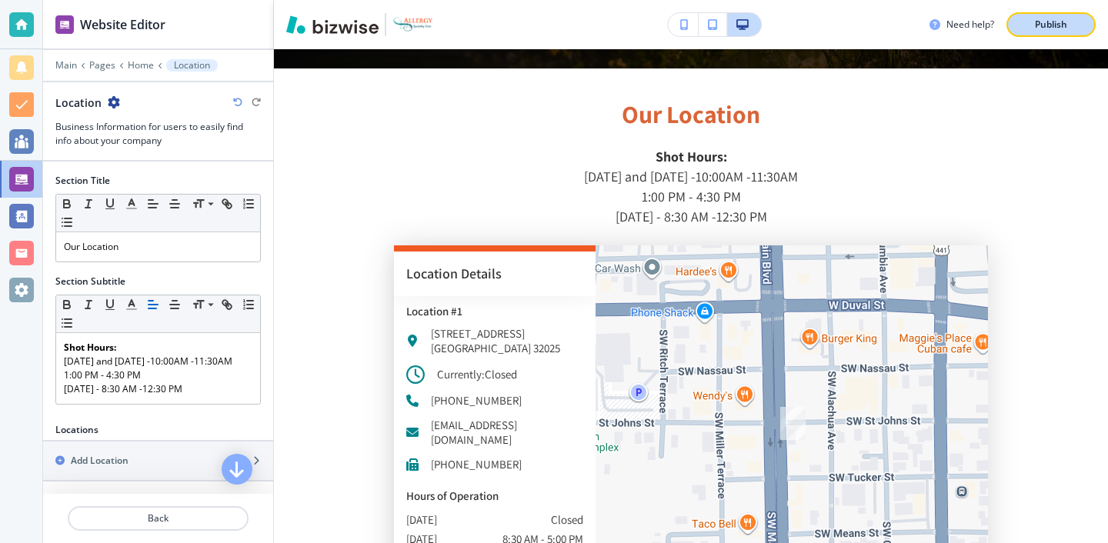
click at [1028, 26] on div "Publish" at bounding box center [1051, 25] width 49 height 14
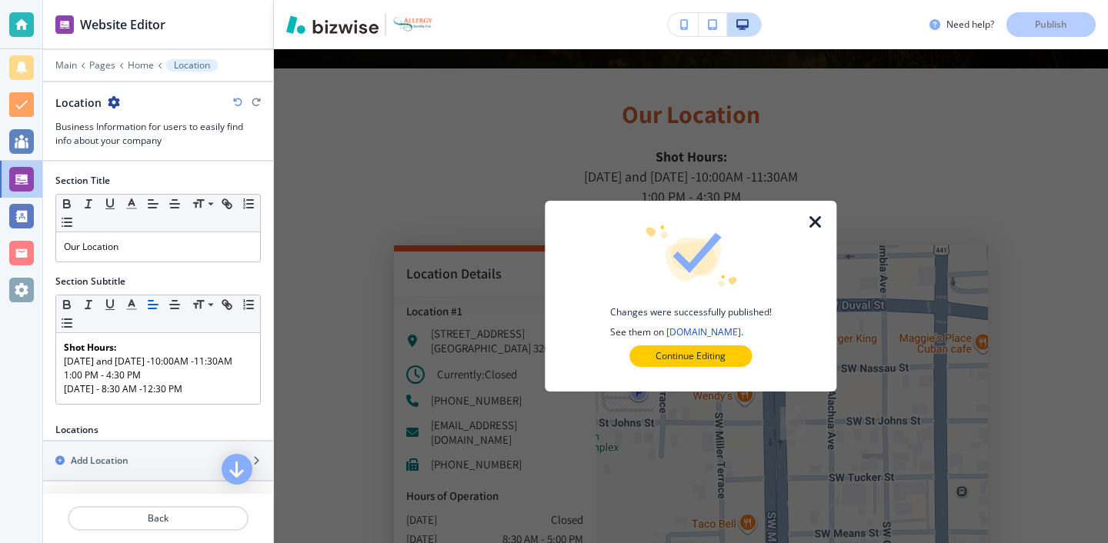
click at [725, 344] on div "Changes were successfully published! See them on allergylakecityflorida.com . C…" at bounding box center [691, 297] width 242 height 142
click at [724, 353] on p "Continue Editing" at bounding box center [691, 356] width 70 height 14
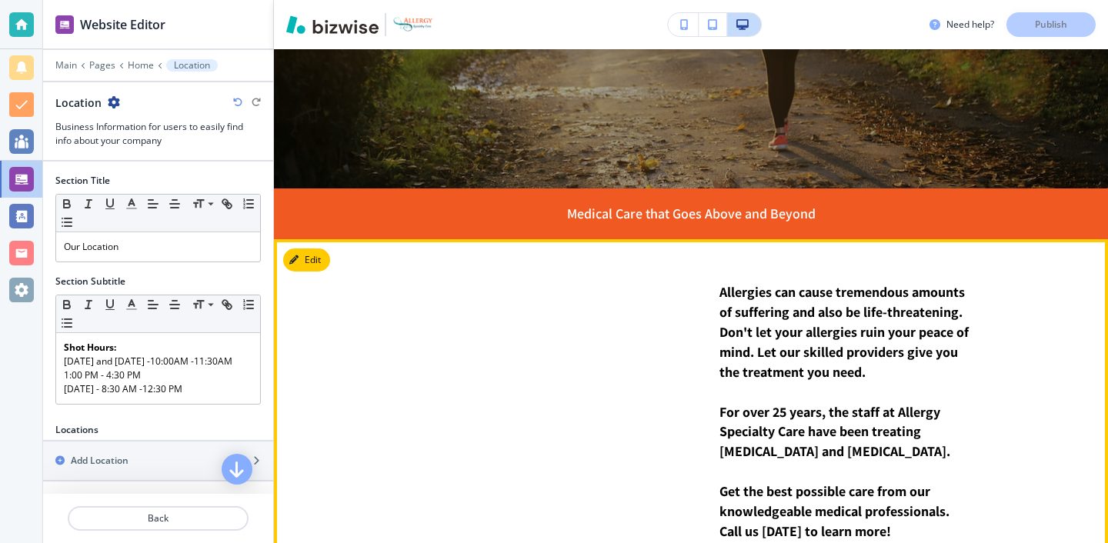
scroll to position [0, 0]
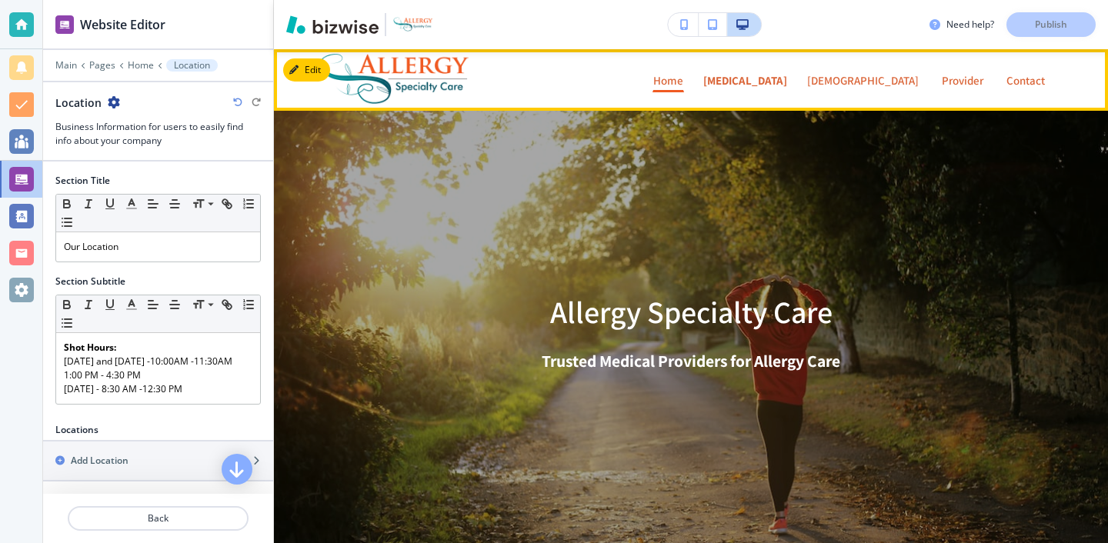
click at [703, 89] on link "Allergies Allergies" at bounding box center [745, 80] width 85 height 25
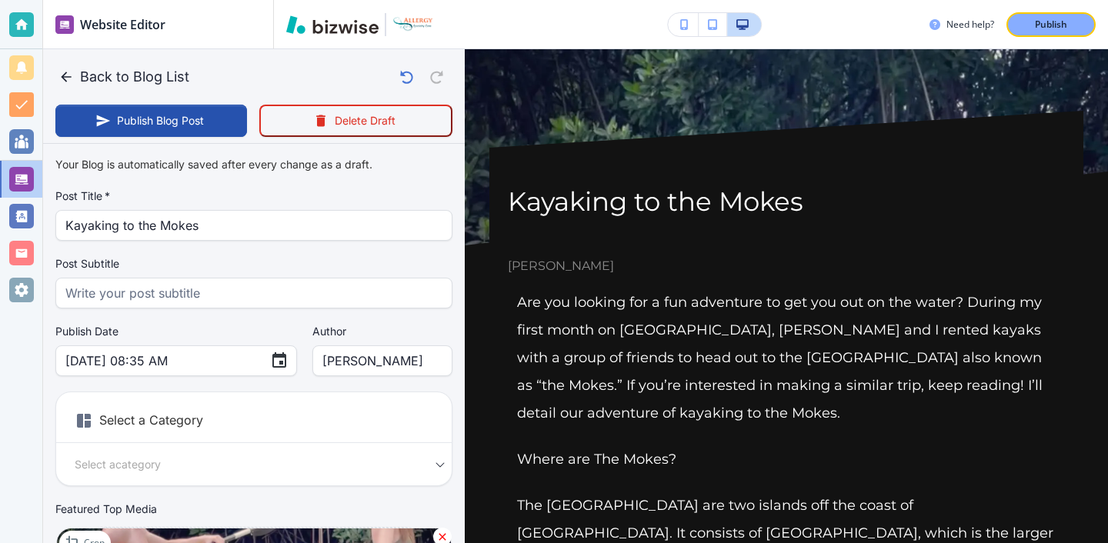
scroll to position [1685, 0]
